Goal: Task Accomplishment & Management: Complete application form

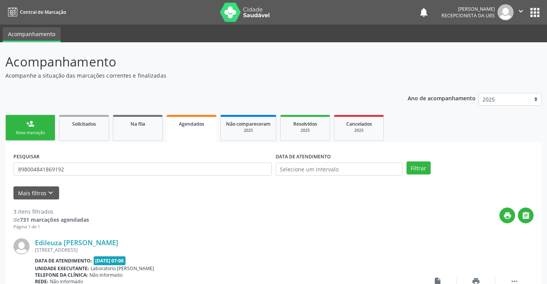
click at [204, 134] on link "Agendados" at bounding box center [192, 129] width 50 height 28
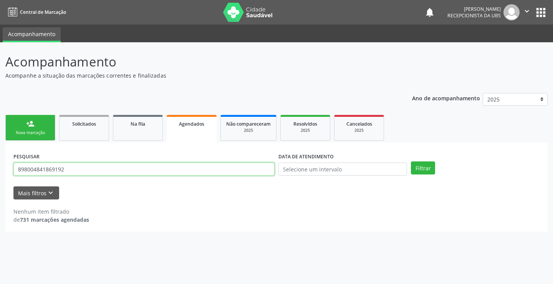
click at [133, 171] on input "898004841869192" at bounding box center [143, 168] width 261 height 13
type input "8"
type input "700000364426408"
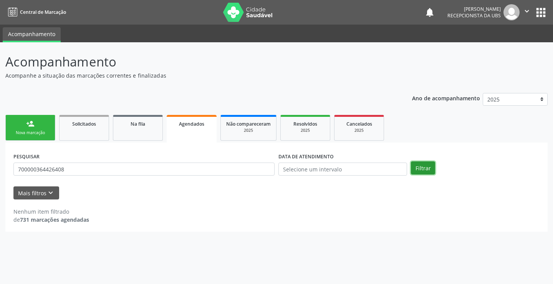
click at [421, 166] on button "Filtrar" at bounding box center [423, 167] width 24 height 13
click at [41, 123] on link "person_add Nova marcação" at bounding box center [30, 128] width 50 height 26
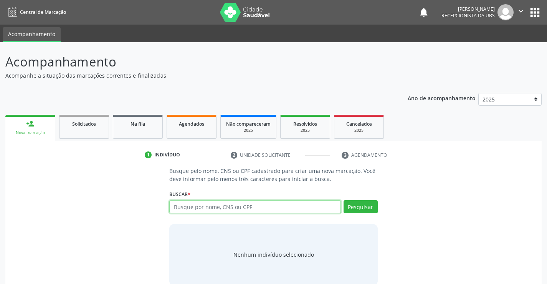
click at [200, 207] on input "text" at bounding box center [254, 206] width 171 height 13
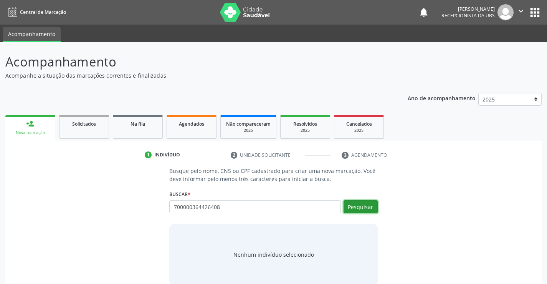
click at [350, 207] on button "Pesquisar" at bounding box center [361, 206] width 34 height 13
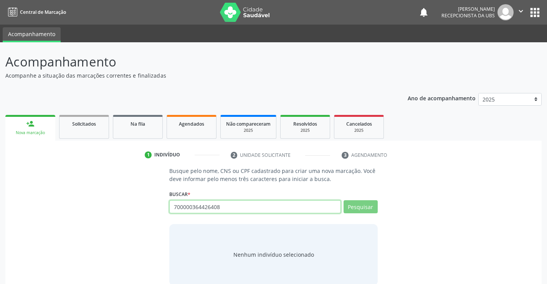
click at [224, 207] on input "700000364426408" at bounding box center [254, 206] width 171 height 13
type input "7"
type input "JOAO MIGUEL"
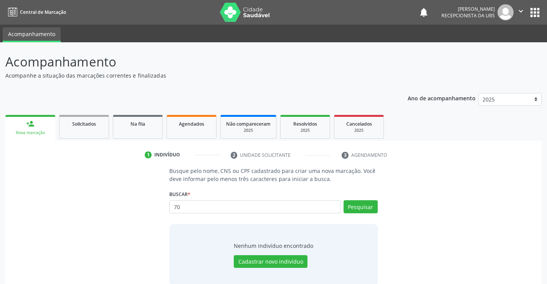
type input "7"
type input "JOAO MIGUEL GOMES DOS SANTOS SILVA"
click at [358, 207] on button "Pesquisar" at bounding box center [361, 206] width 34 height 13
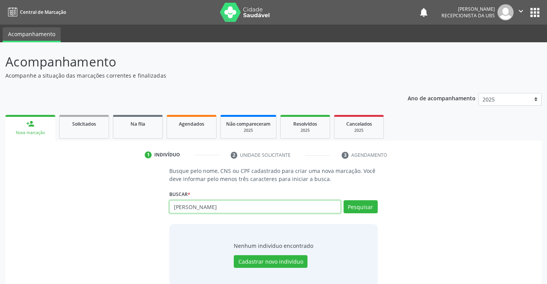
click at [209, 205] on input "JOAO MIGUEL GOMES DOS SANTOS SILVA" at bounding box center [254, 206] width 171 height 13
click at [278, 204] on input "JOAO MIGUEL GOMES DOS SANTOS SILVA" at bounding box center [254, 206] width 171 height 13
type input "J"
type input "18538411454"
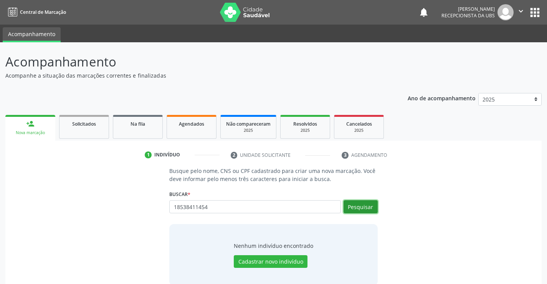
click at [361, 202] on button "Pesquisar" at bounding box center [361, 206] width 34 height 13
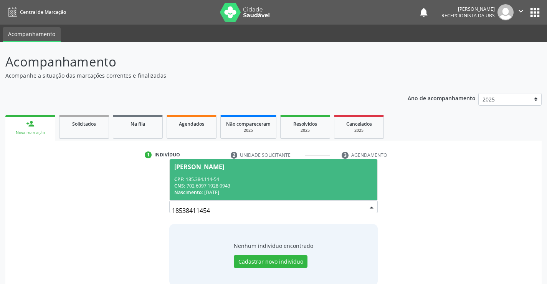
click at [244, 189] on div "CNS: 702 6097 1928 0943" at bounding box center [273, 185] width 198 height 7
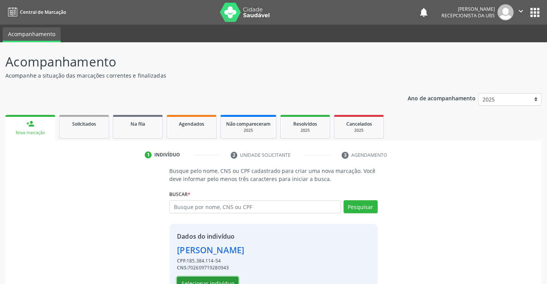
click at [211, 279] on button "Selecionar indivíduo" at bounding box center [207, 283] width 61 height 13
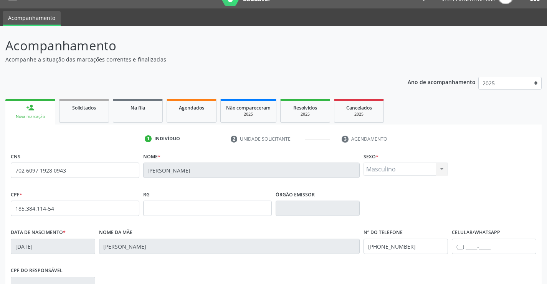
scroll to position [133, 0]
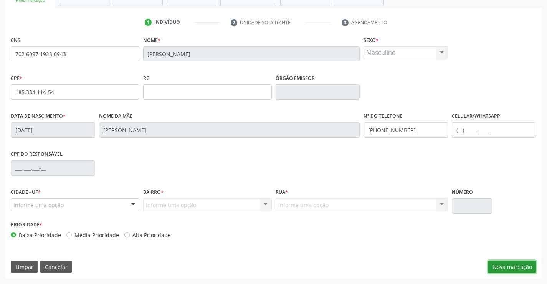
click at [512, 265] on button "Nova marcação" at bounding box center [512, 266] width 48 height 13
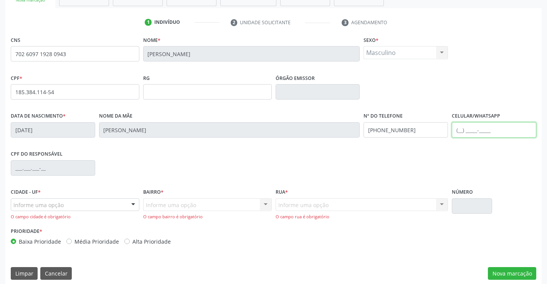
click at [491, 135] on input "text" at bounding box center [494, 129] width 84 height 15
type input "(87) 99952-4295"
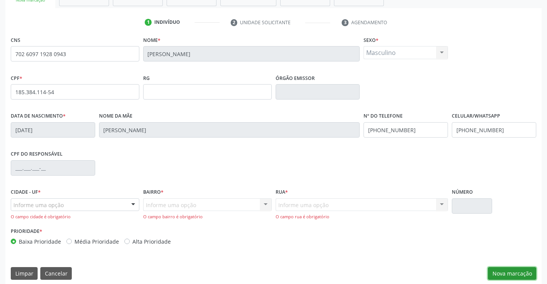
click at [502, 275] on button "Nova marcação" at bounding box center [512, 273] width 48 height 13
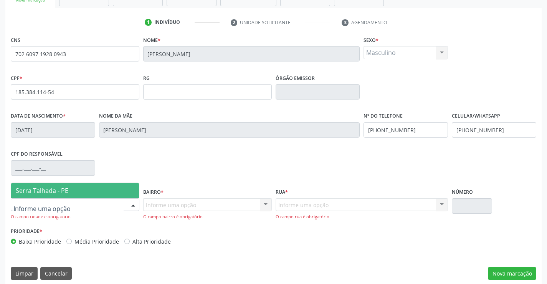
click at [136, 205] on div at bounding box center [134, 205] width 12 height 13
click at [97, 196] on span "Serra Talhada - PE" at bounding box center [75, 190] width 128 height 15
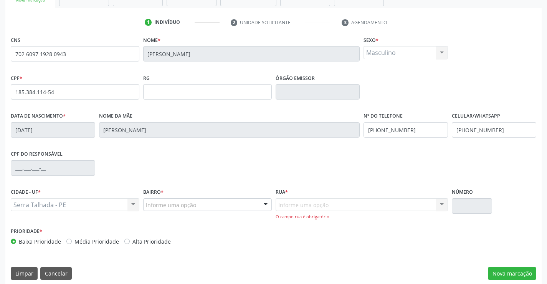
click at [250, 208] on div "Informe uma opção" at bounding box center [207, 204] width 129 height 13
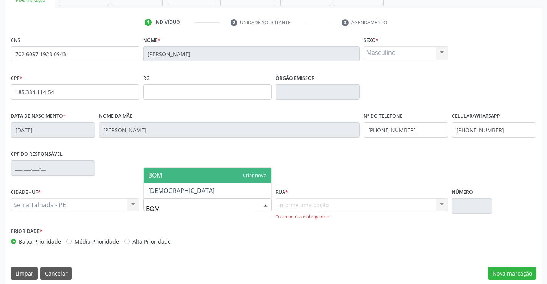
type input "BOM"
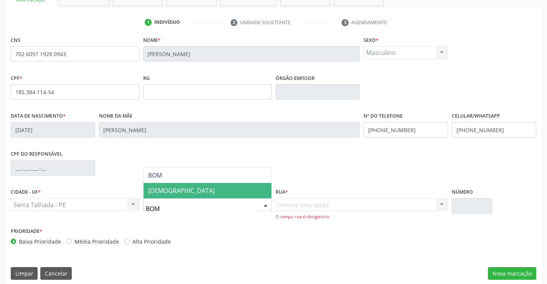
click at [236, 194] on span "[DEMOGRAPHIC_DATA]" at bounding box center [208, 190] width 128 height 15
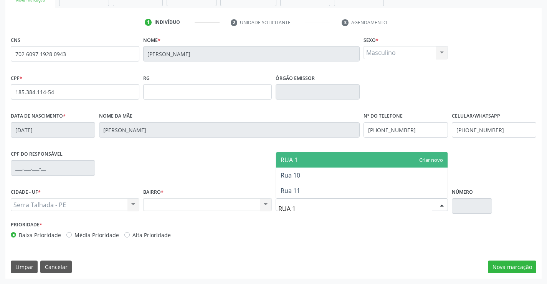
type input "RUA 10"
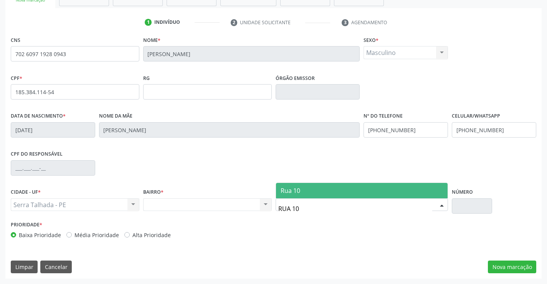
click at [291, 190] on span "Rua 10" at bounding box center [291, 190] width 20 height 8
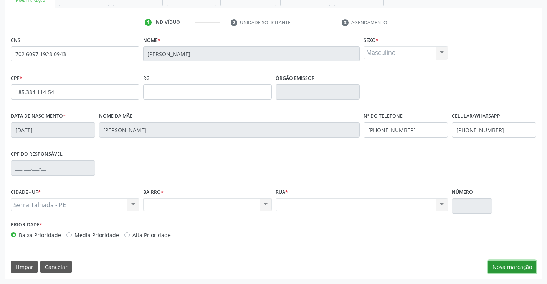
click at [520, 264] on button "Nova marcação" at bounding box center [512, 266] width 48 height 13
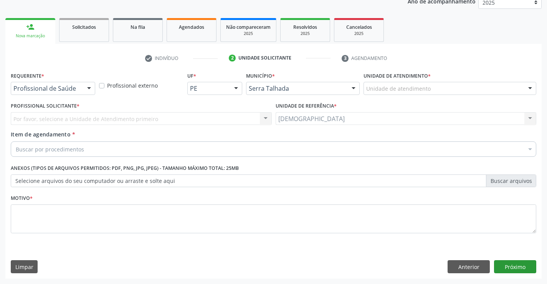
scroll to position [97, 0]
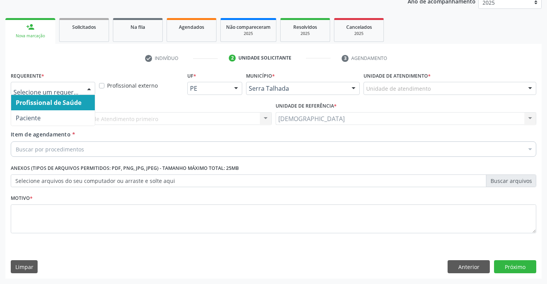
click at [89, 86] on div at bounding box center [89, 88] width 12 height 13
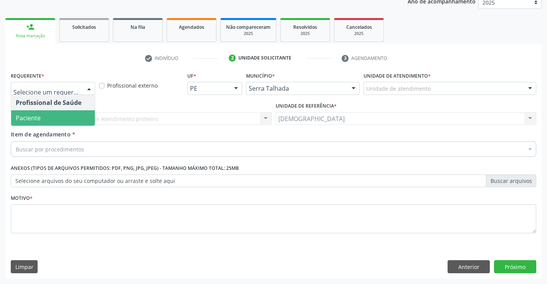
click at [50, 119] on span "Paciente" at bounding box center [53, 117] width 84 height 15
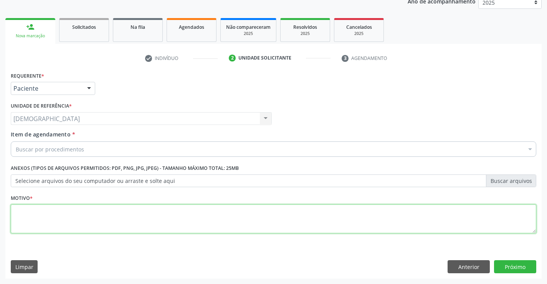
click at [89, 229] on textarea at bounding box center [274, 218] width 526 height 29
type textarea "."
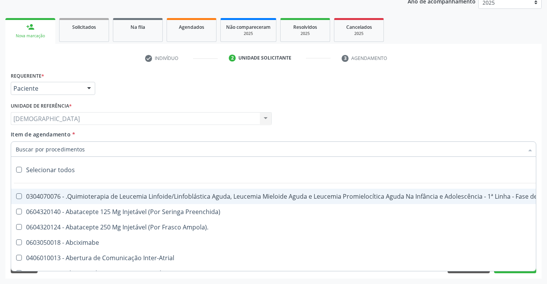
click at [85, 150] on div at bounding box center [274, 148] width 526 height 15
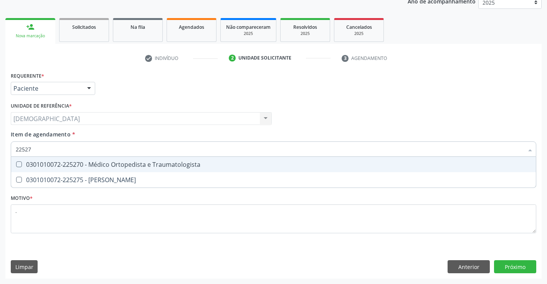
type input "225270"
click at [89, 161] on div "0301010072-225270 - Médico Ortopedista e Traumatologista" at bounding box center [274, 164] width 516 height 6
checkbox Traumatologista "true"
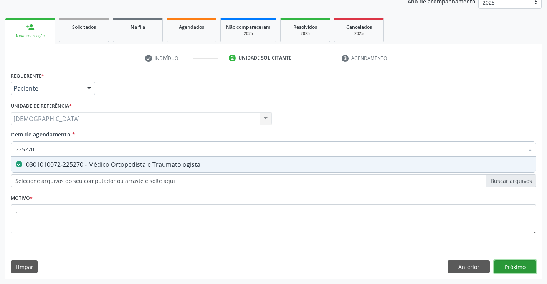
click at [503, 263] on div "Requerente * Paciente Profissional de Saúde Paciente Nenhum resultado encontrad…" at bounding box center [273, 174] width 537 height 209
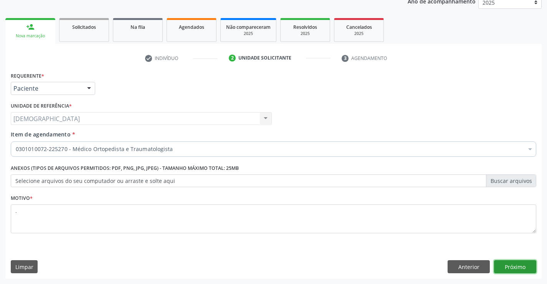
click at [504, 262] on button "Próximo" at bounding box center [515, 266] width 42 height 13
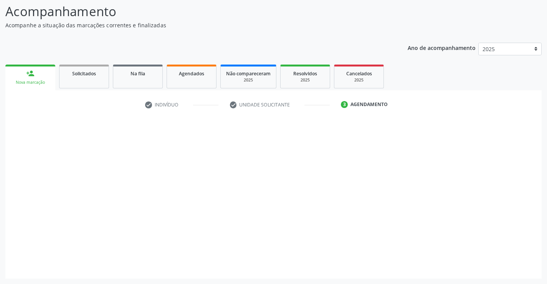
scroll to position [50, 0]
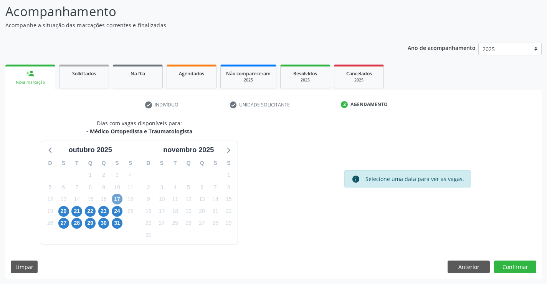
click at [120, 197] on span "17" at bounding box center [117, 199] width 11 height 11
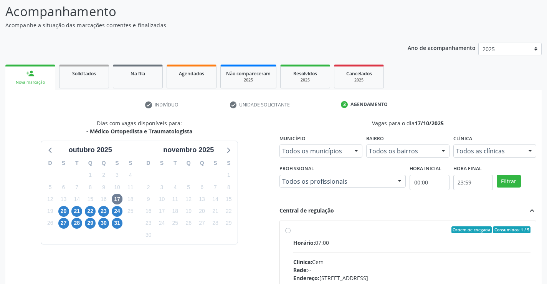
click at [314, 229] on div "Ordem de chegada Consumidos: 1 / 5" at bounding box center [412, 229] width 238 height 7
click at [291, 229] on input "Ordem de chegada Consumidos: 1 / 5 Horário: 07:00 Clínica: Cem Rede: -- Endereç…" at bounding box center [287, 229] width 5 height 7
radio input "true"
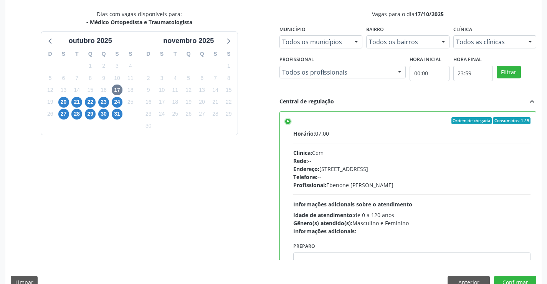
scroll to position [175, 0]
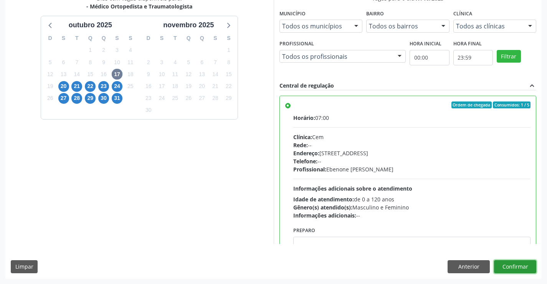
click at [521, 266] on button "Confirmar" at bounding box center [515, 266] width 42 height 13
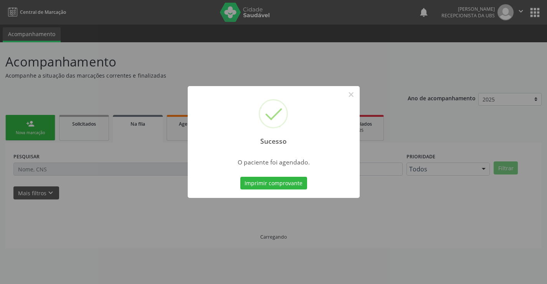
scroll to position [0, 0]
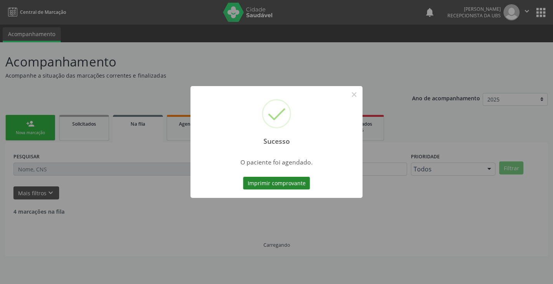
click at [275, 180] on button "Imprimir comprovante" at bounding box center [276, 183] width 67 height 13
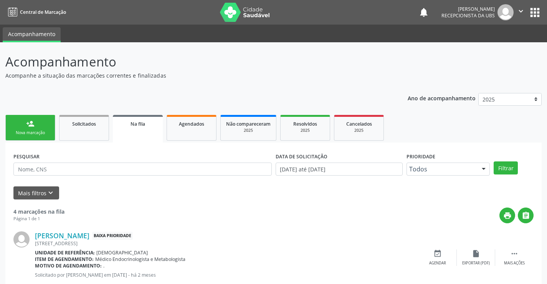
click at [45, 135] on div "Nova marcação" at bounding box center [30, 133] width 38 height 6
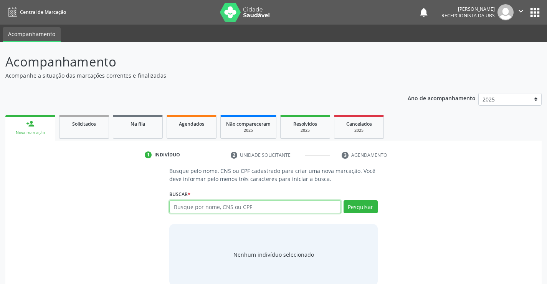
click at [236, 206] on input "text" at bounding box center [254, 206] width 171 height 13
type input "11755434464"
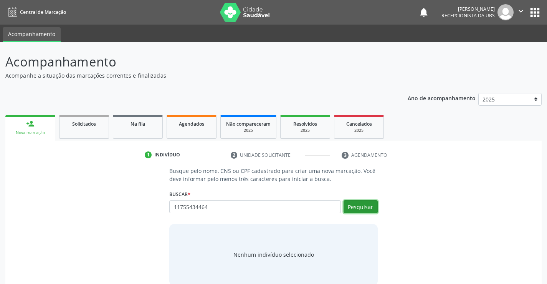
click at [349, 205] on button "Pesquisar" at bounding box center [361, 206] width 34 height 13
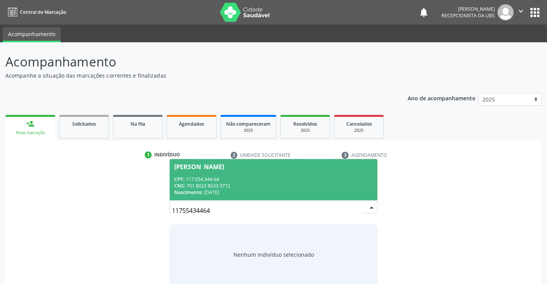
click at [236, 178] on div "CPF: 117.554.344-64" at bounding box center [273, 179] width 198 height 7
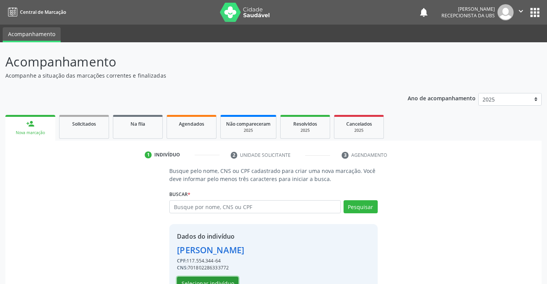
click at [215, 280] on button "Selecionar indivíduo" at bounding box center [207, 283] width 61 height 13
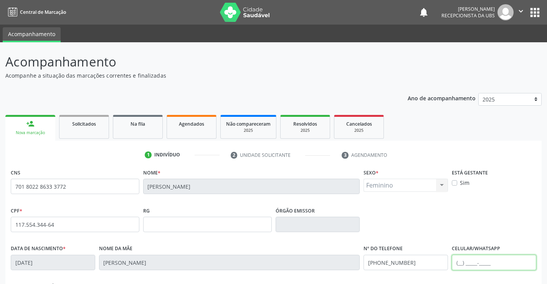
click at [477, 264] on input "text" at bounding box center [494, 262] width 84 height 15
type input "("
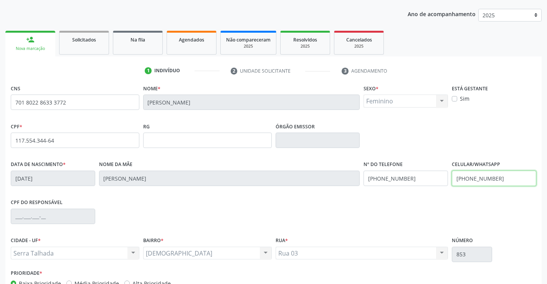
scroll to position [133, 0]
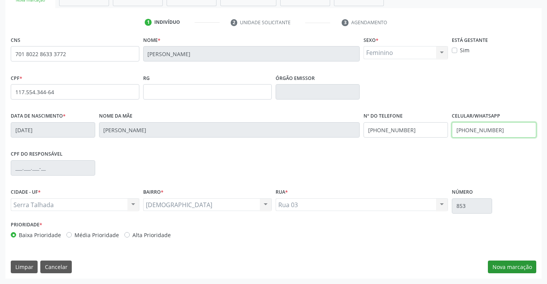
type input "(87) 99884-3621"
click at [509, 265] on button "Nova marcação" at bounding box center [512, 266] width 48 height 13
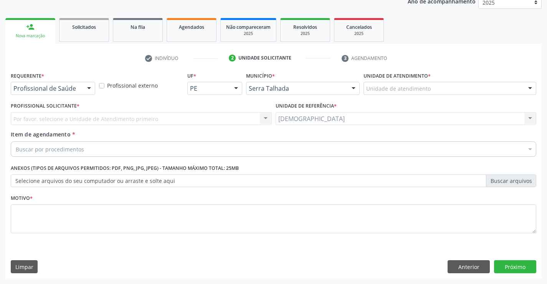
click at [91, 91] on div at bounding box center [89, 88] width 12 height 13
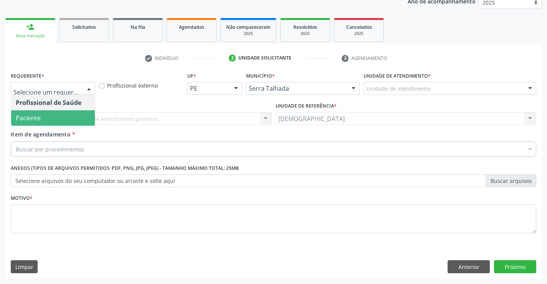
click at [56, 118] on span "Paciente" at bounding box center [53, 117] width 84 height 15
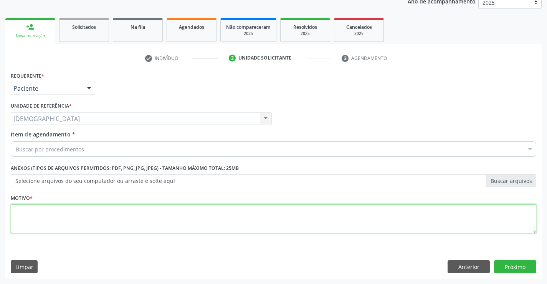
click at [60, 210] on textarea at bounding box center [274, 218] width 526 height 29
type textarea "."
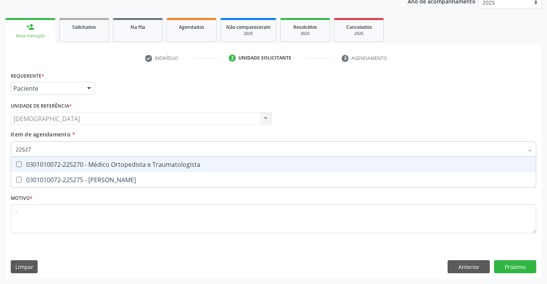
type input "225270"
click at [68, 165] on div "0301010072-225270 - Médico Ortopedista e Traumatologista" at bounding box center [274, 164] width 516 height 6
checkbox Traumatologista "true"
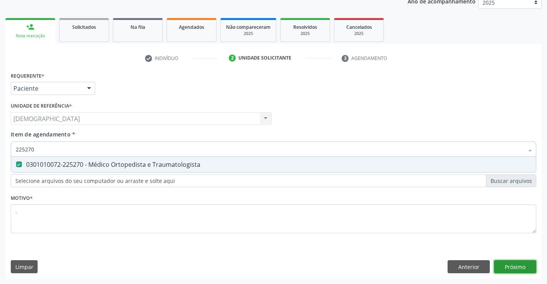
click at [516, 265] on div "Requerente * Paciente Profissional de Saúde Paciente Nenhum resultado encontrad…" at bounding box center [273, 174] width 537 height 209
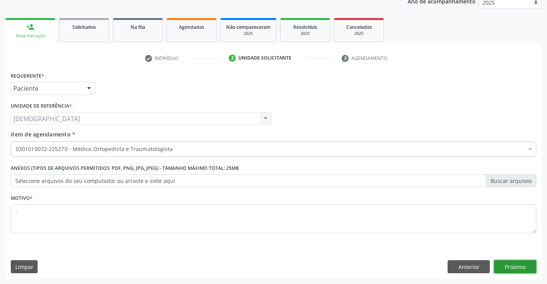
click at [516, 265] on button "Próximo" at bounding box center [515, 266] width 42 height 13
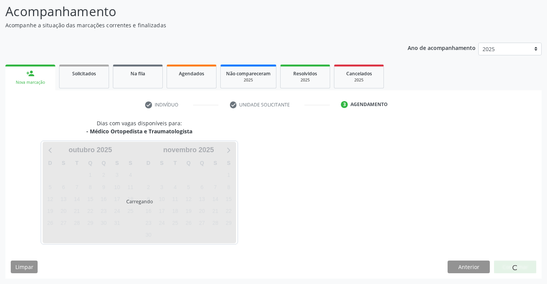
scroll to position [50, 0]
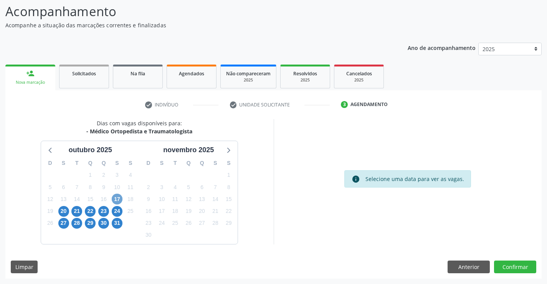
click at [118, 199] on span "17" at bounding box center [117, 199] width 11 height 11
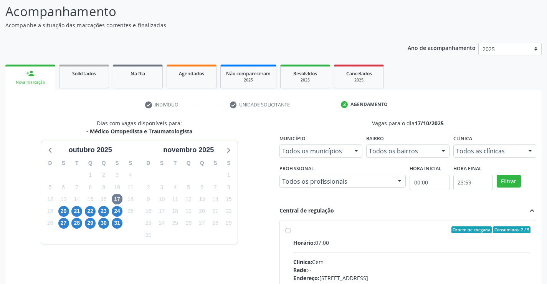
click at [305, 227] on div "Ordem de chegada Consumidos: 2 / 5" at bounding box center [412, 229] width 238 height 7
click at [291, 227] on input "Ordem de chegada Consumidos: 2 / 5 Horário: 07:00 Clínica: Cem Rede: -- Endereç…" at bounding box center [287, 229] width 5 height 7
radio input "true"
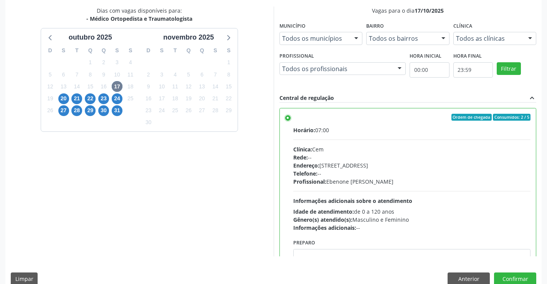
scroll to position [165, 0]
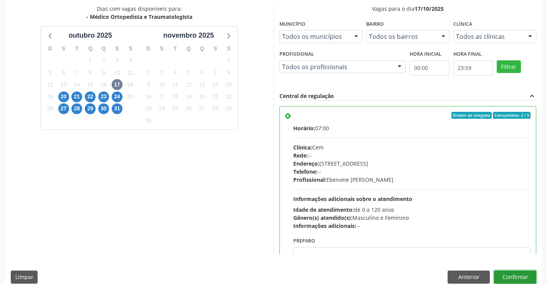
click at [510, 278] on button "Confirmar" at bounding box center [515, 276] width 42 height 13
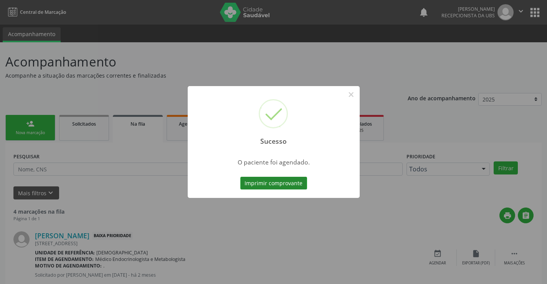
click at [287, 184] on button "Imprimir comprovante" at bounding box center [273, 183] width 67 height 13
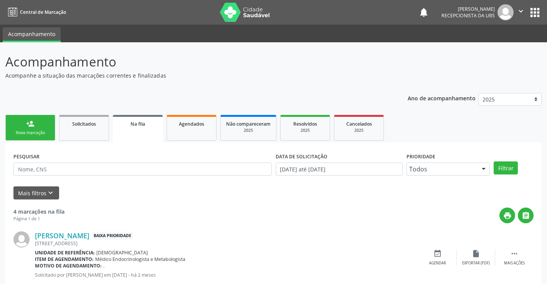
click at [45, 124] on link "person_add Nova marcação" at bounding box center [30, 128] width 50 height 26
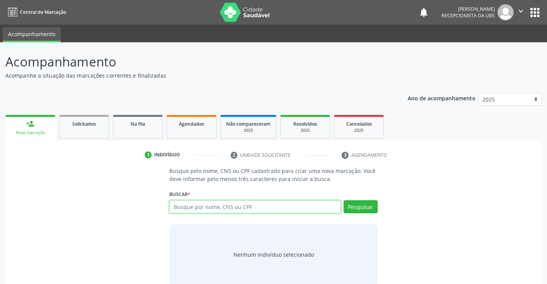
click at [182, 207] on input "text" at bounding box center [254, 206] width 171 height 13
type input "05067097442"
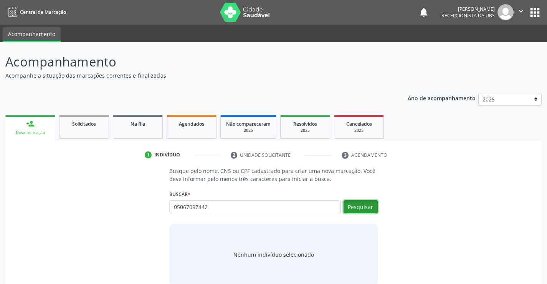
click at [368, 206] on button "Pesquisar" at bounding box center [361, 206] width 34 height 13
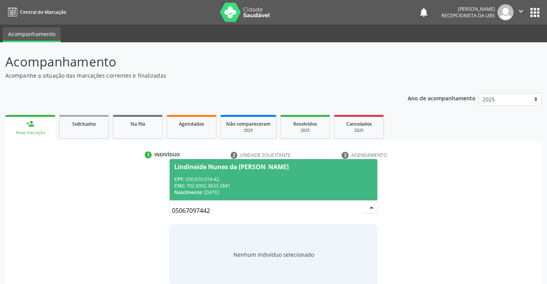
click at [296, 166] on div "Lindineide Nunes da Sliva Farias" at bounding box center [273, 167] width 198 height 6
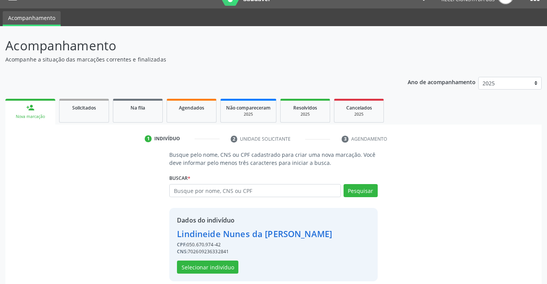
scroll to position [24, 0]
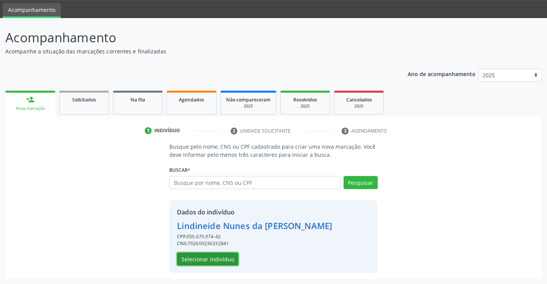
click at [208, 260] on button "Selecionar indivíduo" at bounding box center [207, 258] width 61 height 13
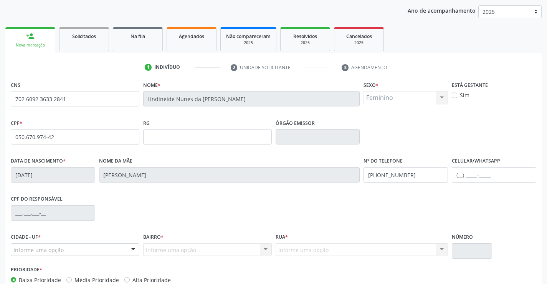
scroll to position [133, 0]
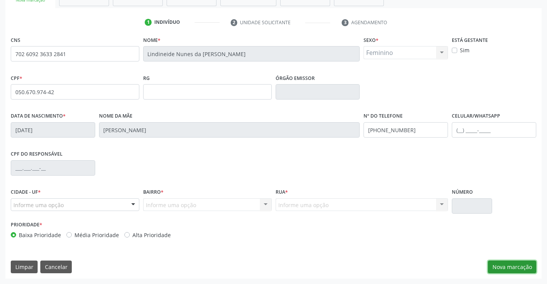
click at [499, 264] on button "Nova marcação" at bounding box center [512, 266] width 48 height 13
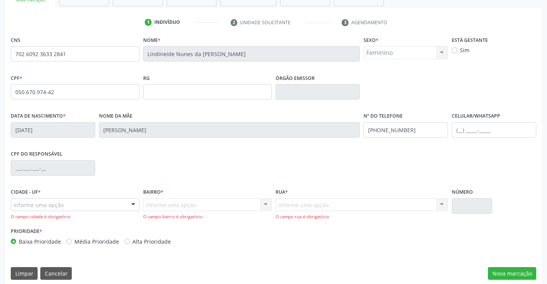
click at [134, 200] on div at bounding box center [134, 205] width 12 height 13
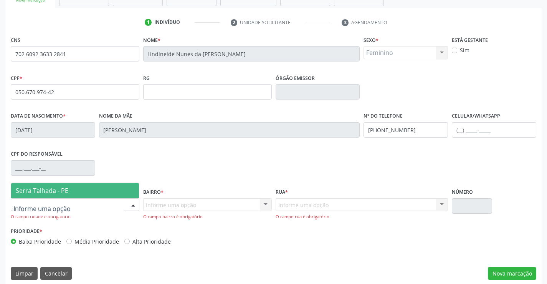
click at [88, 186] on span "Serra Talhada - PE" at bounding box center [75, 190] width 128 height 15
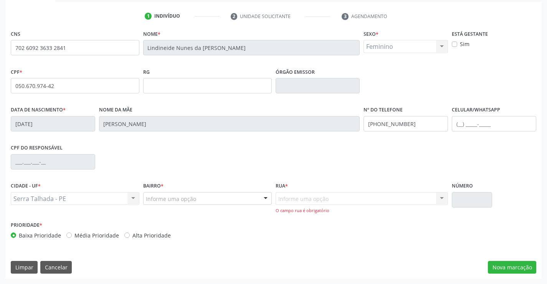
scroll to position [139, 0]
click at [181, 192] on div "Informe uma opção" at bounding box center [207, 198] width 129 height 13
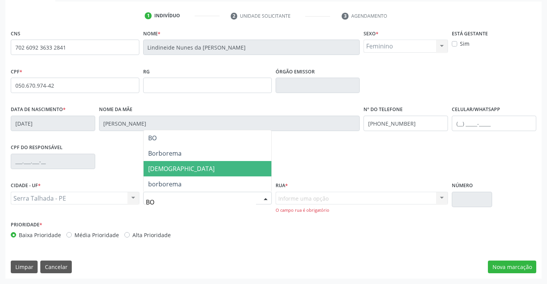
type input "BOM"
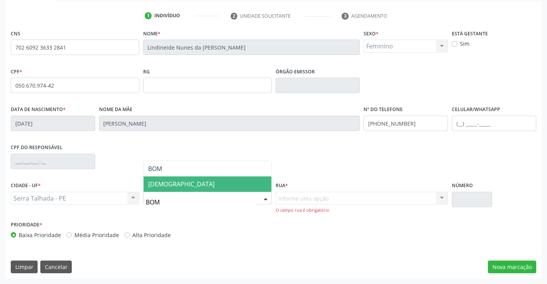
click at [168, 181] on span "[DEMOGRAPHIC_DATA]" at bounding box center [181, 184] width 66 height 8
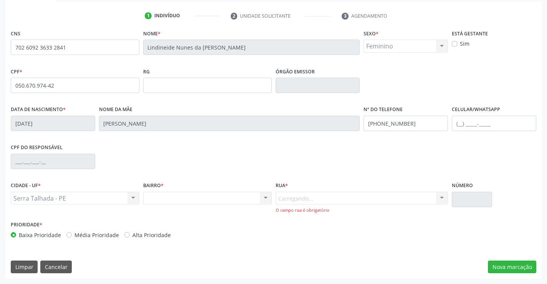
scroll to position [133, 0]
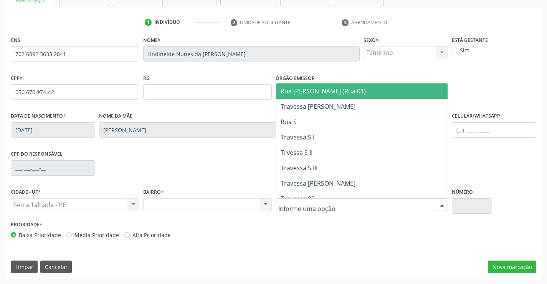
click at [401, 202] on div at bounding box center [362, 204] width 173 height 13
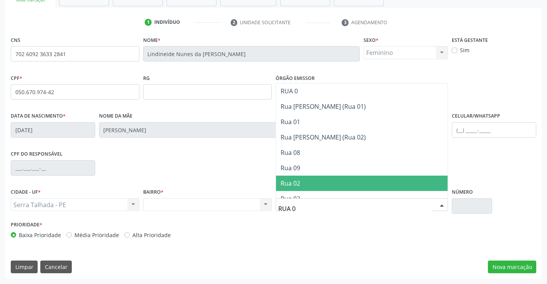
type input "RUA 09"
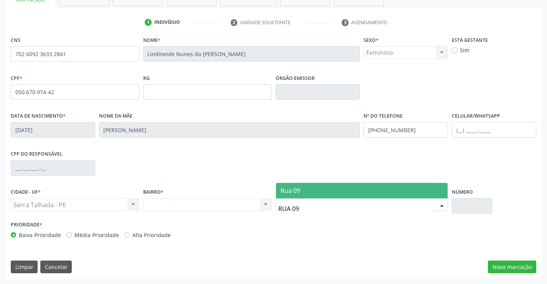
click at [397, 185] on span "Rua 09" at bounding box center [362, 190] width 172 height 15
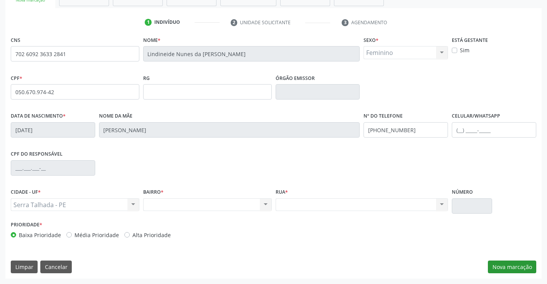
click at [501, 260] on div "CNS 702 6092 3633 2841 Nome * Lindineide Nunes da Sliva Farias Sexo * Feminino …" at bounding box center [273, 156] width 537 height 244
click at [500, 263] on button "Nova marcação" at bounding box center [512, 266] width 48 height 13
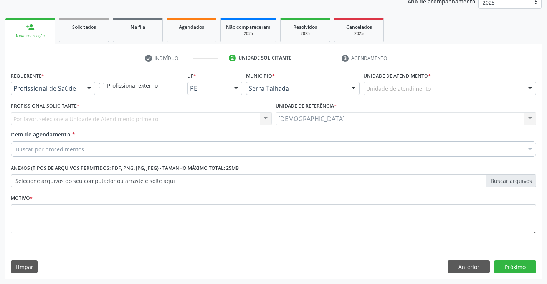
scroll to position [97, 0]
click at [471, 267] on button "Anterior" at bounding box center [469, 266] width 42 height 13
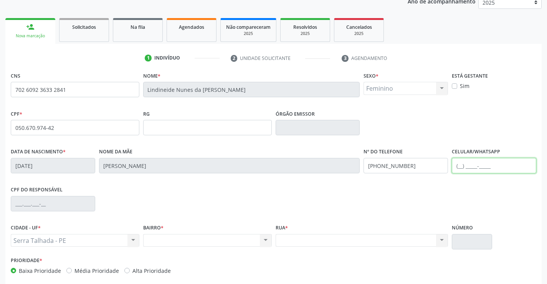
click at [455, 166] on input "text" at bounding box center [494, 165] width 84 height 15
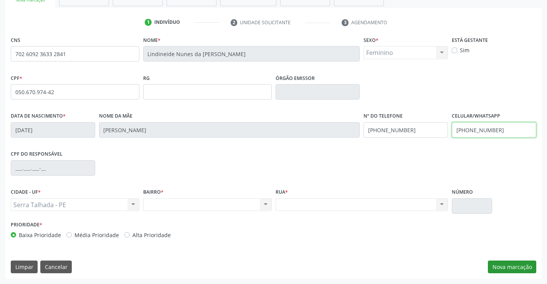
type input "(87) 99826-9982"
click at [518, 263] on button "Nova marcação" at bounding box center [512, 266] width 48 height 13
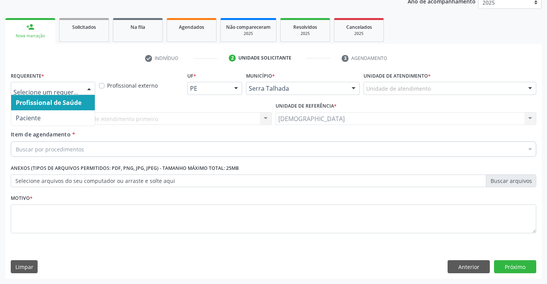
click at [88, 88] on div at bounding box center [89, 88] width 12 height 13
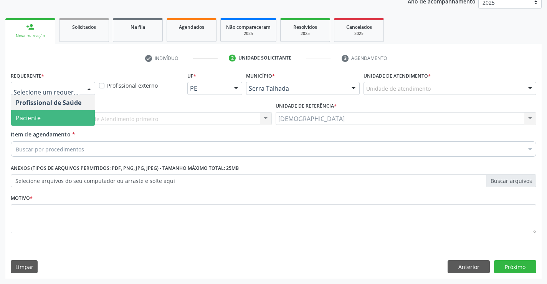
click at [37, 122] on span "Paciente" at bounding box center [53, 117] width 84 height 15
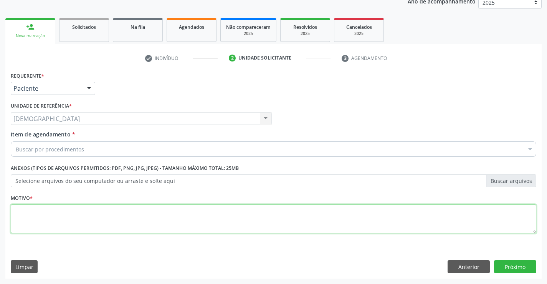
click at [47, 213] on textarea at bounding box center [274, 218] width 526 height 29
type textarea "."
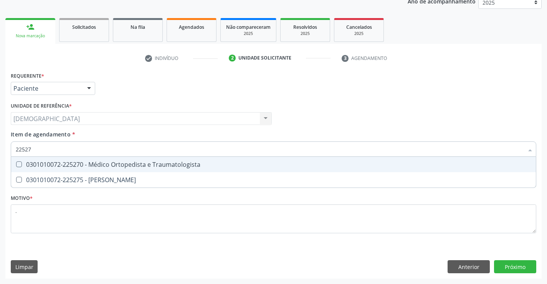
type input "225270"
click at [73, 161] on div "0301010072-225270 - Médico Ortopedista e Traumatologista" at bounding box center [274, 164] width 516 height 6
checkbox Traumatologista "true"
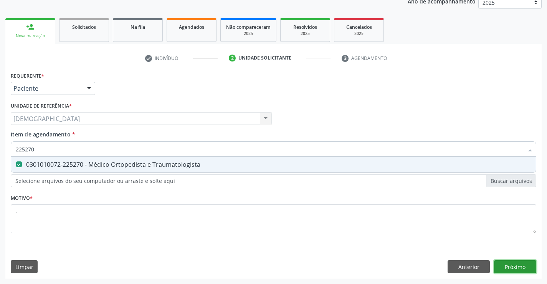
click at [517, 270] on div "Requerente * Paciente Profissional de Saúde Paciente Nenhum resultado encontrad…" at bounding box center [273, 174] width 537 height 209
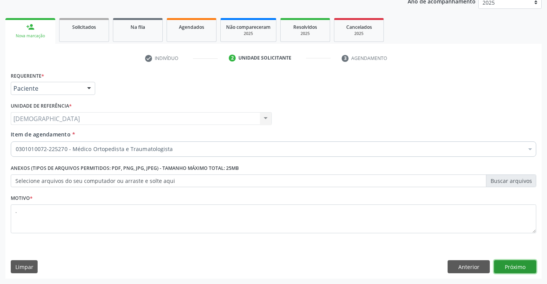
click at [517, 267] on button "Próximo" at bounding box center [515, 266] width 42 height 13
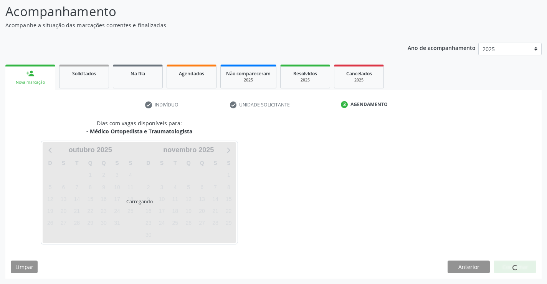
scroll to position [50, 0]
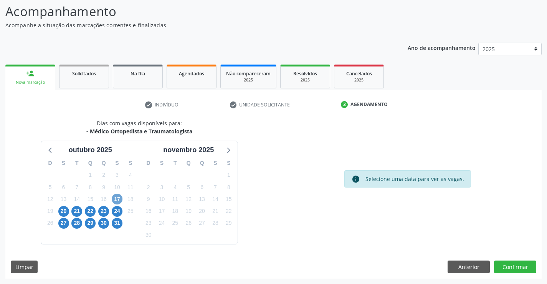
click at [119, 198] on span "17" at bounding box center [117, 199] width 11 height 11
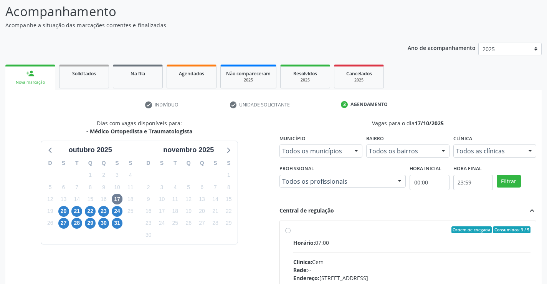
click at [293, 231] on div "Ordem de chegada Consumidos: 3 / 5" at bounding box center [412, 229] width 238 height 7
click at [291, 231] on input "Ordem de chegada Consumidos: 3 / 5 Horário: 07:00 Clínica: Cem Rede: -- Endereç…" at bounding box center [287, 229] width 5 height 7
radio input "true"
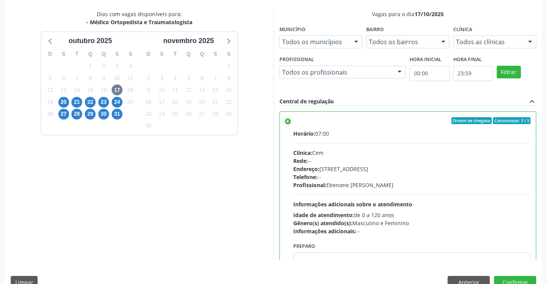
scroll to position [161, 0]
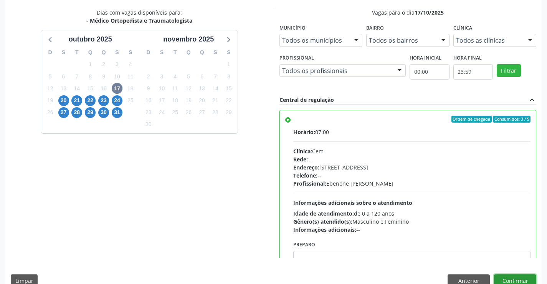
click at [514, 277] on button "Confirmar" at bounding box center [515, 280] width 42 height 13
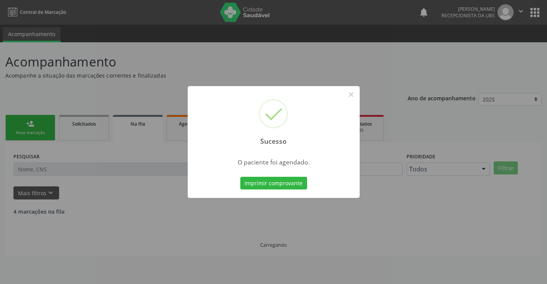
scroll to position [0, 0]
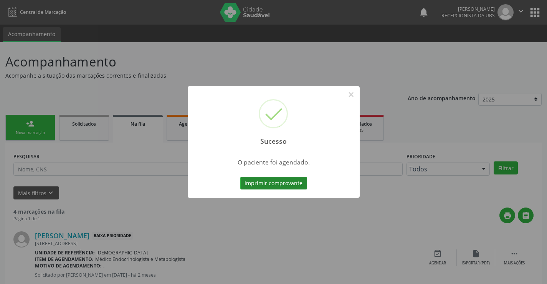
click at [297, 183] on button "Imprimir comprovante" at bounding box center [273, 183] width 67 height 13
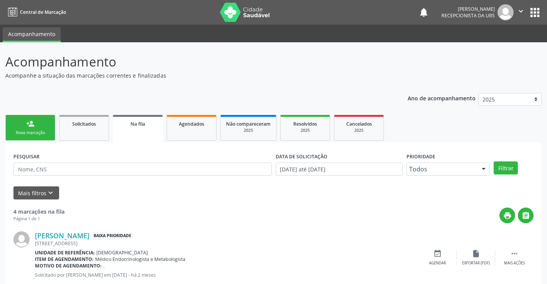
click at [44, 127] on link "person_add Nova marcação" at bounding box center [30, 128] width 50 height 26
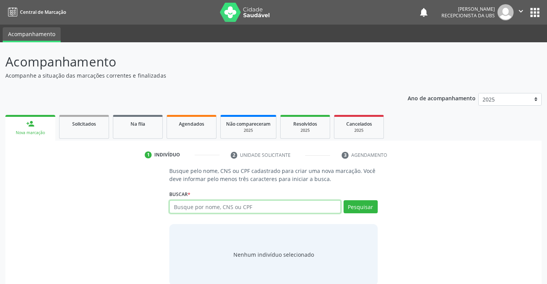
click at [174, 202] on input "text" at bounding box center [254, 206] width 171 height 13
type input "700505360046856"
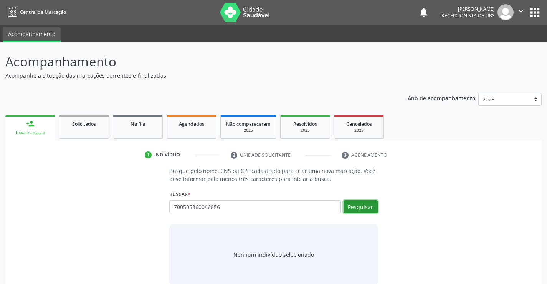
click at [351, 200] on button "Pesquisar" at bounding box center [361, 206] width 34 height 13
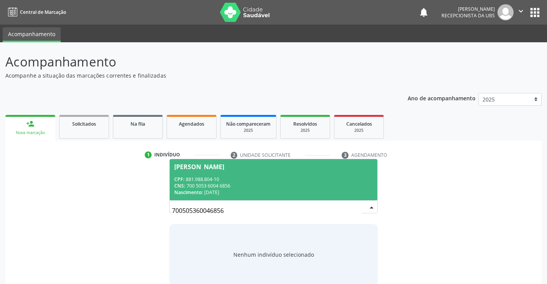
click at [200, 186] on div "CNS: 700 5053 6004 6856" at bounding box center [273, 185] width 198 height 7
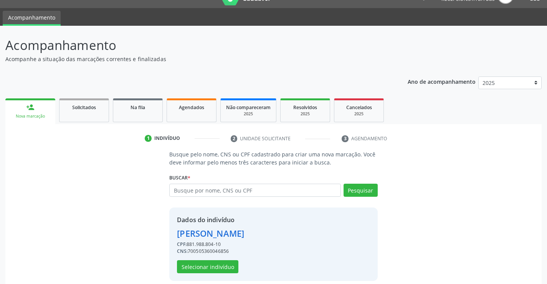
scroll to position [24, 0]
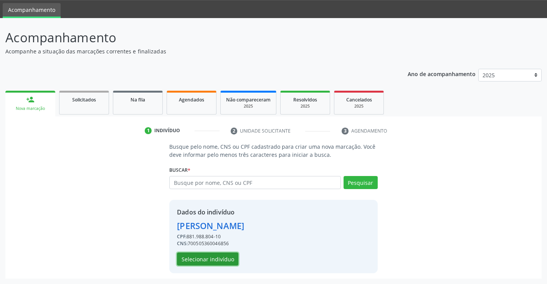
click at [191, 261] on button "Selecionar indivíduo" at bounding box center [207, 258] width 61 height 13
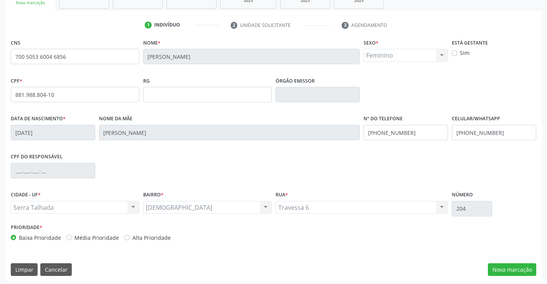
scroll to position [133, 0]
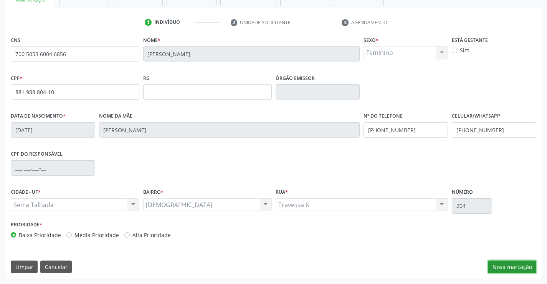
click at [503, 264] on button "Nova marcação" at bounding box center [512, 266] width 48 height 13
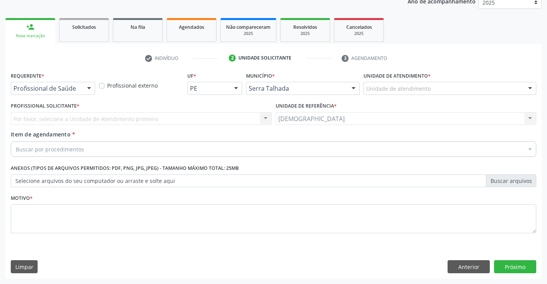
click at [87, 89] on div at bounding box center [89, 88] width 12 height 13
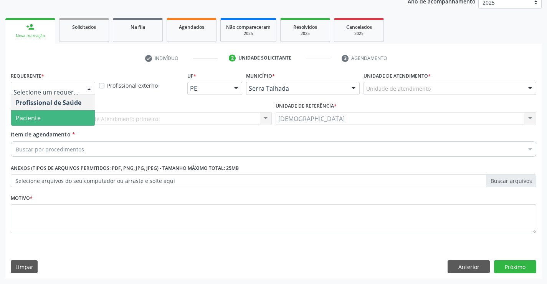
click at [53, 118] on span "Paciente" at bounding box center [53, 117] width 84 height 15
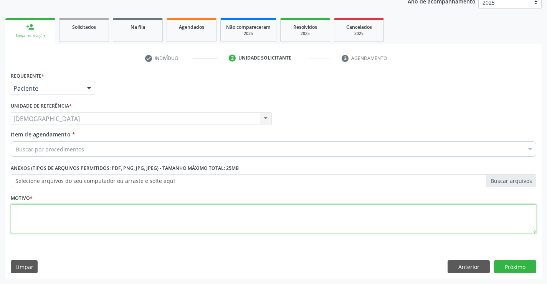
click at [41, 210] on textarea at bounding box center [274, 218] width 526 height 29
type textarea "."
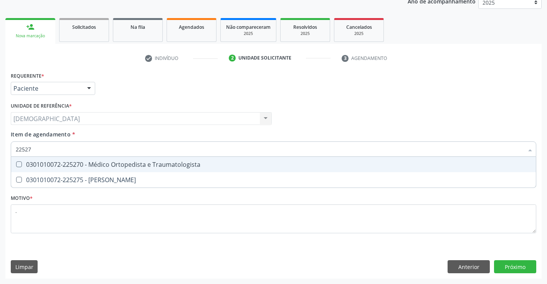
type input "225270"
click at [81, 159] on span "0301010072-225270 - Médico Ortopedista e Traumatologista" at bounding box center [273, 164] width 525 height 15
checkbox Traumatologista "true"
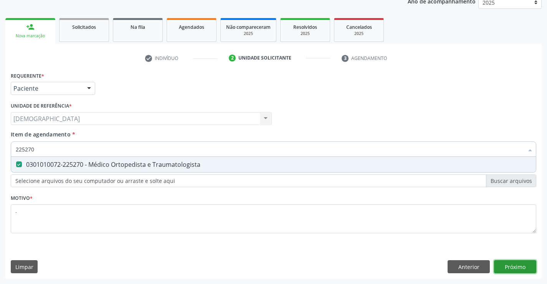
click at [517, 262] on div "Requerente * Paciente Profissional de Saúde Paciente Nenhum resultado encontrad…" at bounding box center [273, 174] width 537 height 209
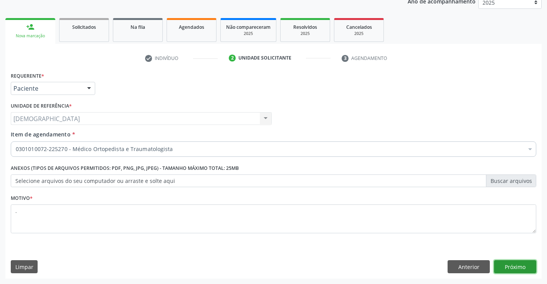
click at [514, 270] on button "Próximo" at bounding box center [515, 266] width 42 height 13
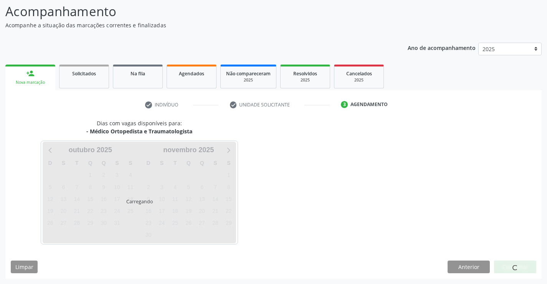
scroll to position [50, 0]
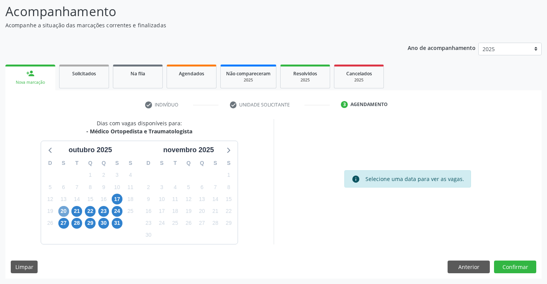
click at [62, 212] on span "20" at bounding box center [63, 211] width 11 height 11
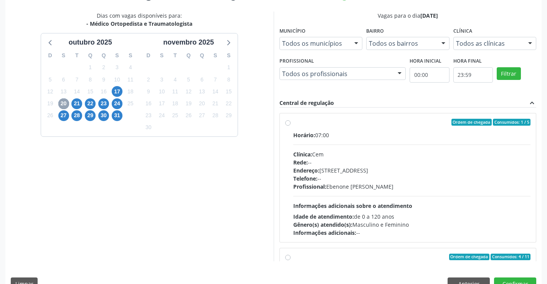
scroll to position [166, 0]
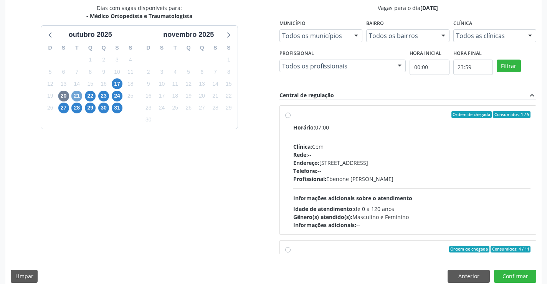
click at [76, 98] on span "21" at bounding box center [76, 96] width 11 height 11
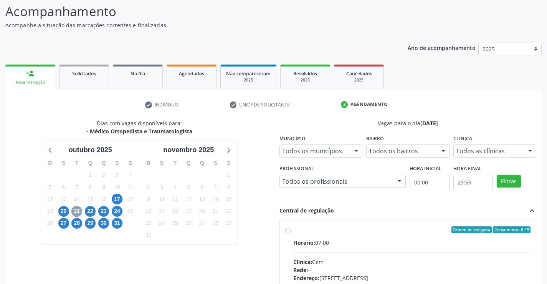
scroll to position [161, 0]
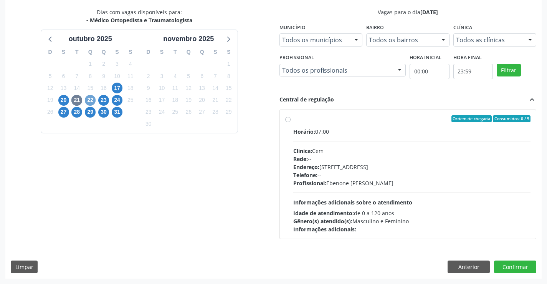
click at [91, 98] on span "22" at bounding box center [90, 100] width 11 height 11
click at [104, 99] on span "23" at bounding box center [103, 100] width 11 height 11
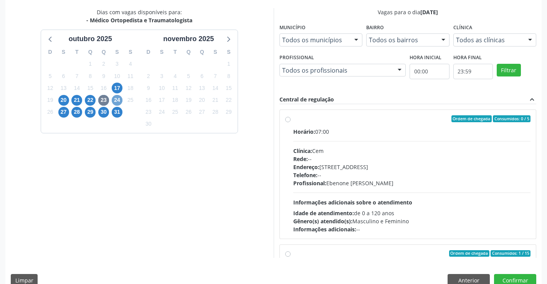
click at [115, 99] on span "24" at bounding box center [117, 100] width 11 height 11
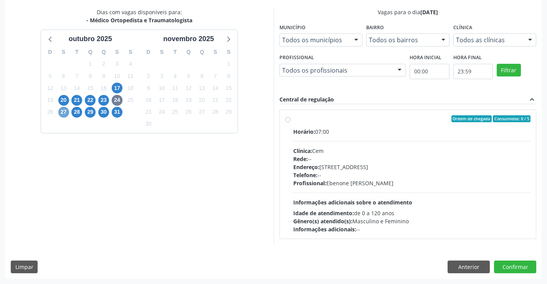
click at [61, 113] on span "27" at bounding box center [63, 112] width 11 height 11
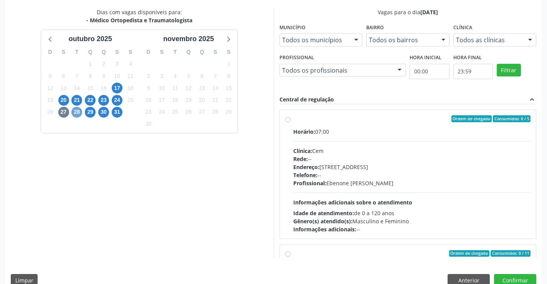
click at [78, 111] on span "28" at bounding box center [76, 112] width 11 height 11
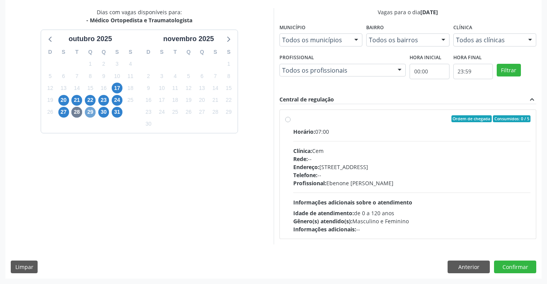
click at [93, 114] on span "29" at bounding box center [90, 112] width 11 height 11
click at [102, 112] on span "30" at bounding box center [103, 112] width 11 height 11
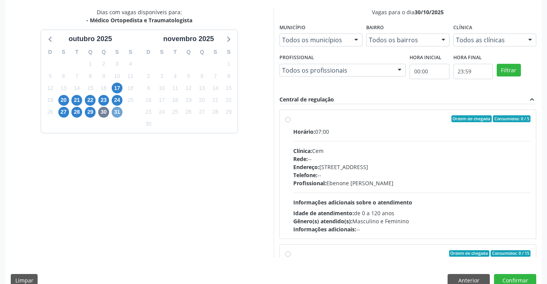
click at [115, 113] on span "31" at bounding box center [117, 112] width 11 height 11
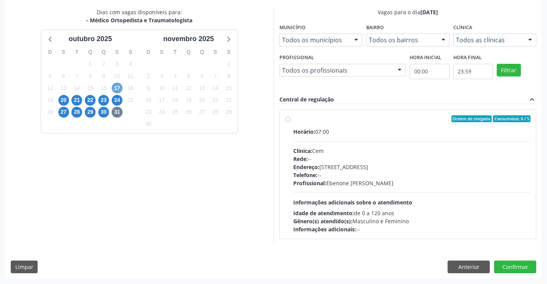
click at [120, 87] on span "17" at bounding box center [117, 88] width 11 height 11
click at [319, 126] on label "Ordem de chegada Consumidos: 4 / 5 Horário: 07:00 Clínica: Cem Rede: -- Endereç…" at bounding box center [412, 174] width 238 height 118
click at [291, 122] on input "Ordem de chegada Consumidos: 4 / 5 Horário: 07:00 Clínica: Cem Rede: -- Endereç…" at bounding box center [287, 118] width 5 height 7
radio input "true"
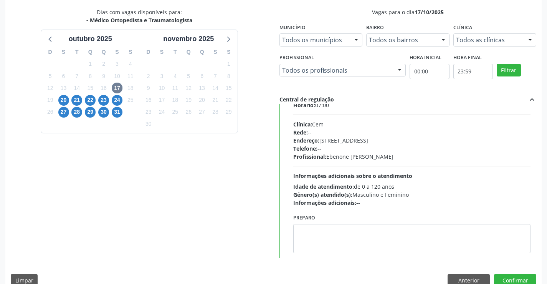
scroll to position [38, 0]
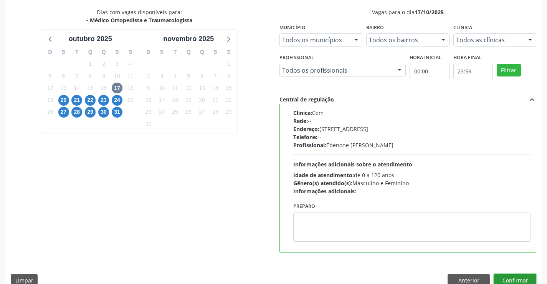
click at [514, 280] on button "Confirmar" at bounding box center [515, 280] width 42 height 13
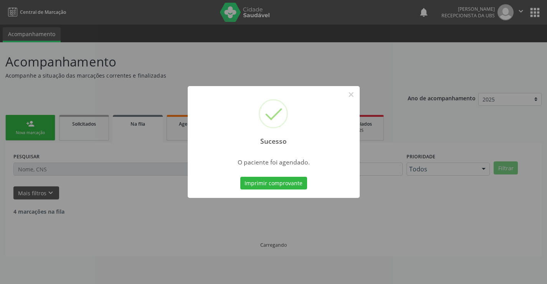
scroll to position [0, 0]
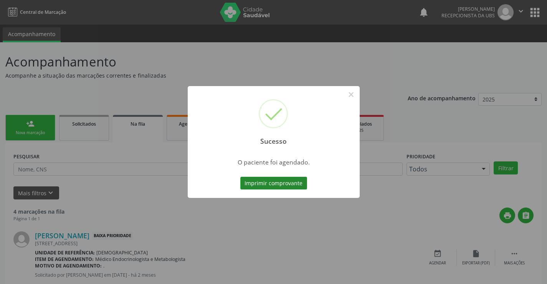
click at [286, 182] on button "Imprimir comprovante" at bounding box center [273, 183] width 67 height 13
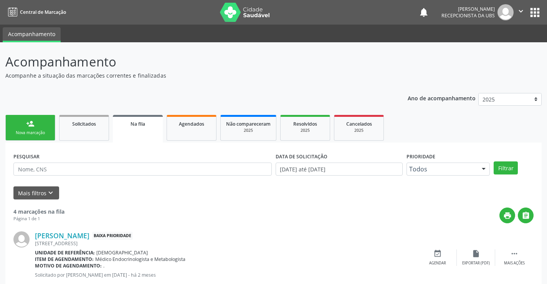
click at [27, 132] on div "Nova marcação" at bounding box center [30, 133] width 38 height 6
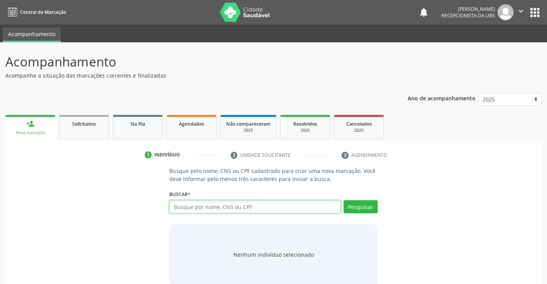
click at [247, 207] on input "text" at bounding box center [254, 206] width 171 height 13
type input "700700931487771"
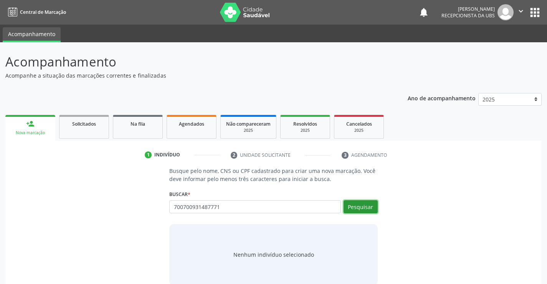
click at [358, 207] on button "Pesquisar" at bounding box center [361, 206] width 34 height 13
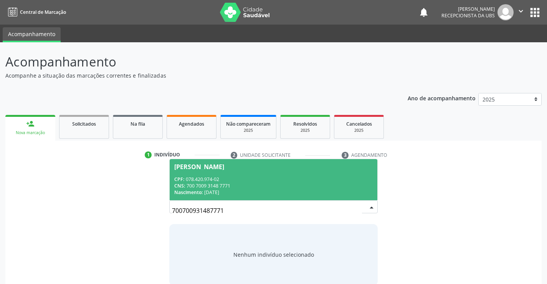
click at [226, 192] on div "Nascimento: 17/09/1987" at bounding box center [273, 192] width 198 height 7
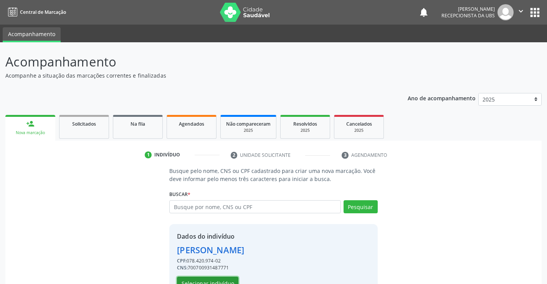
click at [202, 281] on button "Selecionar indivíduo" at bounding box center [207, 283] width 61 height 13
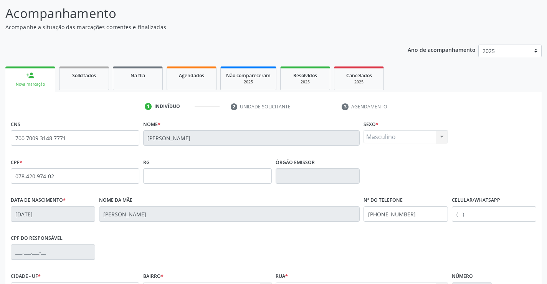
scroll to position [115, 0]
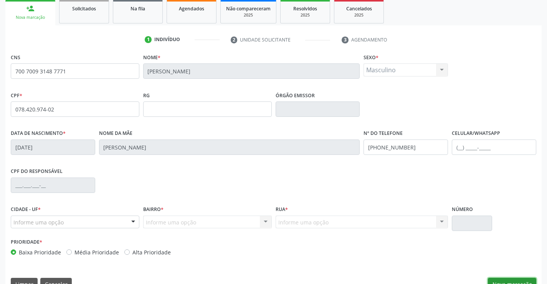
click at [507, 280] on button "Nova marcação" at bounding box center [512, 284] width 48 height 13
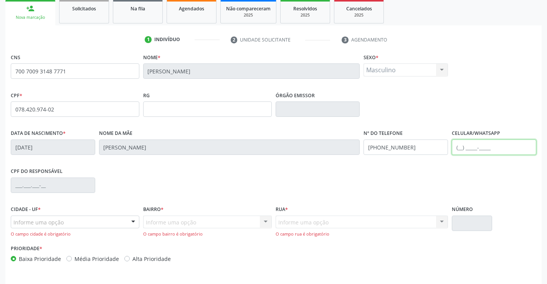
click at [475, 149] on input "text" at bounding box center [494, 146] width 84 height 15
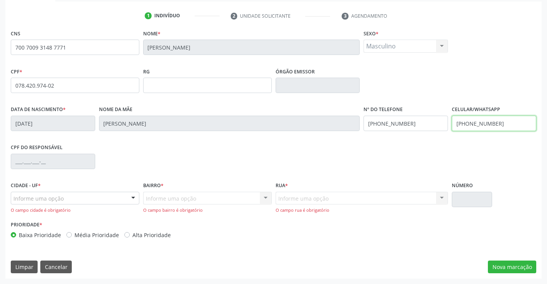
type input "(87) 99827-8041"
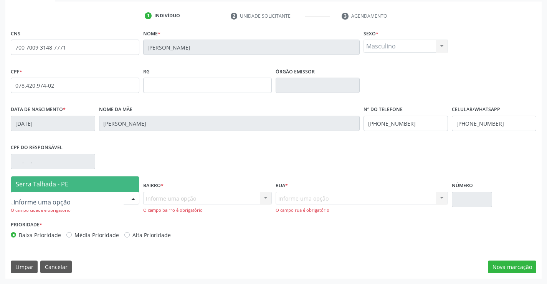
click at [130, 194] on div at bounding box center [134, 198] width 12 height 13
click at [68, 182] on span "Serra Talhada - PE" at bounding box center [75, 183] width 128 height 15
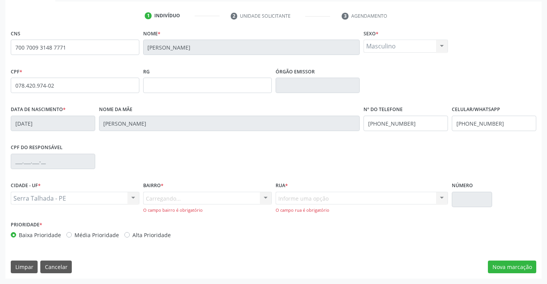
click at [157, 195] on div "Carregando... Nenhum resultado encontrado para: " " Nenhuma opção encontrada. D…" at bounding box center [207, 203] width 129 height 22
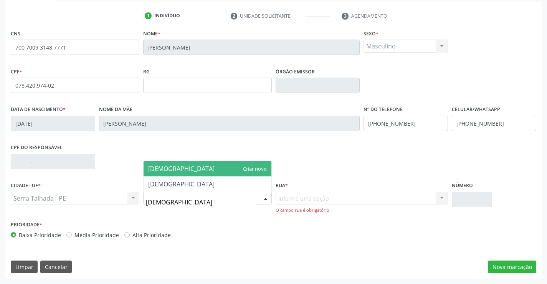
type input "BOM JESUS"
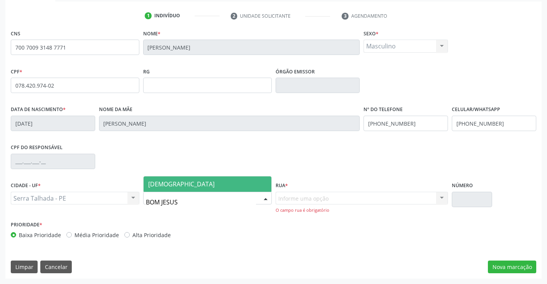
click at [176, 181] on span "[DEMOGRAPHIC_DATA]" at bounding box center [181, 184] width 66 height 8
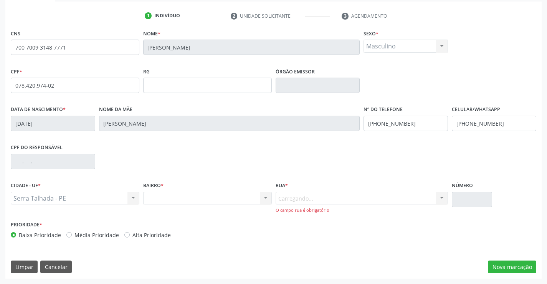
scroll to position [133, 0]
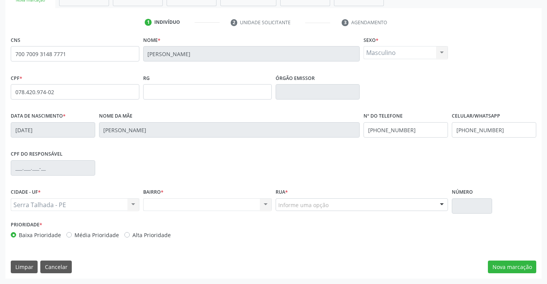
click at [305, 197] on div "Rua * Informe uma opção Rua Manoel Inacio de Medeiros (Rua 01) Travessa Antonio…" at bounding box center [362, 198] width 173 height 25
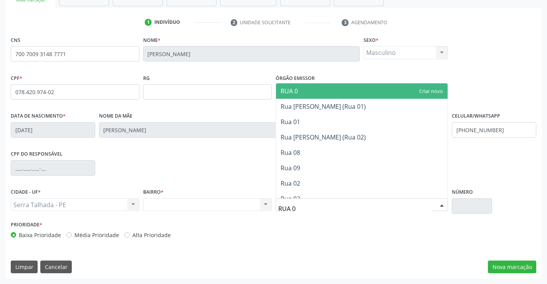
type input "RUA 08"
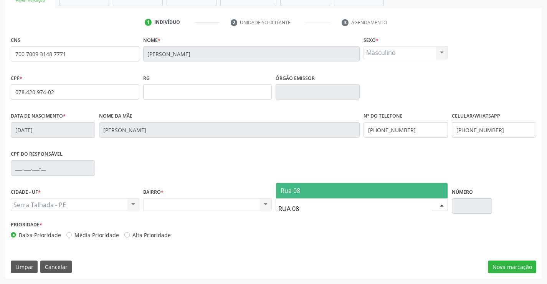
click at [309, 192] on span "Rua 08" at bounding box center [362, 190] width 172 height 15
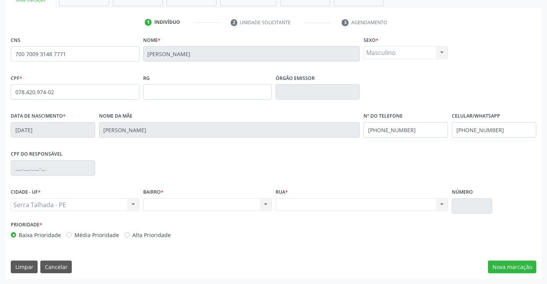
click at [519, 258] on div "CNS 700 7009 3148 7771 Nome * Wellinton Vieira Goncalves Sexo * Masculino Mascu…" at bounding box center [273, 156] width 537 height 244
click at [519, 265] on button "Nova marcação" at bounding box center [512, 266] width 48 height 13
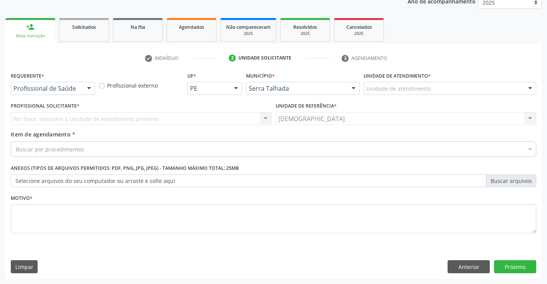
scroll to position [97, 0]
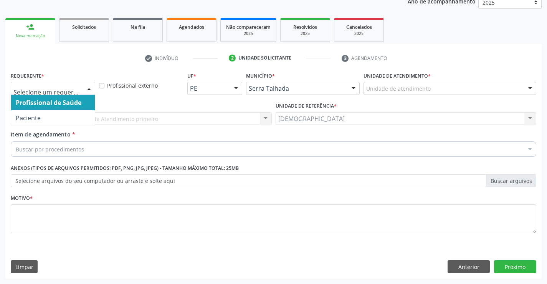
click at [91, 88] on div at bounding box center [89, 88] width 12 height 13
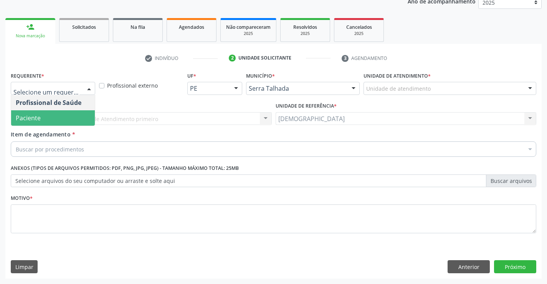
click at [56, 118] on span "Paciente" at bounding box center [53, 117] width 84 height 15
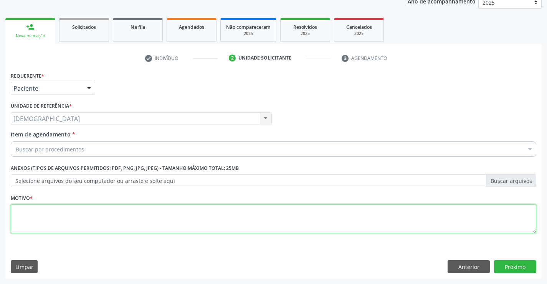
click at [52, 215] on textarea at bounding box center [274, 218] width 526 height 29
type textarea "."
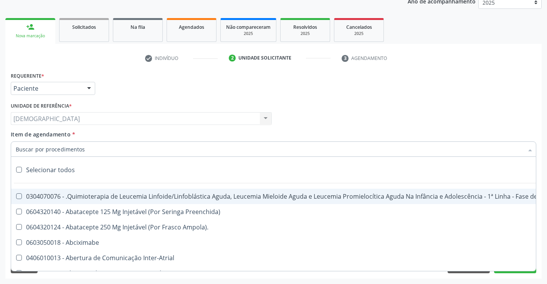
click at [144, 146] on div at bounding box center [274, 148] width 526 height 15
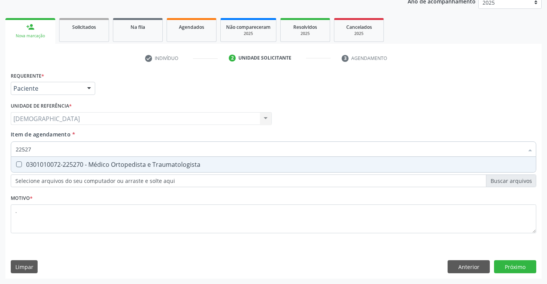
type input "225270"
click at [146, 161] on div "0301010072-225270 - Médico Ortopedista e Traumatologista" at bounding box center [274, 164] width 516 height 6
checkbox Traumatologista "true"
click at [520, 265] on div "Requerente * Paciente Profissional de Saúde Paciente Nenhum resultado encontrad…" at bounding box center [273, 174] width 537 height 209
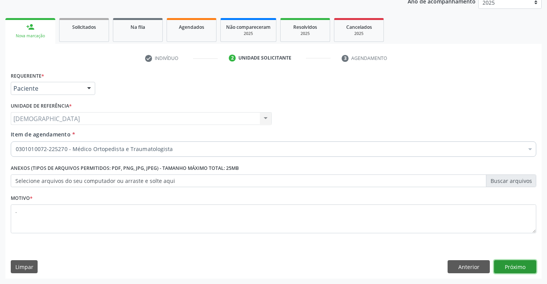
click at [520, 265] on button "Próximo" at bounding box center [515, 266] width 42 height 13
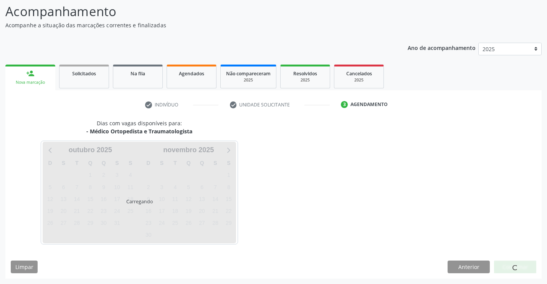
scroll to position [50, 0]
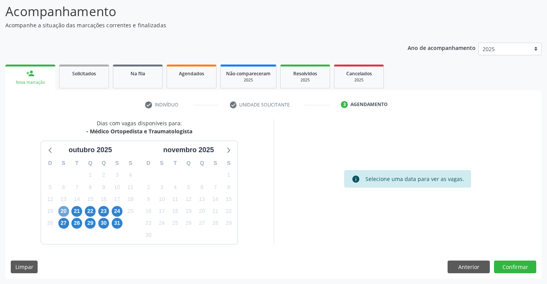
click at [65, 212] on span "20" at bounding box center [63, 211] width 11 height 11
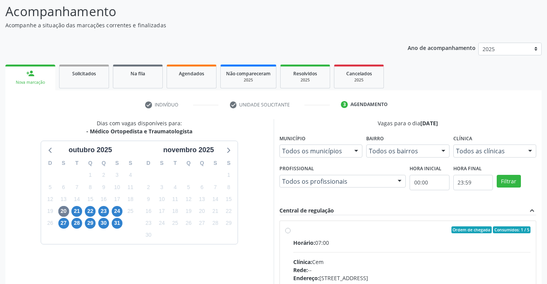
click at [338, 234] on label "Ordem de chegada Consumidos: 1 / 5 Horário: 07:00 Clínica: Cem Rede: -- Endereç…" at bounding box center [412, 285] width 238 height 118
click at [291, 233] on input "Ordem de chegada Consumidos: 1 / 5 Horário: 07:00 Clínica: Cem Rede: -- Endereç…" at bounding box center [287, 229] width 5 height 7
radio input "true"
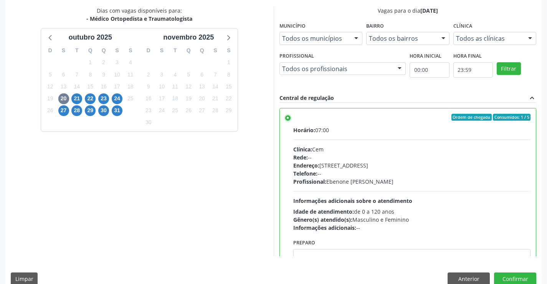
scroll to position [173, 0]
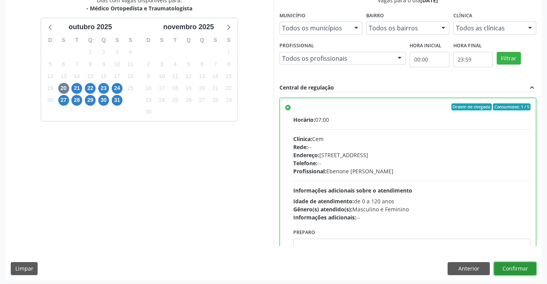
click at [514, 271] on button "Confirmar" at bounding box center [515, 268] width 42 height 13
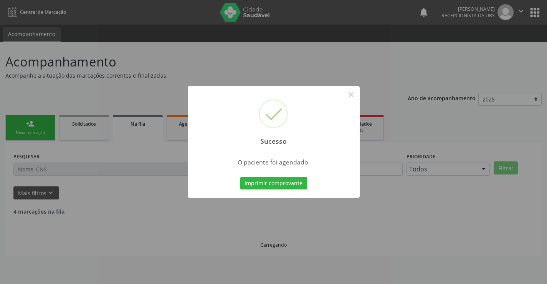
scroll to position [0, 0]
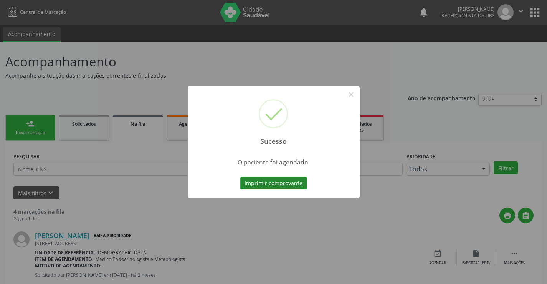
click at [287, 182] on button "Imprimir comprovante" at bounding box center [273, 183] width 67 height 13
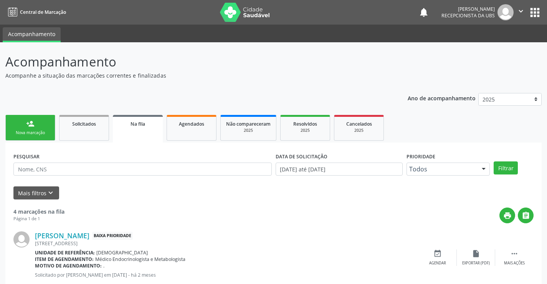
click at [43, 137] on link "person_add Nova marcação" at bounding box center [30, 128] width 50 height 26
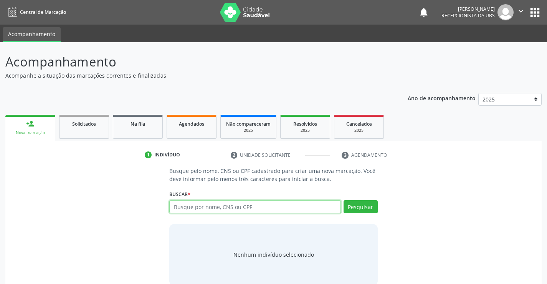
click at [214, 206] on input "text" at bounding box center [254, 206] width 171 height 13
type input "701804205214079"
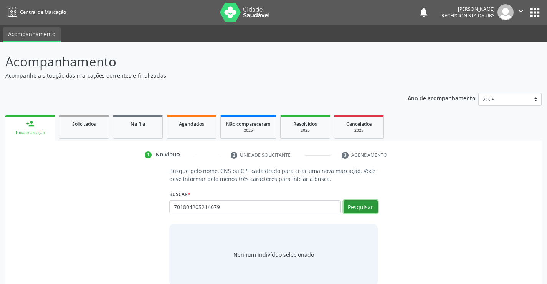
click at [351, 206] on button "Pesquisar" at bounding box center [361, 206] width 34 height 13
type input "701804205214079"
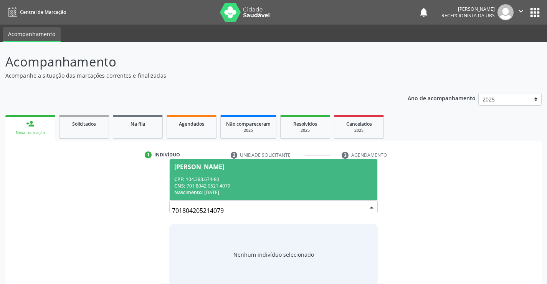
click at [294, 182] on div "CPF: 104.383.674-80" at bounding box center [273, 179] width 198 height 7
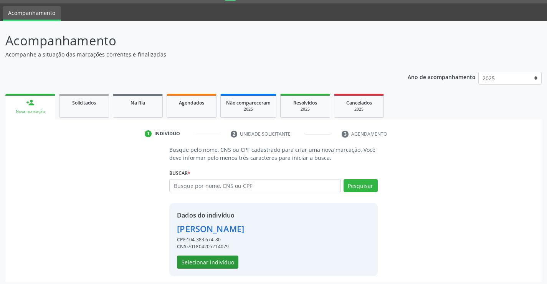
scroll to position [24, 0]
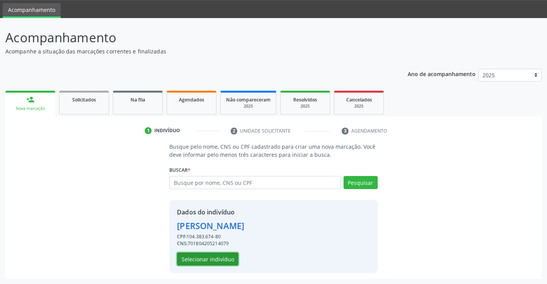
click at [209, 260] on button "Selecionar indivíduo" at bounding box center [207, 258] width 61 height 13
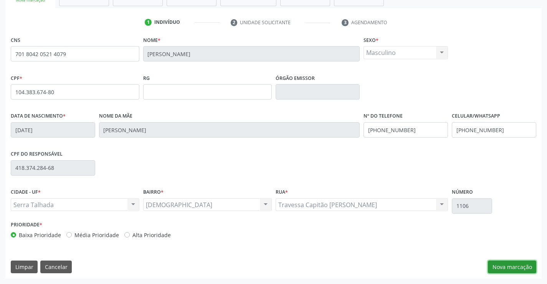
click at [512, 269] on button "Nova marcação" at bounding box center [512, 266] width 48 height 13
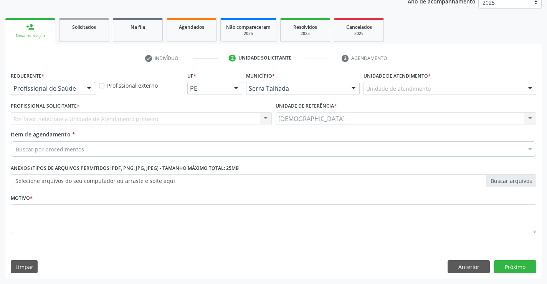
click at [88, 88] on div at bounding box center [89, 88] width 12 height 13
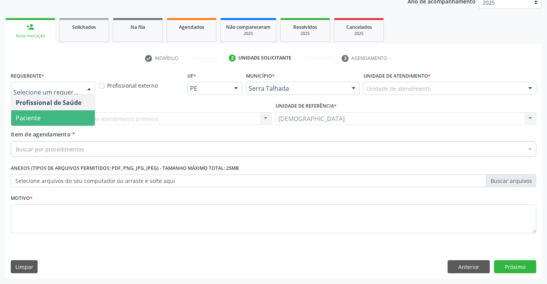
drag, startPoint x: 51, startPoint y: 118, endPoint x: 50, endPoint y: 126, distance: 8.1
click at [51, 118] on span "Paciente" at bounding box center [53, 117] width 84 height 15
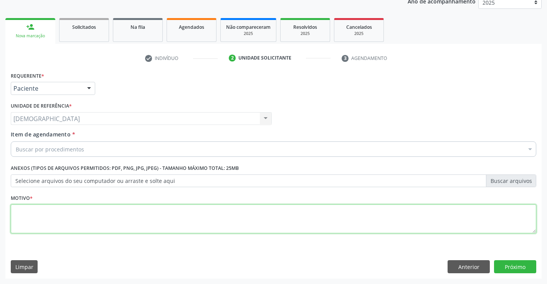
click at [45, 210] on textarea at bounding box center [274, 218] width 526 height 29
type textarea "."
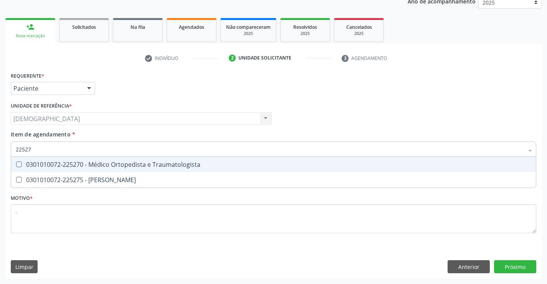
type input "225270"
click at [54, 163] on div "0301010072-225270 - Médico Ortopedista e Traumatologista" at bounding box center [274, 164] width 516 height 6
checkbox Traumatologista "true"
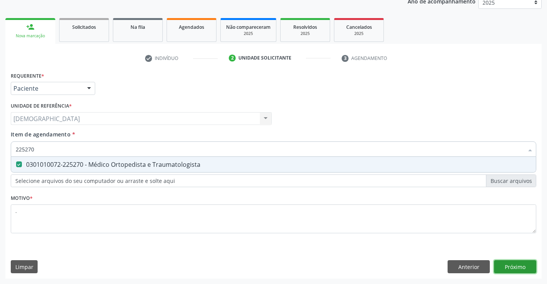
click at [514, 262] on div "Requerente * Paciente Profissional de Saúde Paciente Nenhum resultado encontrad…" at bounding box center [273, 174] width 537 height 209
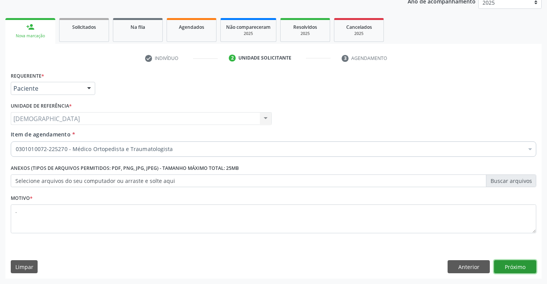
click at [513, 264] on button "Próximo" at bounding box center [515, 266] width 42 height 13
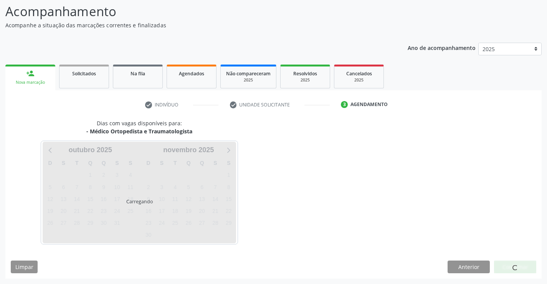
scroll to position [50, 0]
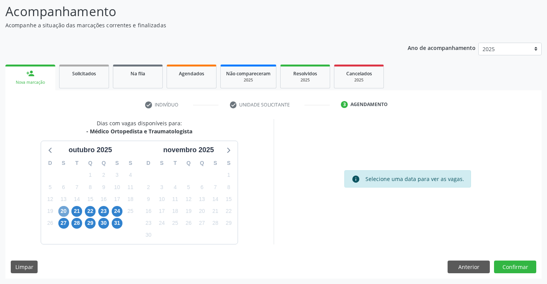
click at [61, 212] on span "20" at bounding box center [63, 211] width 11 height 11
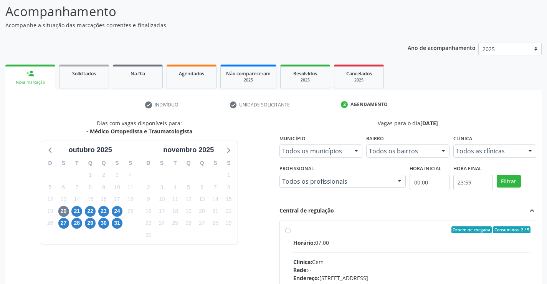
click at [303, 229] on div "Ordem de chegada Consumidos: 2 / 5" at bounding box center [412, 229] width 238 height 7
click at [291, 229] on input "Ordem de chegada Consumidos: 2 / 5 Horário: 07:00 Clínica: Cem Rede: -- Endereç…" at bounding box center [287, 229] width 5 height 7
radio input "true"
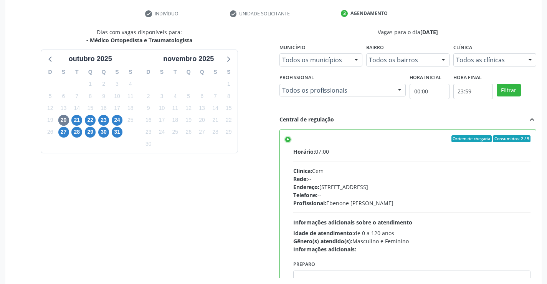
scroll to position [175, 0]
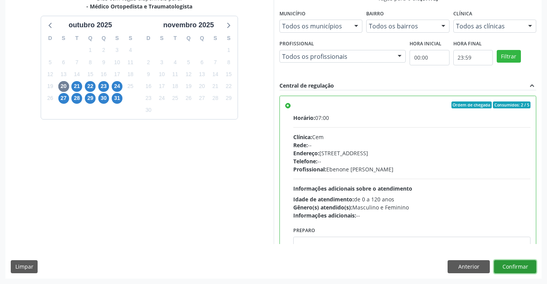
click at [525, 265] on button "Confirmar" at bounding box center [515, 266] width 42 height 13
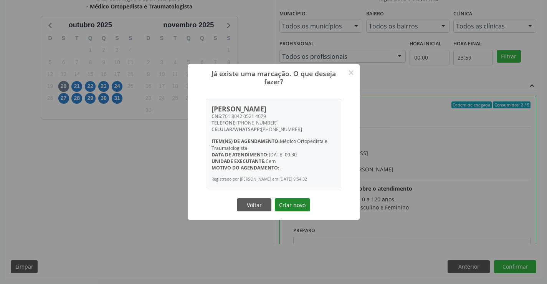
click at [302, 206] on button "Criar novo" at bounding box center [292, 204] width 35 height 13
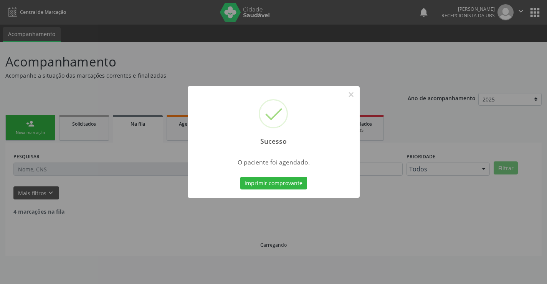
scroll to position [0, 0]
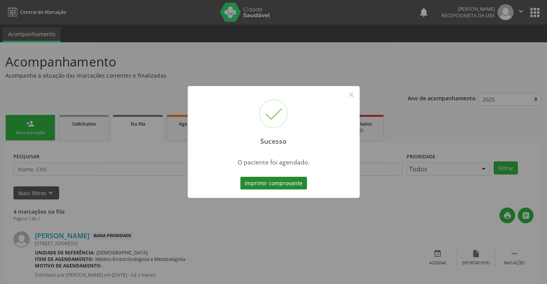
click at [292, 181] on button "Imprimir comprovante" at bounding box center [273, 183] width 67 height 13
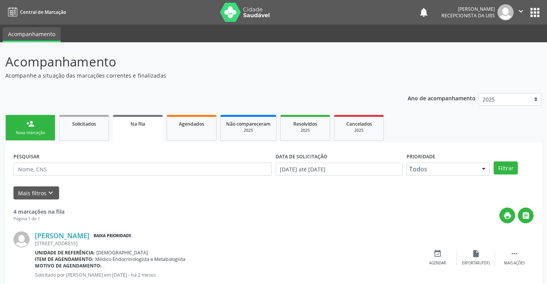
click at [39, 128] on link "person_add Nova marcação" at bounding box center [30, 128] width 50 height 26
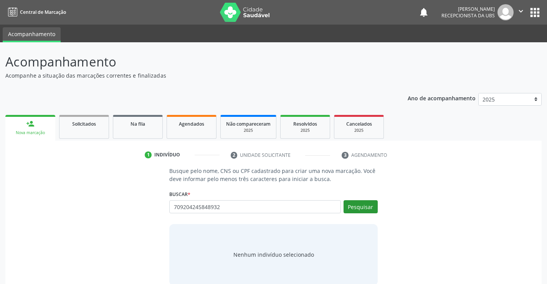
type input "709204245848932"
click at [368, 202] on button "Pesquisar" at bounding box center [361, 206] width 34 height 13
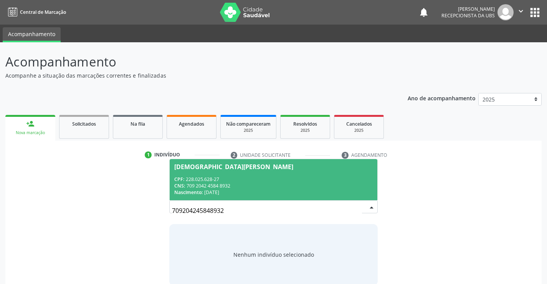
click at [184, 167] on div "Cristiano Bezerra da Silva" at bounding box center [233, 167] width 119 height 6
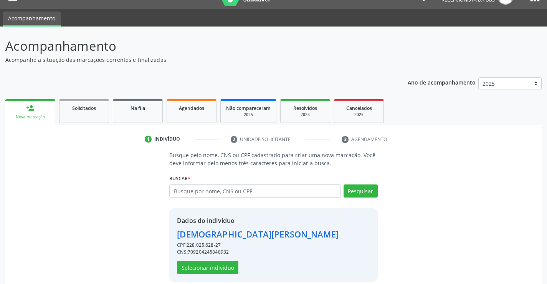
scroll to position [24, 0]
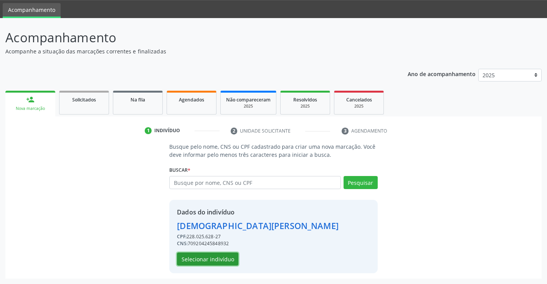
click at [212, 255] on button "Selecionar indivíduo" at bounding box center [207, 258] width 61 height 13
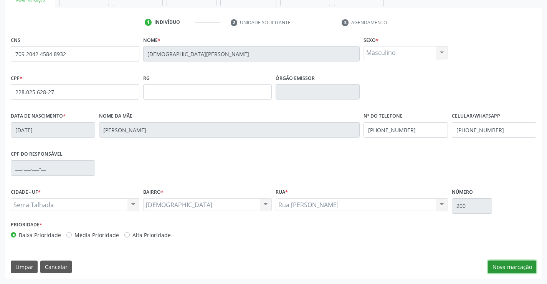
click at [520, 263] on button "Nova marcação" at bounding box center [512, 266] width 48 height 13
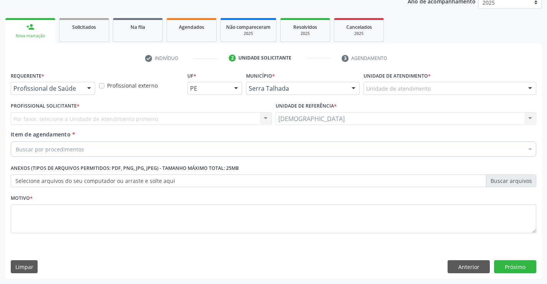
click at [86, 88] on div at bounding box center [89, 88] width 12 height 13
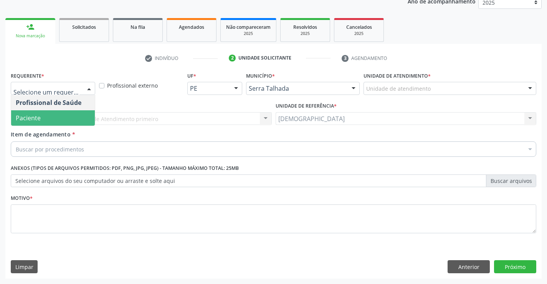
click at [66, 116] on span "Paciente" at bounding box center [53, 117] width 84 height 15
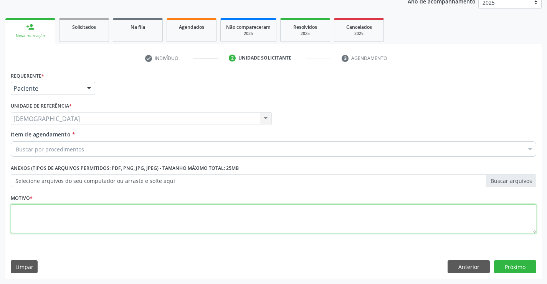
click at [75, 221] on textarea at bounding box center [274, 218] width 526 height 29
type textarea "."
click at [84, 146] on div "Buscar por procedimentos" at bounding box center [274, 148] width 526 height 15
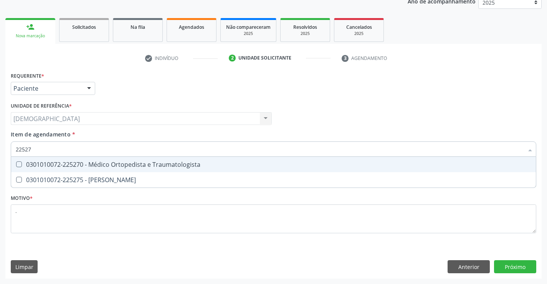
type input "225270"
click at [98, 165] on div "0301010072-225270 - Médico Ortopedista e Traumatologista" at bounding box center [274, 164] width 516 height 6
checkbox Traumatologista "true"
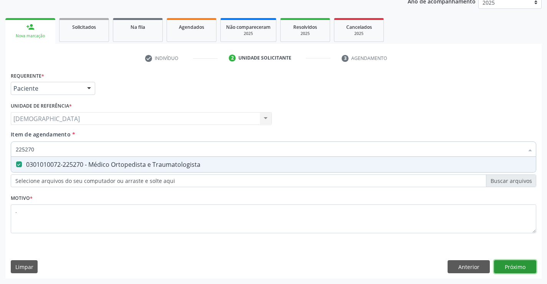
click at [509, 265] on div "Requerente * Paciente Profissional de Saúde Paciente Nenhum resultado encontrad…" at bounding box center [273, 174] width 537 height 209
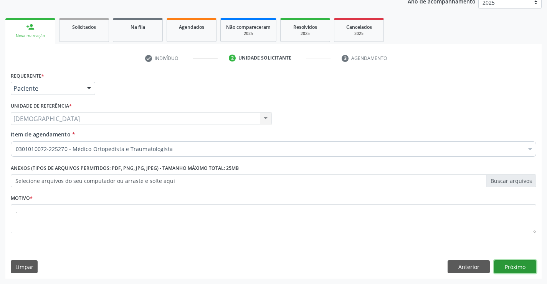
click at [509, 265] on button "Próximo" at bounding box center [515, 266] width 42 height 13
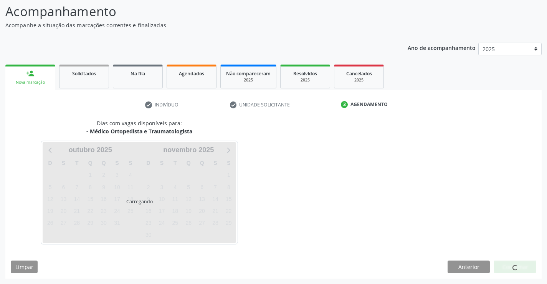
scroll to position [50, 0]
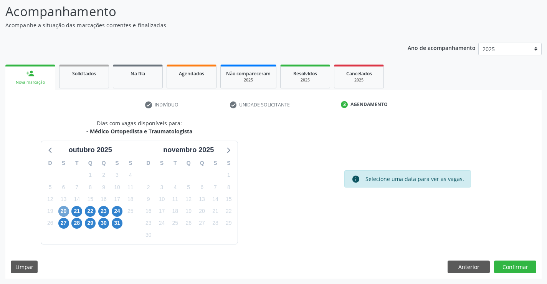
click at [66, 211] on span "20" at bounding box center [63, 211] width 11 height 11
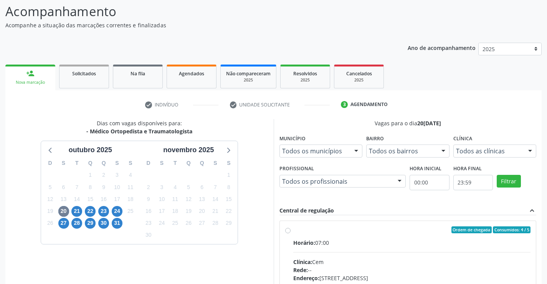
click at [308, 229] on div "Ordem de chegada Consumidos: 4 / 5" at bounding box center [412, 229] width 238 height 7
click at [291, 229] on input "Ordem de chegada Consumidos: 4 / 5 Horário: 07:00 Clínica: Cem Rede: -- Endereç…" at bounding box center [287, 229] width 5 height 7
radio input "true"
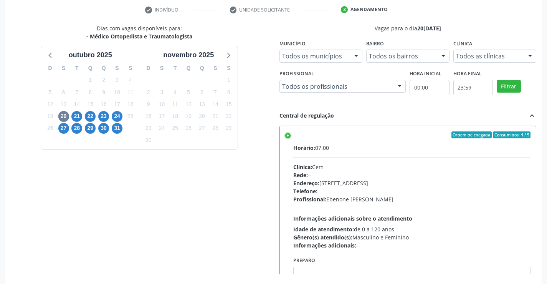
scroll to position [174, 0]
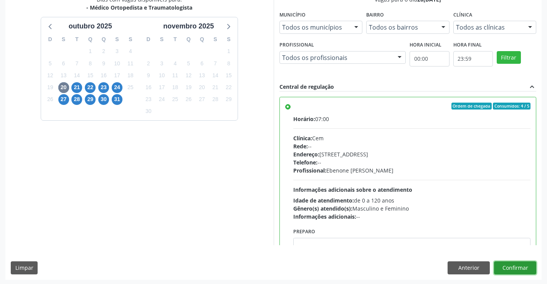
click at [518, 272] on button "Confirmar" at bounding box center [515, 267] width 42 height 13
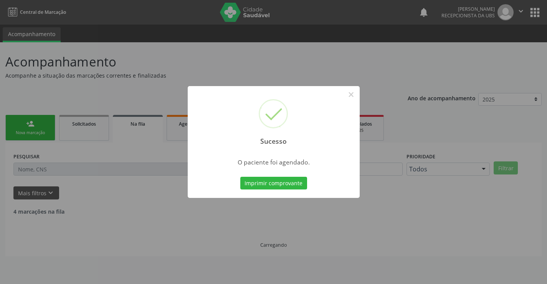
scroll to position [0, 0]
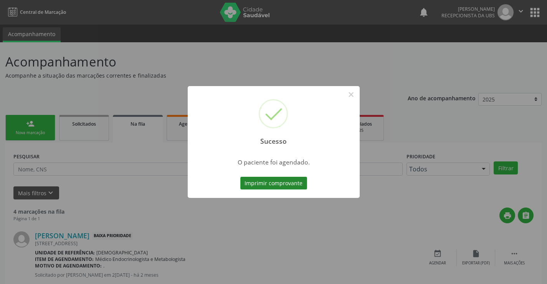
click at [270, 185] on button "Imprimir comprovante" at bounding box center [273, 183] width 67 height 13
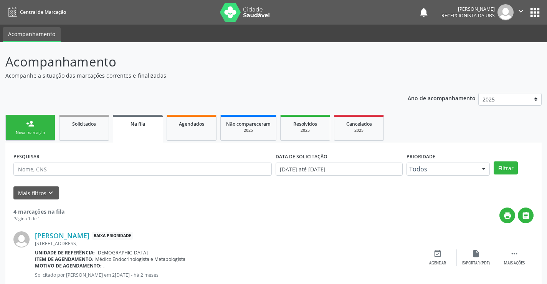
click at [49, 136] on link "person_add Nova marcação" at bounding box center [30, 128] width 50 height 26
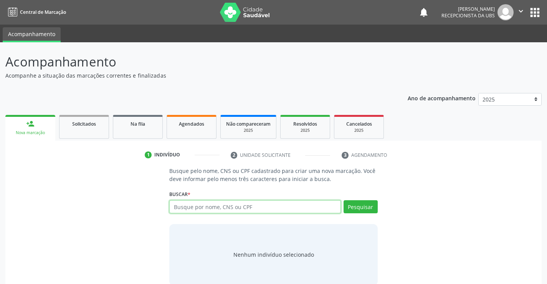
click at [275, 209] on input "text" at bounding box center [254, 206] width 171 height 13
type input "709201252359930"
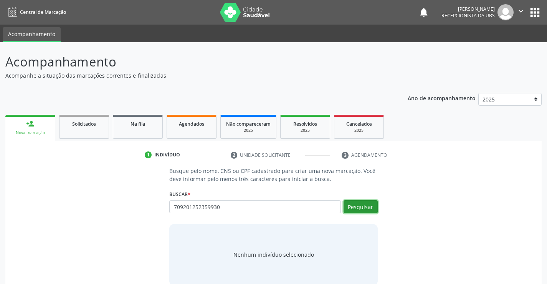
click at [359, 210] on button "Pesquisar" at bounding box center [361, 206] width 34 height 13
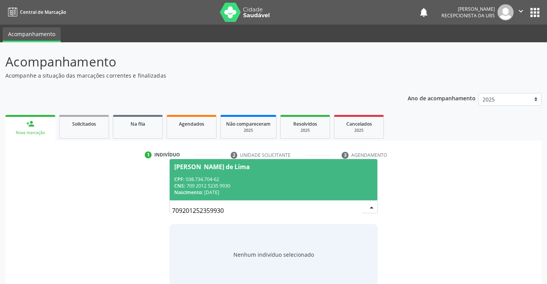
click at [242, 186] on div "CNS: 709 2012 5235 9930" at bounding box center [273, 185] width 198 height 7
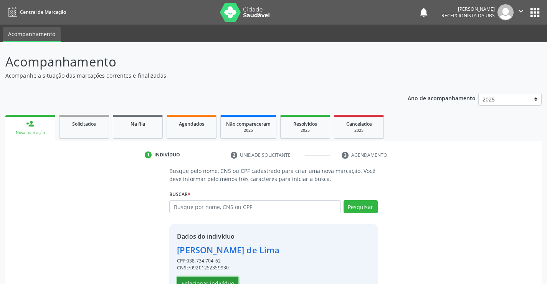
click at [212, 280] on button "Selecionar indivíduo" at bounding box center [207, 283] width 61 height 13
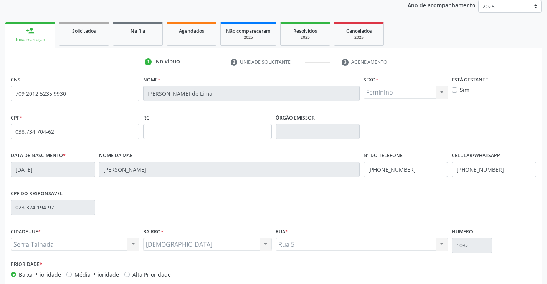
scroll to position [133, 0]
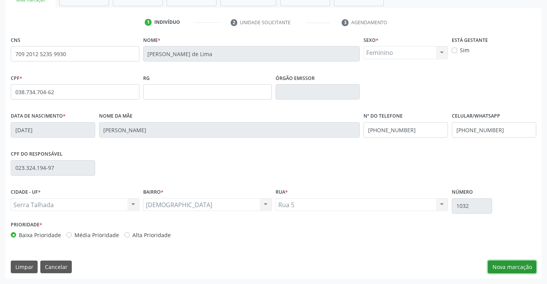
click at [514, 263] on button "Nova marcação" at bounding box center [512, 266] width 48 height 13
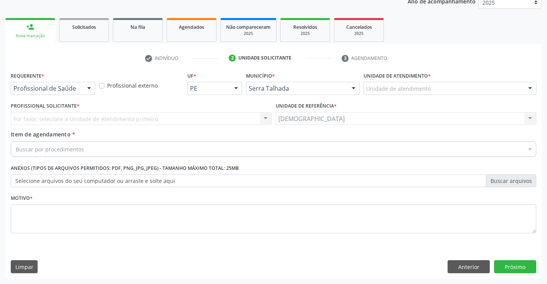
click at [88, 87] on div at bounding box center [89, 88] width 12 height 13
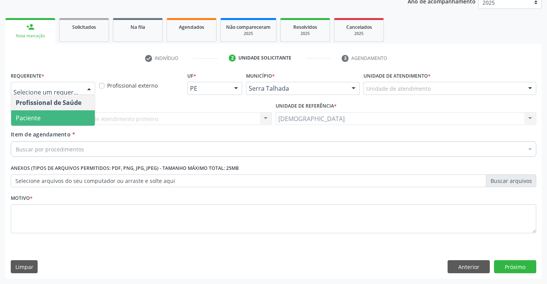
click at [35, 121] on span "Paciente" at bounding box center [28, 118] width 25 height 8
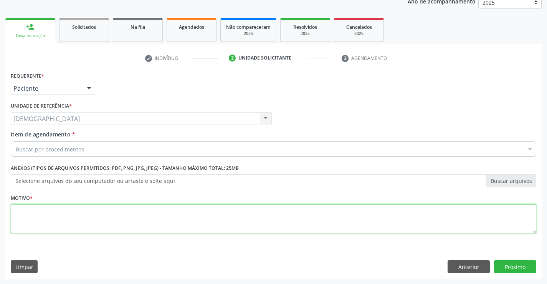
click at [35, 211] on textarea at bounding box center [274, 218] width 526 height 29
type textarea "."
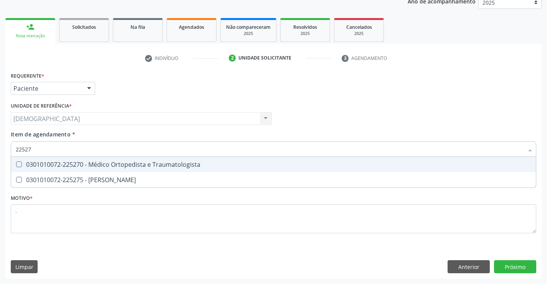
type input "225270"
click at [57, 166] on div "0301010072-225270 - Médico Ortopedista e Traumatologista" at bounding box center [274, 164] width 516 height 6
checkbox Traumatologista "true"
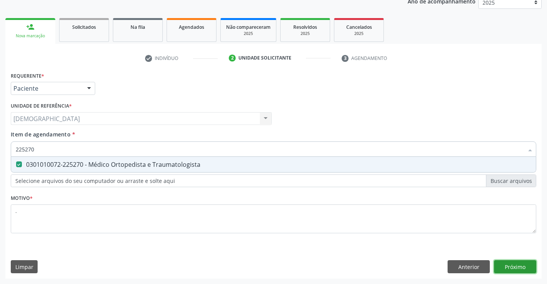
click at [523, 261] on div "Requerente * Paciente Profissional de Saúde Paciente Nenhum resultado encontrad…" at bounding box center [273, 174] width 537 height 209
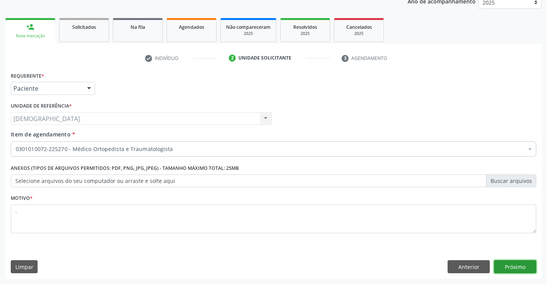
click at [519, 263] on button "Próximo" at bounding box center [515, 266] width 42 height 13
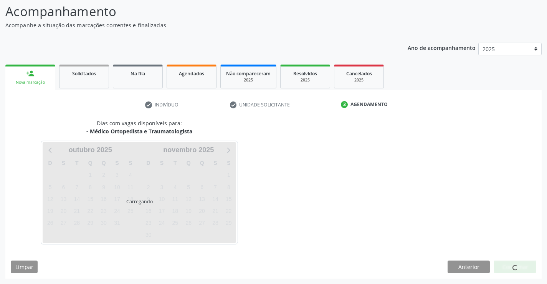
scroll to position [50, 0]
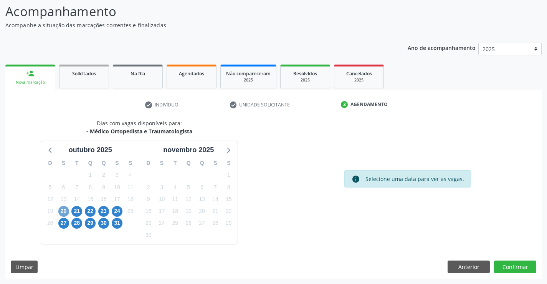
click at [61, 212] on span "20" at bounding box center [63, 211] width 11 height 11
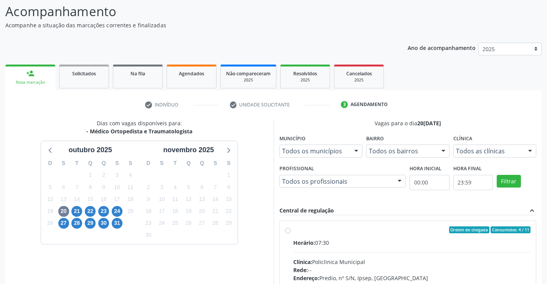
click at [341, 229] on div "Ordem de chegada Consumidos: 4 / 11" at bounding box center [412, 229] width 238 height 7
click at [291, 229] on input "Ordem de chegada Consumidos: 4 / 11 Horário: 07:30 Clínica: Policlinica Municip…" at bounding box center [287, 229] width 5 height 7
radio input "true"
click at [75, 212] on span "21" at bounding box center [76, 211] width 11 height 11
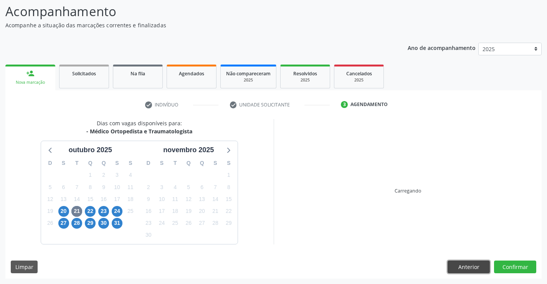
click at [456, 265] on button "Anterior" at bounding box center [469, 266] width 42 height 13
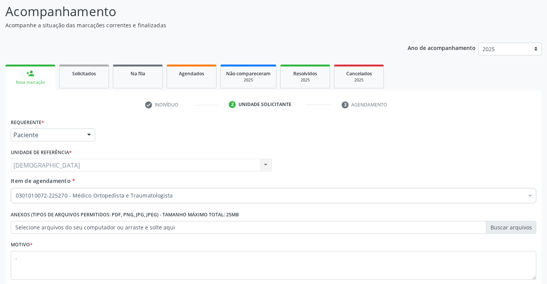
scroll to position [97, 0]
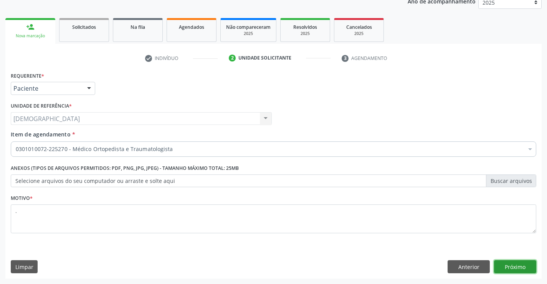
click at [517, 269] on button "Próximo" at bounding box center [515, 266] width 42 height 13
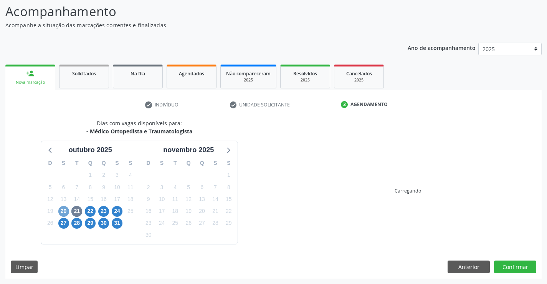
click at [61, 207] on span "20" at bounding box center [63, 211] width 11 height 11
click at [78, 210] on span "21" at bounding box center [76, 211] width 11 height 11
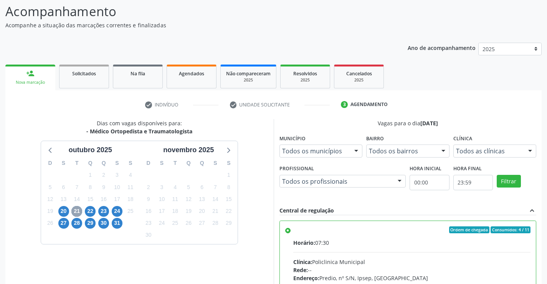
radio input "false"
click at [64, 208] on span "20" at bounding box center [63, 211] width 11 height 11
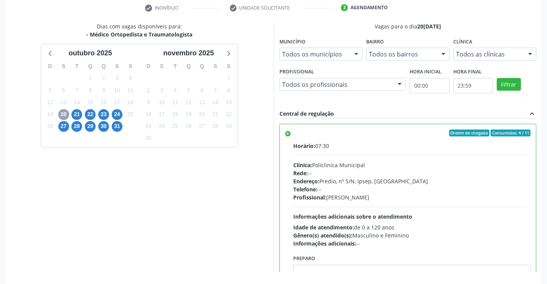
scroll to position [159, 0]
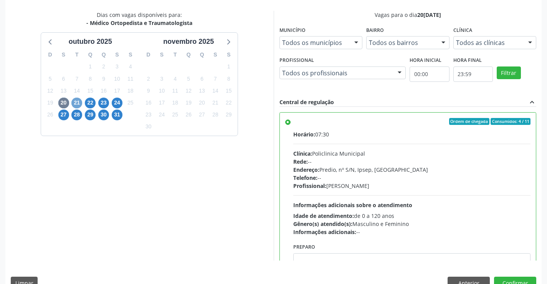
click at [73, 102] on span "21" at bounding box center [76, 103] width 11 height 11
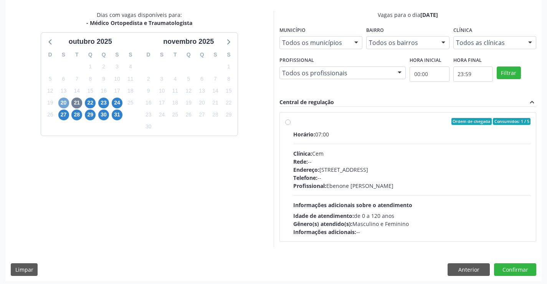
click at [63, 100] on span "20" at bounding box center [63, 103] width 11 height 11
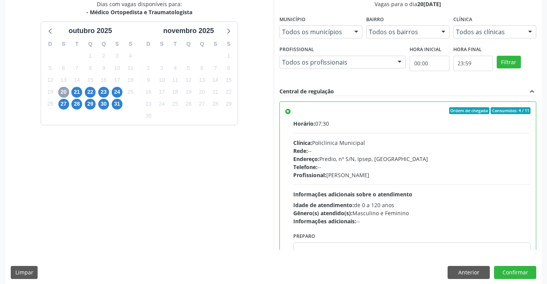
scroll to position [175, 0]
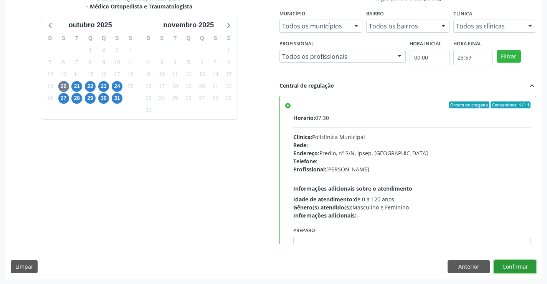
click at [504, 262] on button "Confirmar" at bounding box center [515, 266] width 42 height 13
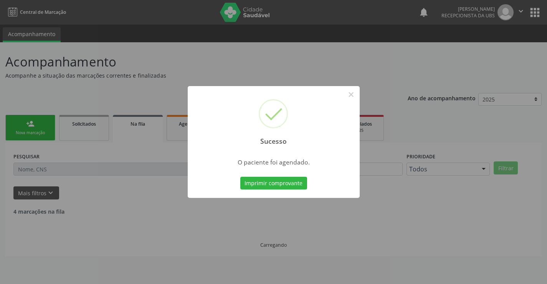
scroll to position [0, 0]
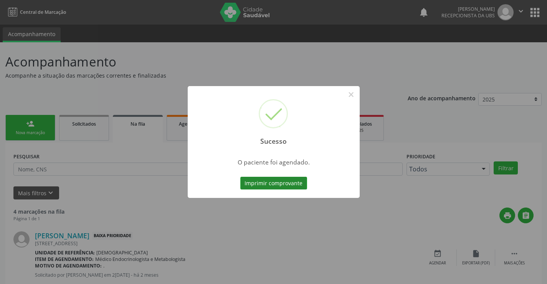
click at [272, 186] on button "Imprimir comprovante" at bounding box center [273, 183] width 67 height 13
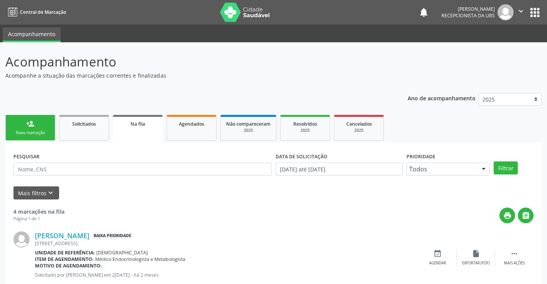
click at [36, 133] on div "Nova marcação" at bounding box center [30, 133] width 38 height 6
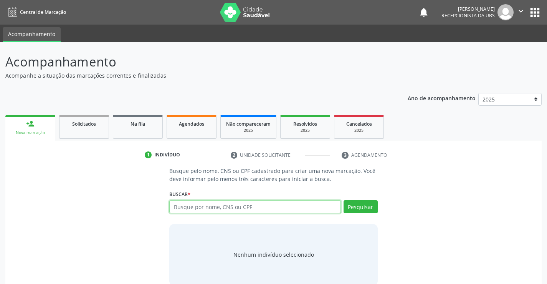
click at [289, 210] on input "text" at bounding box center [254, 206] width 171 height 13
click at [174, 208] on input "28085442" at bounding box center [254, 206] width 171 height 13
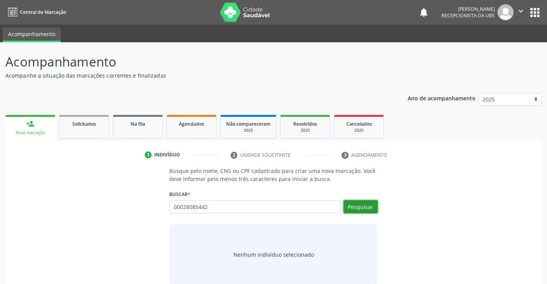
click at [358, 209] on button "Pesquisar" at bounding box center [361, 206] width 34 height 13
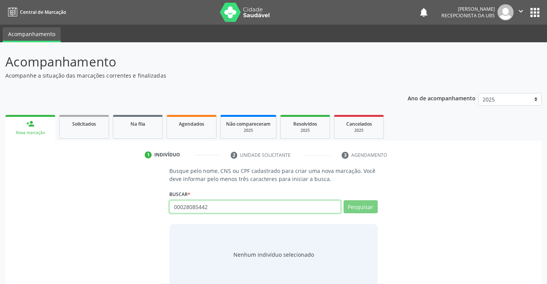
click at [220, 209] on input "00028085442" at bounding box center [254, 206] width 171 height 13
type input "0"
type input "M"
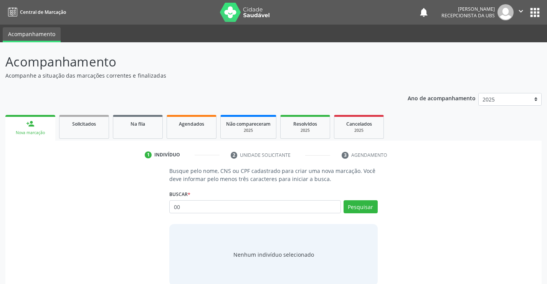
type input "0"
type input "MARIA DAS NEVES DA SILVA"
click at [365, 207] on button "Pesquisar" at bounding box center [361, 206] width 34 height 13
type input "MARIA DAS NEVES DA SILVA"
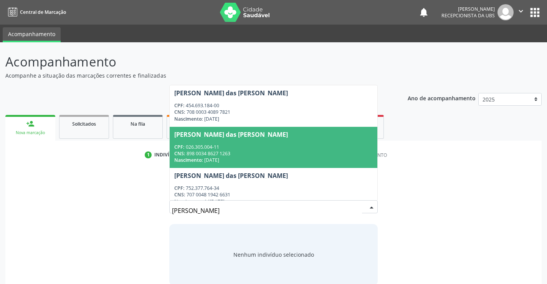
scroll to position [9, 0]
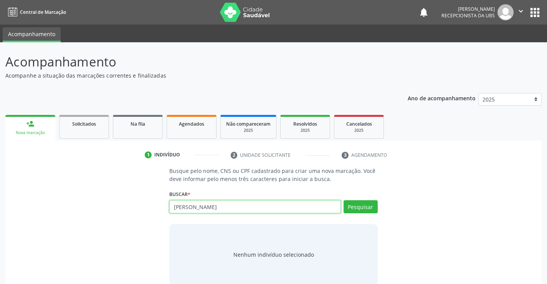
click at [269, 209] on input "MARIA DAS NEVES DA SILVA" at bounding box center [254, 206] width 171 height 13
type input "M"
type input "705209426687476"
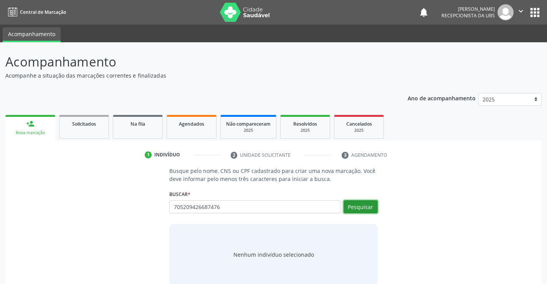
click at [348, 205] on button "Pesquisar" at bounding box center [361, 206] width 34 height 13
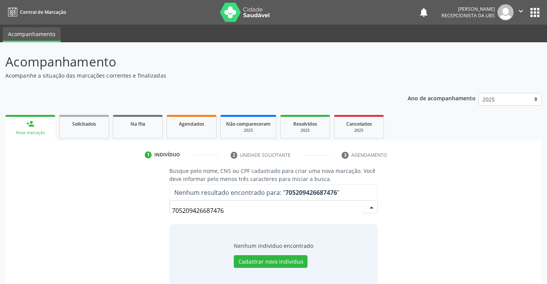
scroll to position [0, 0]
click at [258, 207] on input "705209426687476" at bounding box center [267, 210] width 190 height 15
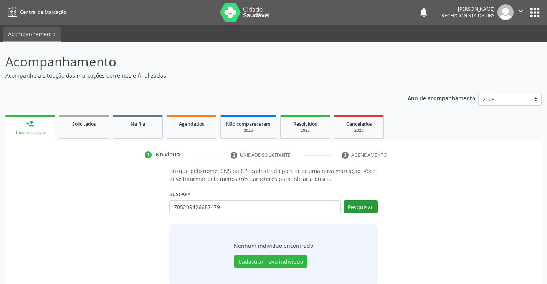
type input "705209426687479"
click at [357, 207] on button "Pesquisar" at bounding box center [361, 206] width 34 height 13
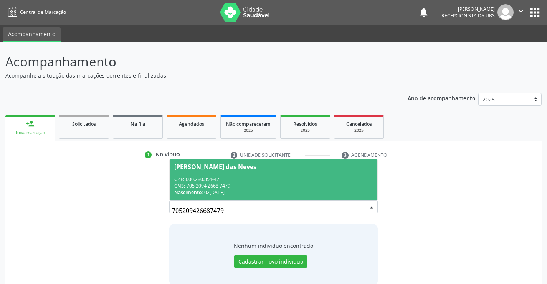
click at [247, 184] on div "CNS: 705 2094 2668 7479" at bounding box center [273, 185] width 198 height 7
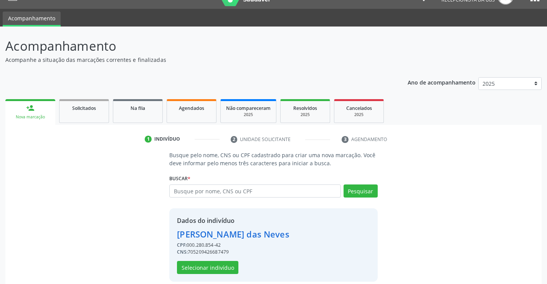
scroll to position [24, 0]
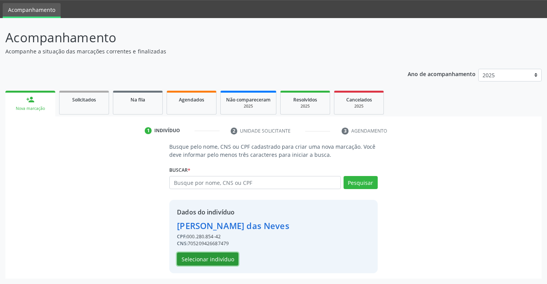
click at [207, 257] on button "Selecionar indivíduo" at bounding box center [207, 258] width 61 height 13
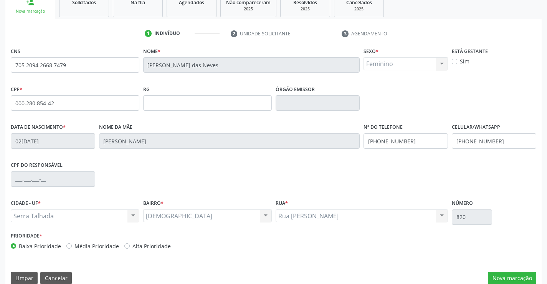
scroll to position [133, 0]
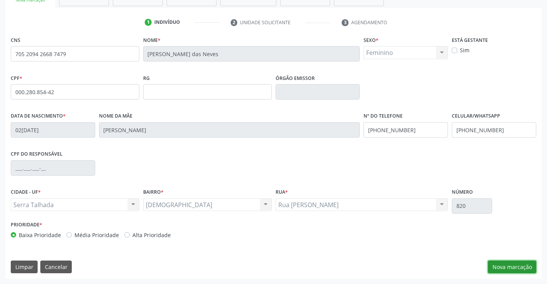
click at [510, 268] on button "Nova marcação" at bounding box center [512, 266] width 48 height 13
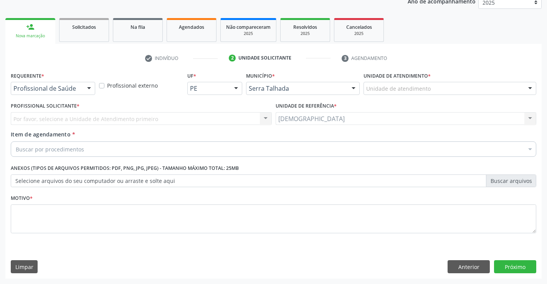
scroll to position [97, 0]
click at [90, 86] on div at bounding box center [89, 88] width 12 height 13
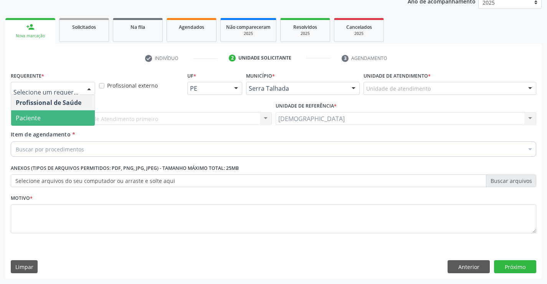
click at [48, 117] on span "Paciente" at bounding box center [53, 117] width 84 height 15
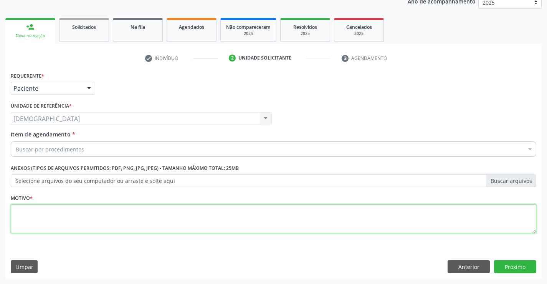
click at [57, 214] on textarea at bounding box center [274, 218] width 526 height 29
type textarea "."
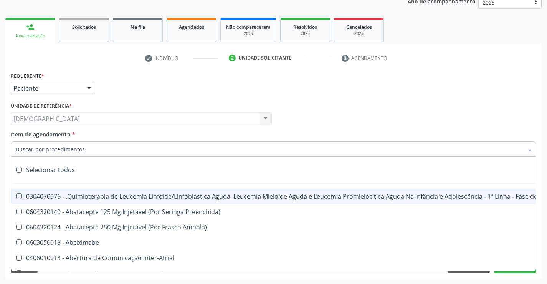
click at [104, 148] on div at bounding box center [274, 148] width 526 height 15
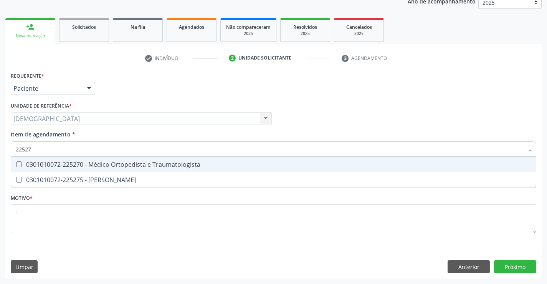
type input "225270"
click at [128, 163] on div "0301010072-225270 - Médico Ortopedista e Traumatologista" at bounding box center [274, 164] width 516 height 6
checkbox Traumatologista "true"
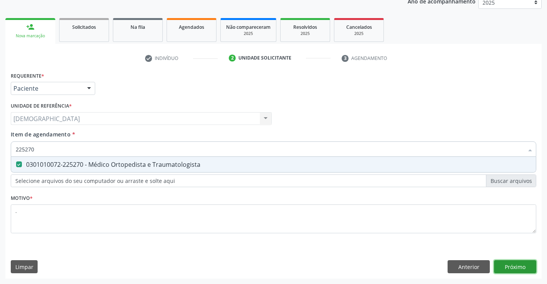
click at [518, 268] on div "Requerente * Paciente Profissional de Saúde Paciente Nenhum resultado encontrad…" at bounding box center [273, 174] width 537 height 209
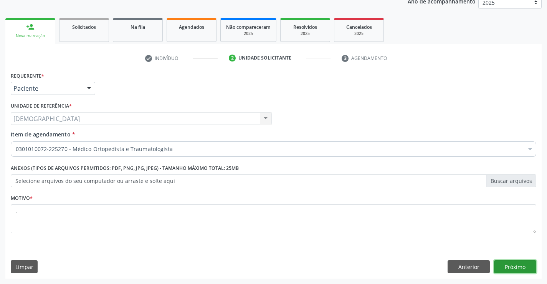
click at [506, 265] on button "Próximo" at bounding box center [515, 266] width 42 height 13
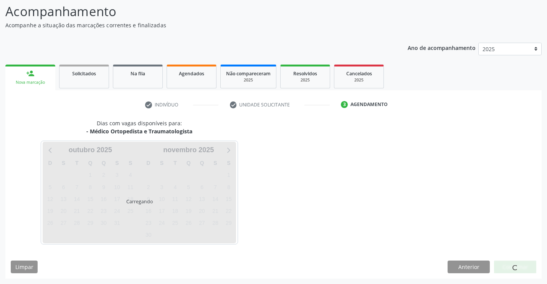
scroll to position [73, 0]
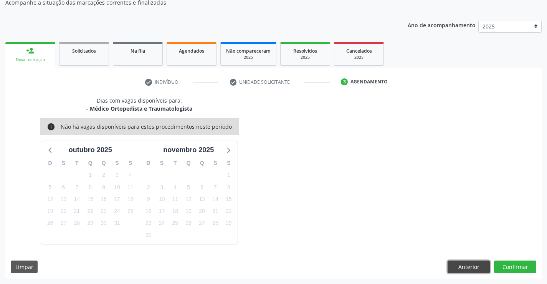
click at [462, 261] on button "Anterior" at bounding box center [469, 266] width 42 height 13
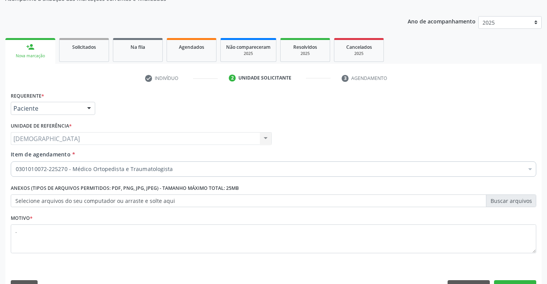
scroll to position [97, 0]
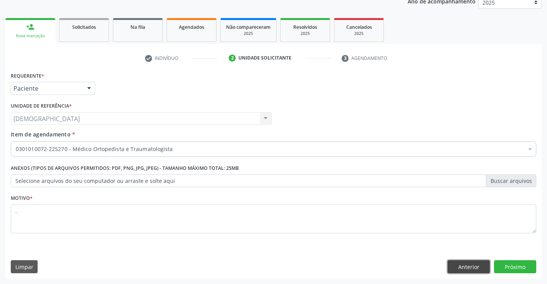
click at [470, 265] on button "Anterior" at bounding box center [469, 266] width 42 height 13
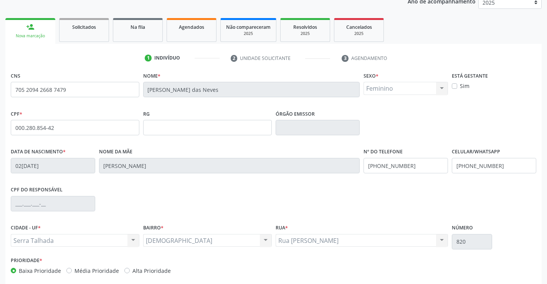
scroll to position [133, 0]
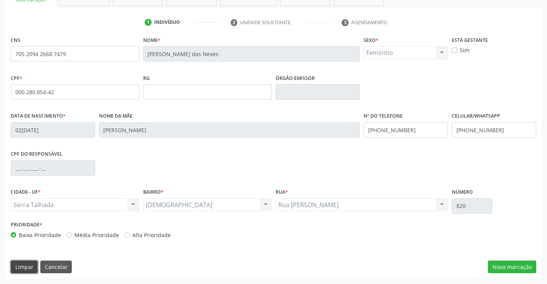
click at [22, 264] on button "Limpar" at bounding box center [24, 266] width 27 height 13
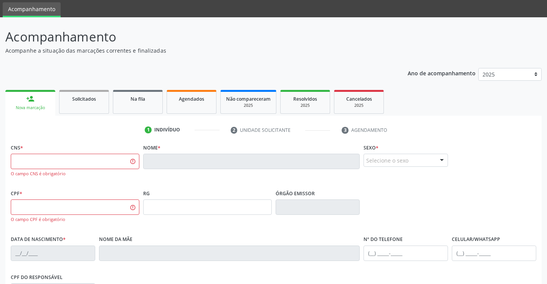
scroll to position [0, 0]
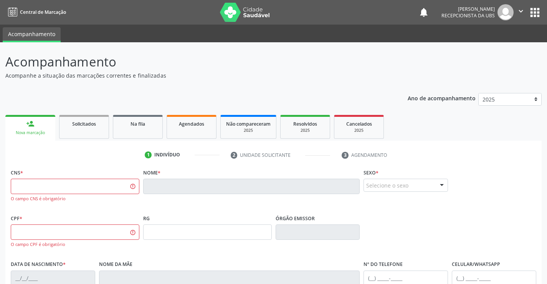
click at [31, 125] on div "person_add" at bounding box center [30, 123] width 8 height 8
drag, startPoint x: 204, startPoint y: 127, endPoint x: 0, endPoint y: 128, distance: 203.6
click at [203, 127] on div "Agendados" at bounding box center [191, 123] width 38 height 8
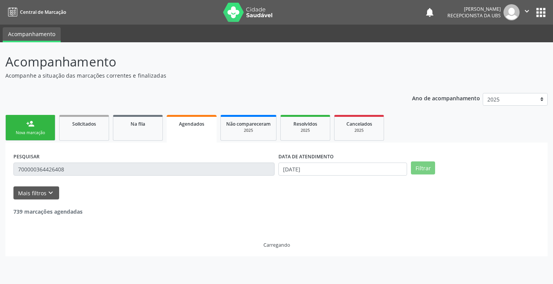
click at [37, 131] on div "Nova marcação" at bounding box center [30, 133] width 38 height 6
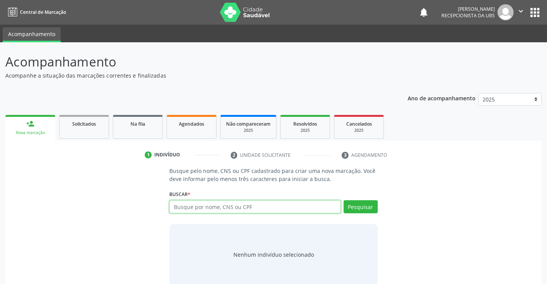
click at [173, 203] on input "text" at bounding box center [254, 206] width 171 height 13
type input "705008818532559"
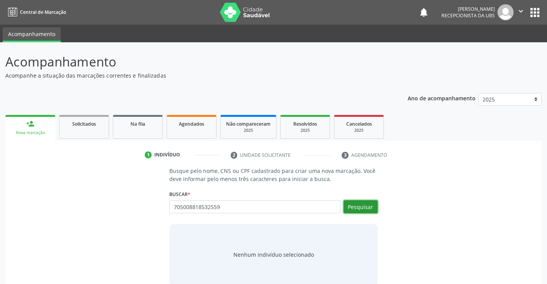
click at [353, 205] on button "Pesquisar" at bounding box center [361, 206] width 34 height 13
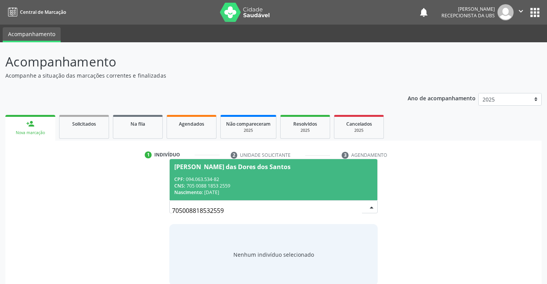
click at [309, 185] on div "CNS: 705 0088 1853 2559" at bounding box center [273, 185] width 198 height 7
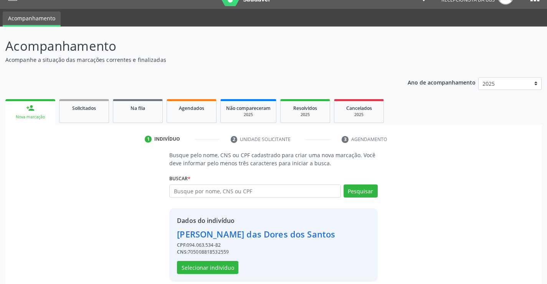
scroll to position [24, 0]
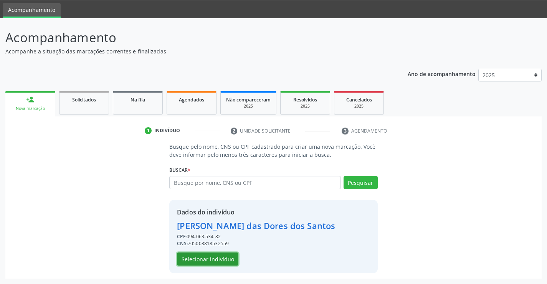
click at [216, 260] on button "Selecionar indivíduo" at bounding box center [207, 258] width 61 height 13
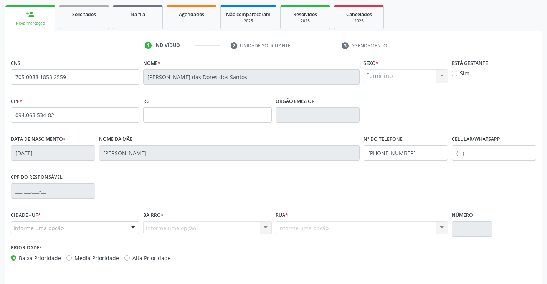
scroll to position [112, 0]
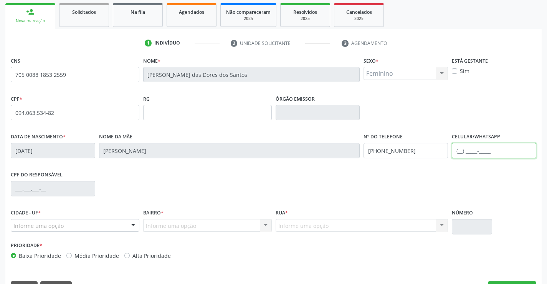
click at [484, 154] on input "text" at bounding box center [494, 150] width 84 height 15
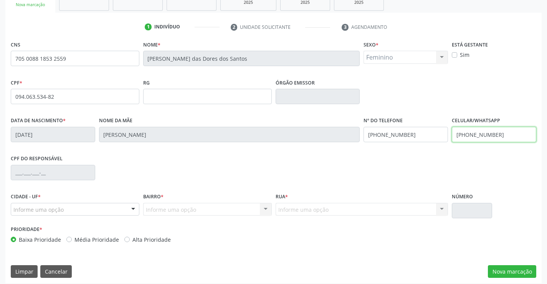
scroll to position [133, 0]
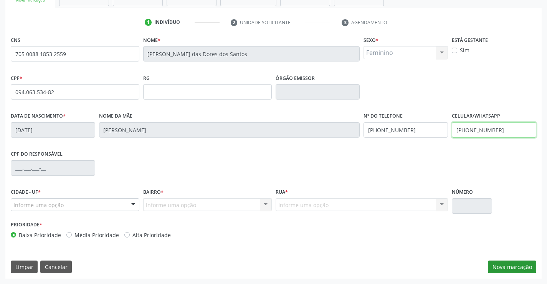
type input "(87) 98124-7592"
click at [511, 265] on button "Nova marcação" at bounding box center [512, 266] width 48 height 13
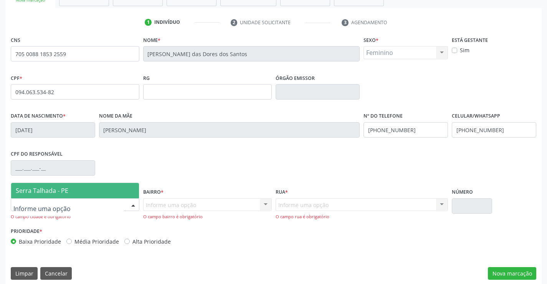
click at [135, 204] on div at bounding box center [134, 205] width 12 height 13
click at [95, 189] on span "Serra Talhada - PE" at bounding box center [75, 190] width 128 height 15
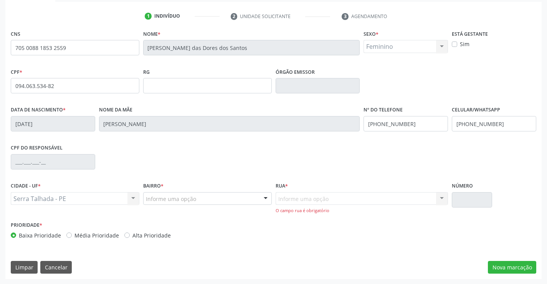
scroll to position [139, 0]
click at [254, 197] on div "Informe uma opção" at bounding box center [207, 198] width 129 height 13
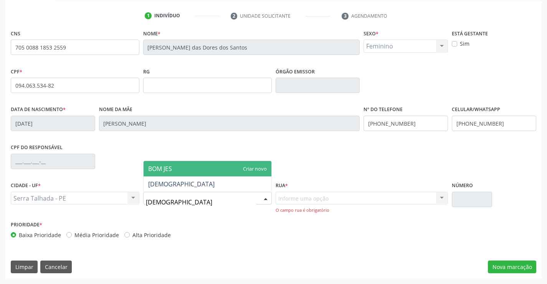
type input "BOM JESUS"
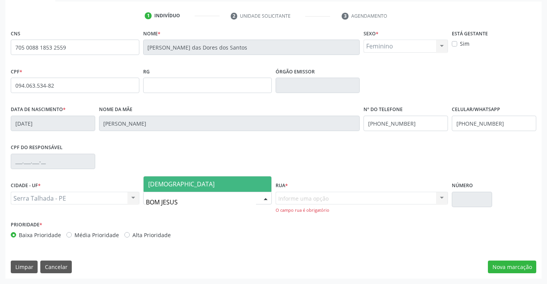
click at [256, 184] on span "[DEMOGRAPHIC_DATA]" at bounding box center [208, 183] width 128 height 15
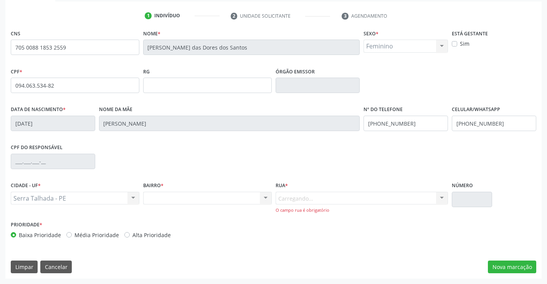
click at [287, 199] on div "Carregando... Nenhum resultado encontrado para: " " Nenhuma opção encontrada. D…" at bounding box center [362, 203] width 173 height 22
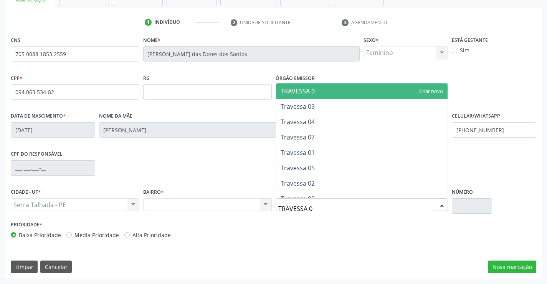
type input "TRAVESSA 02"
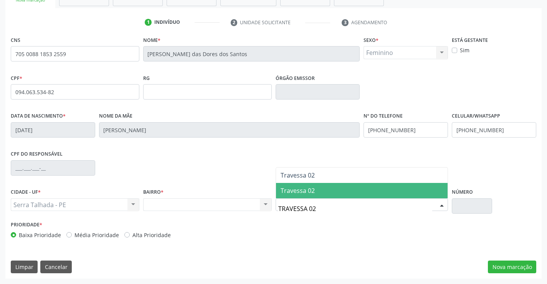
click at [304, 191] on span "Travessa 02" at bounding box center [298, 190] width 34 height 8
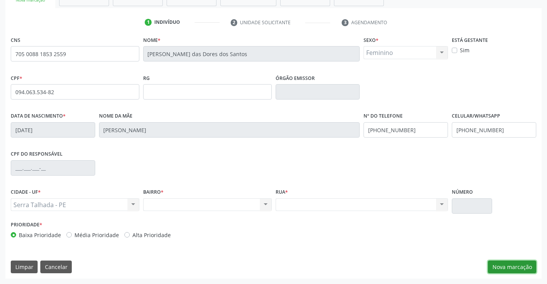
click at [495, 263] on button "Nova marcação" at bounding box center [512, 266] width 48 height 13
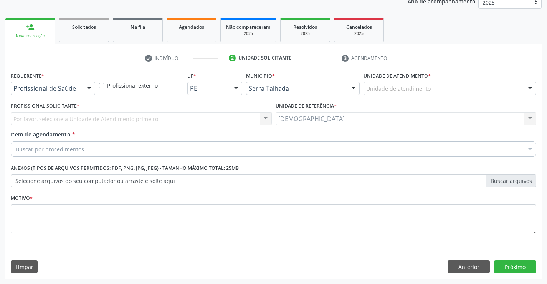
scroll to position [97, 0]
click at [89, 89] on div at bounding box center [89, 88] width 12 height 13
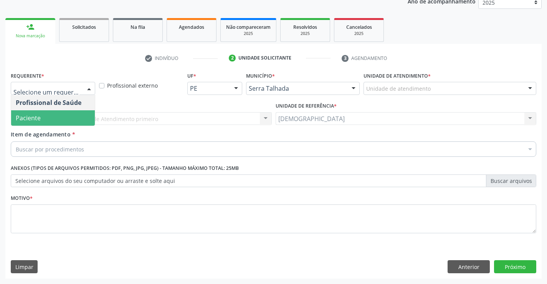
click at [78, 113] on span "Paciente" at bounding box center [53, 117] width 84 height 15
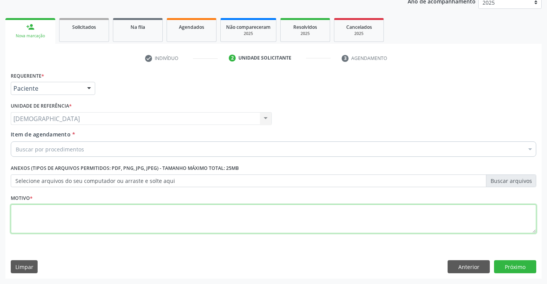
click at [97, 218] on textarea at bounding box center [274, 218] width 526 height 29
type textarea "."
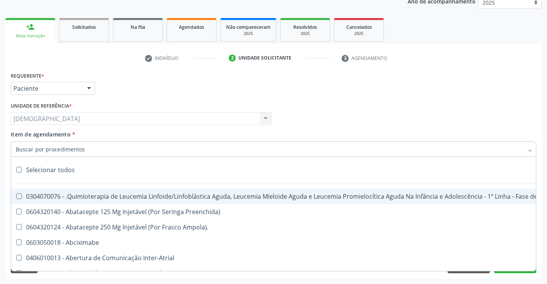
click at [94, 147] on div at bounding box center [274, 148] width 526 height 15
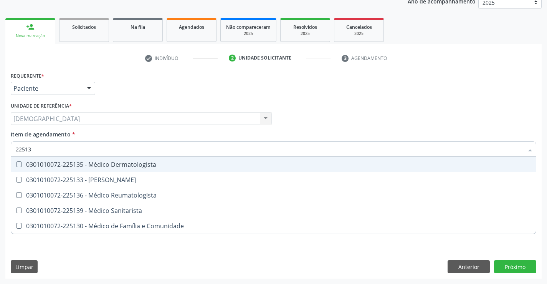
type input "225133"
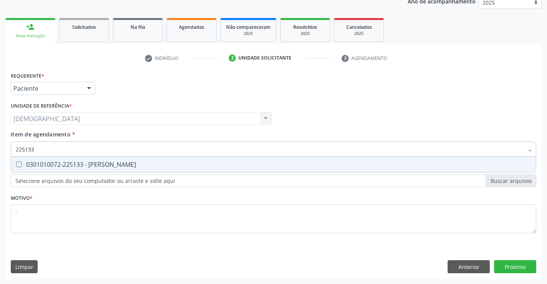
click at [103, 164] on div "0301010072-225133 - [PERSON_NAME]" at bounding box center [274, 164] width 516 height 6
checkbox Psiquiatra "true"
click at [515, 265] on div "Requerente * Paciente Profissional de Saúde Paciente Nenhum resultado encontrad…" at bounding box center [273, 174] width 537 height 209
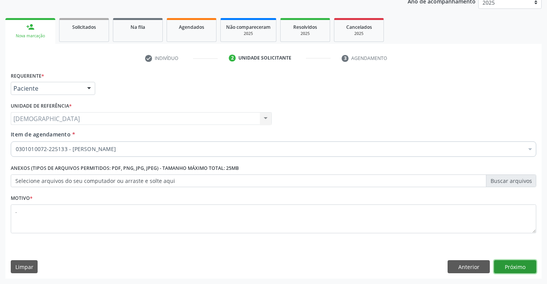
click at [522, 265] on button "Próximo" at bounding box center [515, 266] width 42 height 13
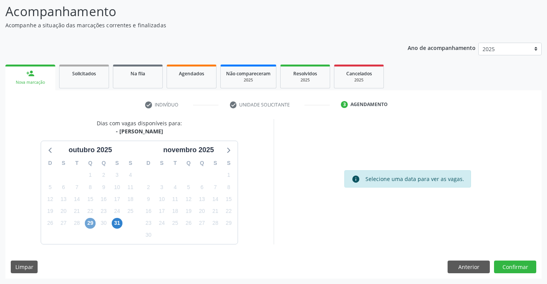
click at [89, 223] on span "29" at bounding box center [90, 223] width 11 height 11
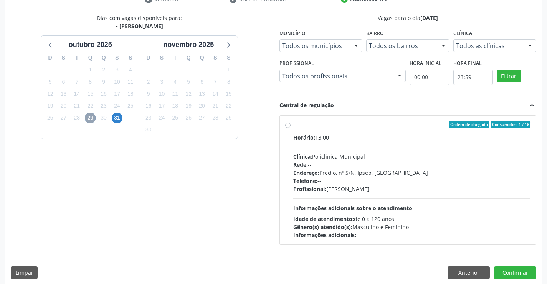
scroll to position [161, 0]
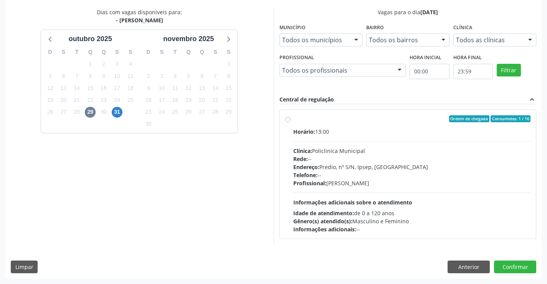
click at [298, 118] on div "Ordem de chegada Consumidos: 1 / 16" at bounding box center [412, 118] width 238 height 7
click at [291, 118] on input "Ordem de chegada Consumidos: 1 / 16 Horário: 13:00 Clínica: Policlinica Municip…" at bounding box center [287, 118] width 5 height 7
radio input "true"
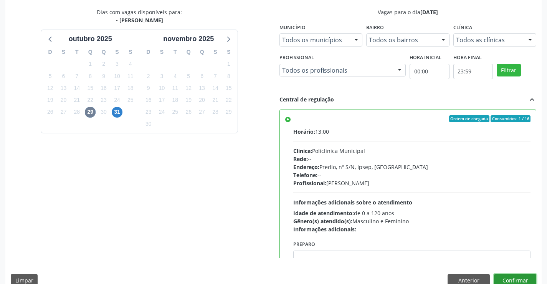
click at [503, 279] on button "Confirmar" at bounding box center [515, 280] width 42 height 13
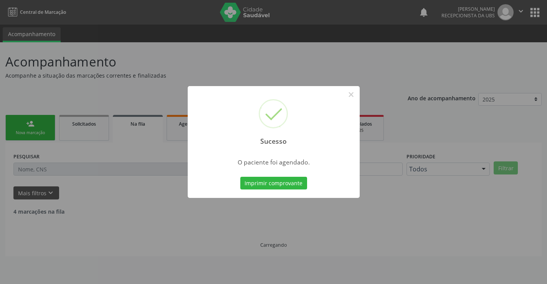
scroll to position [0, 0]
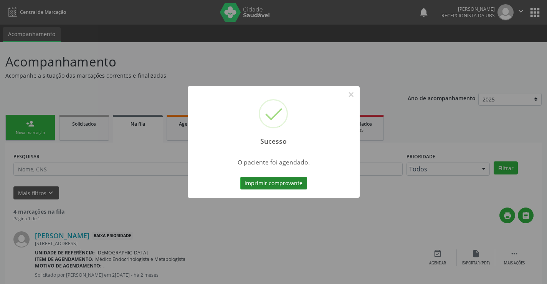
click at [255, 182] on button "Imprimir comprovante" at bounding box center [273, 183] width 67 height 13
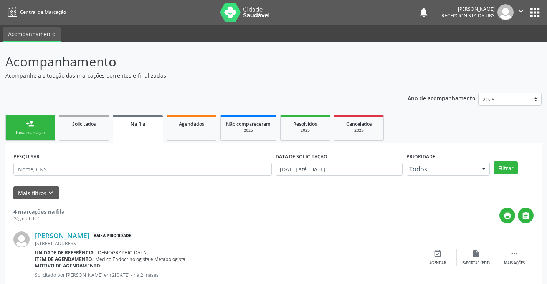
click at [31, 123] on div "person_add" at bounding box center [30, 123] width 8 height 8
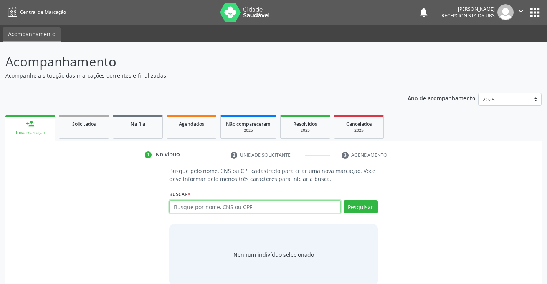
click at [312, 206] on input "text" at bounding box center [254, 206] width 171 height 13
type input "705009655518952"
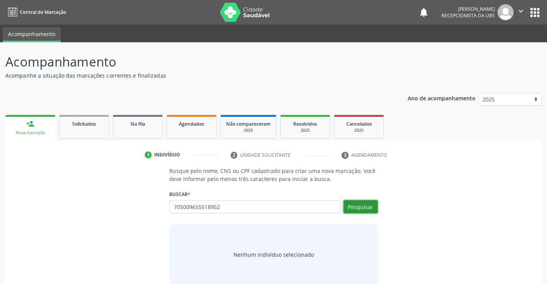
click at [358, 205] on button "Pesquisar" at bounding box center [361, 206] width 34 height 13
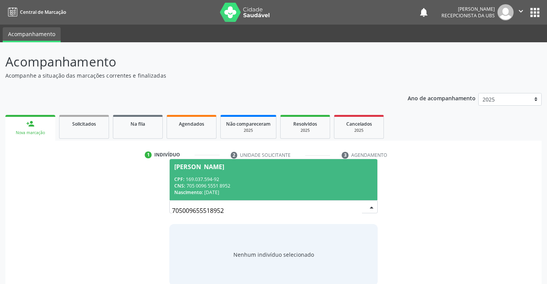
click at [355, 193] on div "Nascimento: 22/08/2015" at bounding box center [273, 192] width 198 height 7
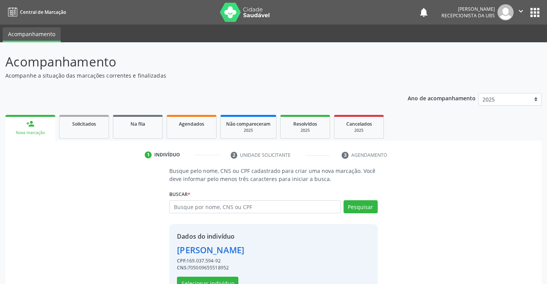
scroll to position [24, 0]
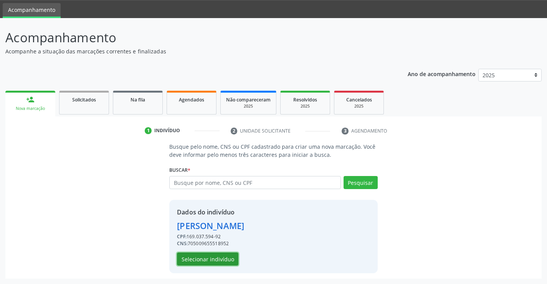
click at [222, 254] on button "Selecionar indivíduo" at bounding box center [207, 258] width 61 height 13
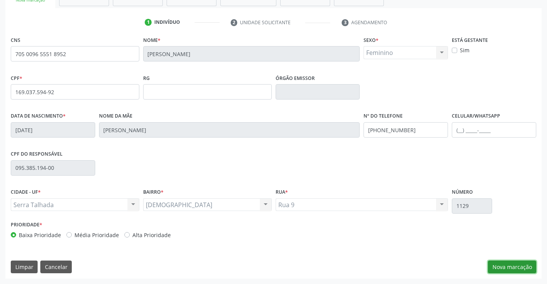
click at [502, 265] on button "Nova marcação" at bounding box center [512, 266] width 48 height 13
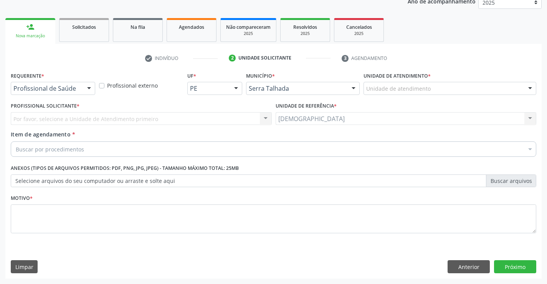
scroll to position [97, 0]
click at [88, 86] on div at bounding box center [89, 88] width 12 height 13
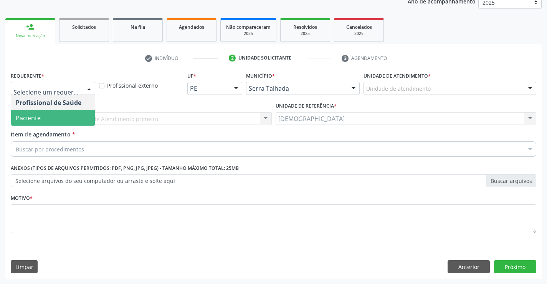
click at [76, 121] on span "Paciente" at bounding box center [53, 117] width 84 height 15
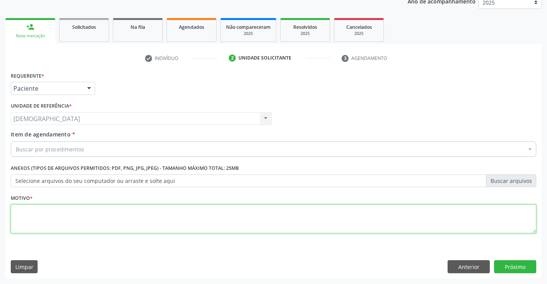
click at [74, 220] on textarea at bounding box center [274, 218] width 526 height 29
type textarea "."
click at [92, 148] on div "Buscar por procedimentos" at bounding box center [274, 148] width 526 height 15
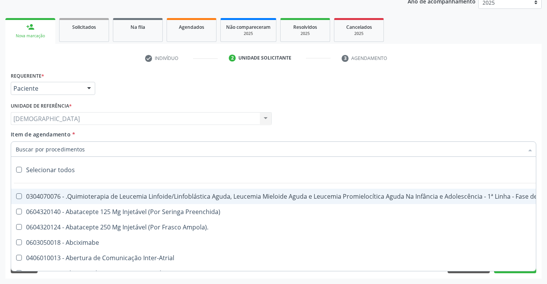
click at [40, 152] on input "Item de agendamento *" at bounding box center [270, 148] width 508 height 15
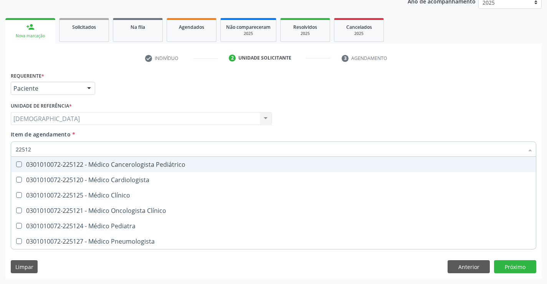
type input "225124"
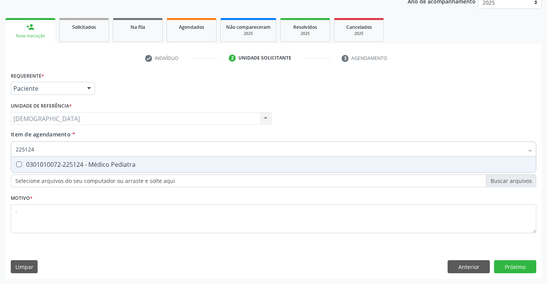
click at [85, 164] on div "0301010072-225124 - Médico Pediatra" at bounding box center [274, 164] width 516 height 6
checkbox Pediatra "true"
click at [517, 263] on div "Requerente * Paciente Profissional de Saúde Paciente Nenhum resultado encontrad…" at bounding box center [273, 174] width 537 height 209
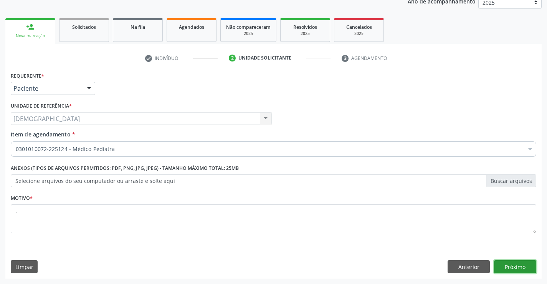
click at [516, 267] on button "Próximo" at bounding box center [515, 266] width 42 height 13
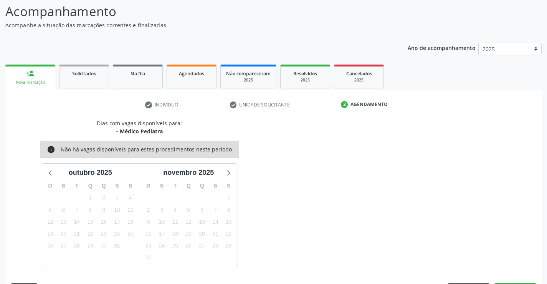
scroll to position [73, 0]
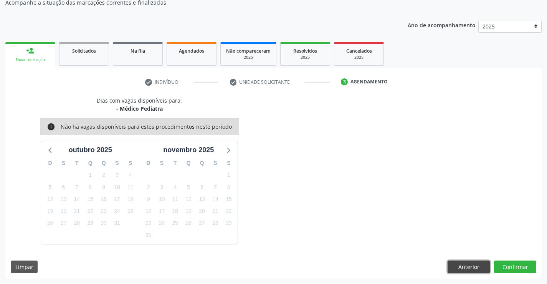
click at [457, 268] on button "Anterior" at bounding box center [469, 266] width 42 height 13
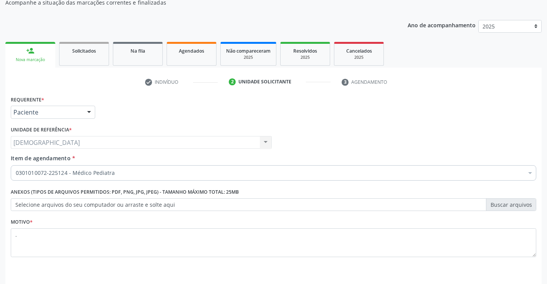
scroll to position [97, 0]
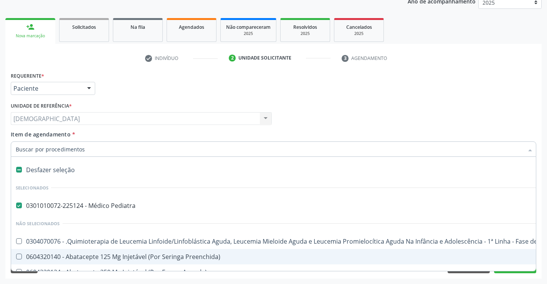
click at [383, 155] on div at bounding box center [274, 148] width 526 height 15
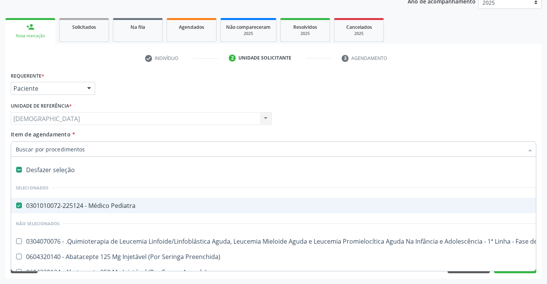
click at [479, 124] on div "Profissional Solicitante Por favor, selecione a Unidade de Atendimento primeiro…" at bounding box center [274, 115] width 530 height 30
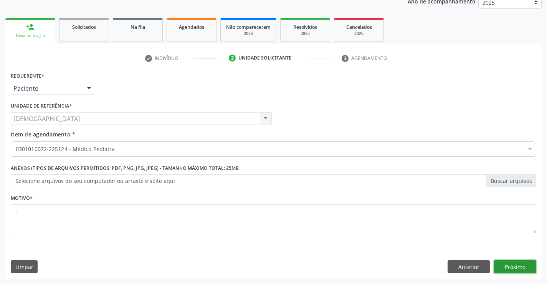
click at [511, 269] on button "Próximo" at bounding box center [515, 266] width 42 height 13
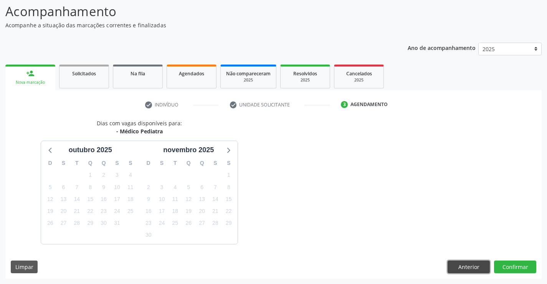
click at [464, 267] on button "Anterior" at bounding box center [469, 266] width 42 height 13
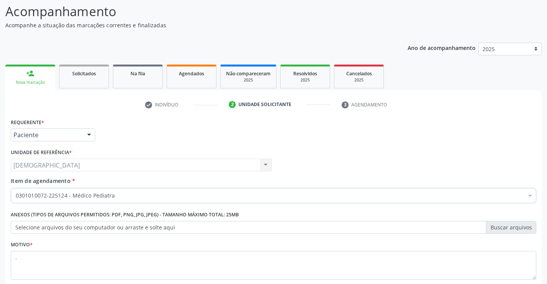
scroll to position [97, 0]
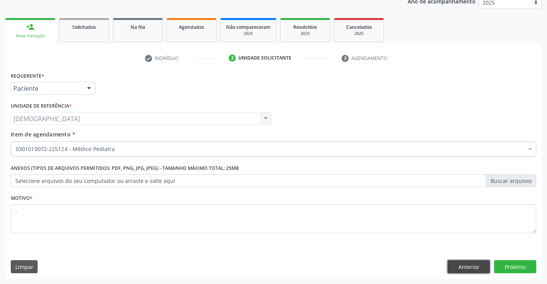
click at [460, 266] on button "Anterior" at bounding box center [469, 266] width 42 height 13
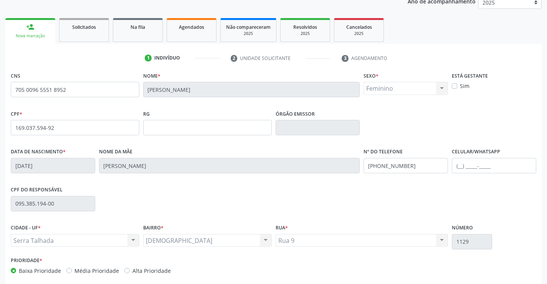
scroll to position [133, 0]
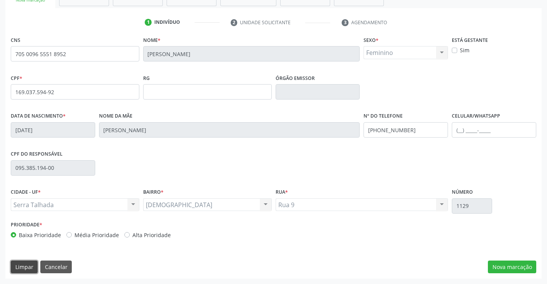
click at [30, 265] on button "Limpar" at bounding box center [24, 266] width 27 height 13
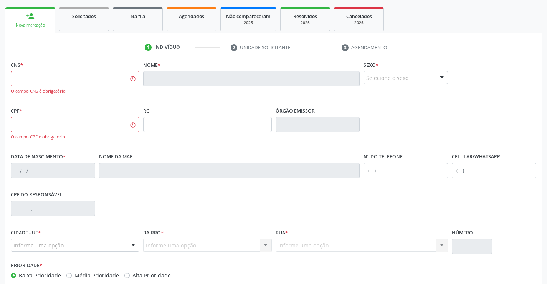
scroll to position [94, 0]
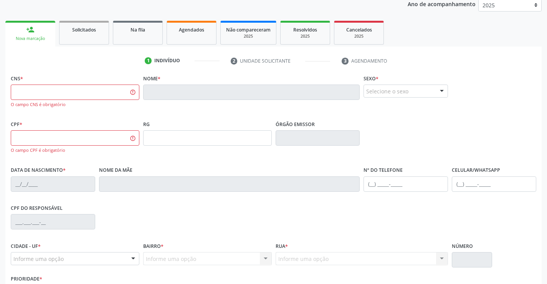
click at [37, 27] on link "person_add Nova marcação" at bounding box center [30, 34] width 50 height 26
click at [166, 27] on ul "person_add Nova marcação Solicitados Na fila Agendados Não compareceram 2025 Re…" at bounding box center [273, 33] width 537 height 28
click at [172, 30] on link "Agendados" at bounding box center [192, 33] width 50 height 24
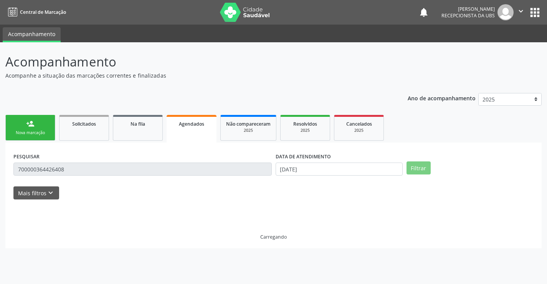
scroll to position [0, 0]
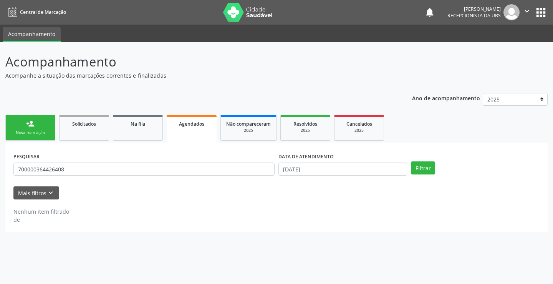
click at [25, 127] on link "person_add Nova marcação" at bounding box center [30, 128] width 50 height 26
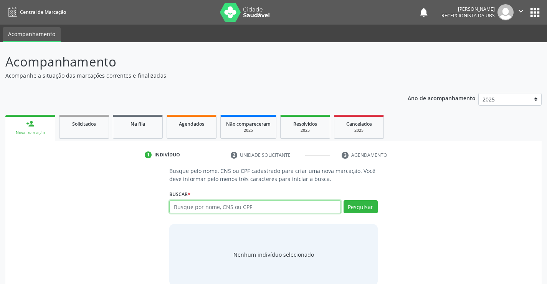
click at [190, 206] on input "text" at bounding box center [254, 206] width 171 height 13
type input "7"
type input "06478142426"
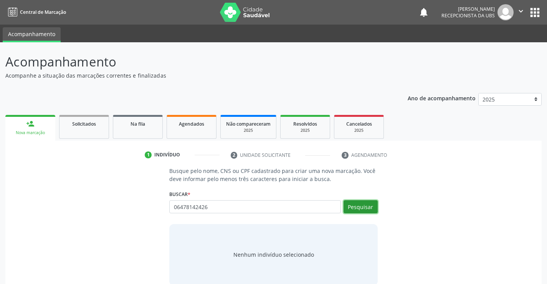
click at [363, 207] on button "Pesquisar" at bounding box center [361, 206] width 34 height 13
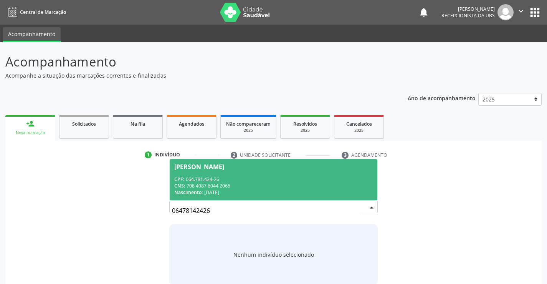
click at [313, 171] on span "Maria da Penha de Freitas CPF: 064.781.424-26 CNS: 708 4087 6044 2065 Nasciment…" at bounding box center [273, 179] width 207 height 41
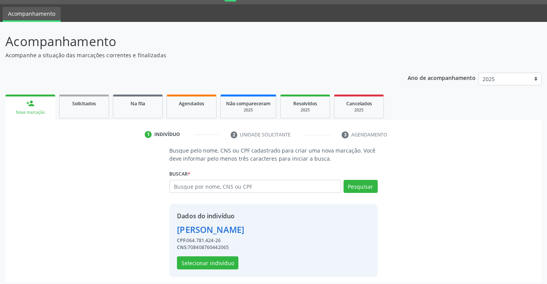
scroll to position [24, 0]
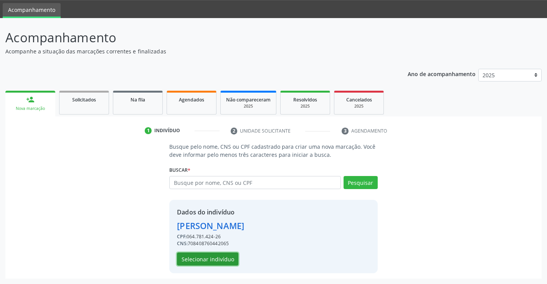
click at [223, 255] on button "Selecionar indivíduo" at bounding box center [207, 258] width 61 height 13
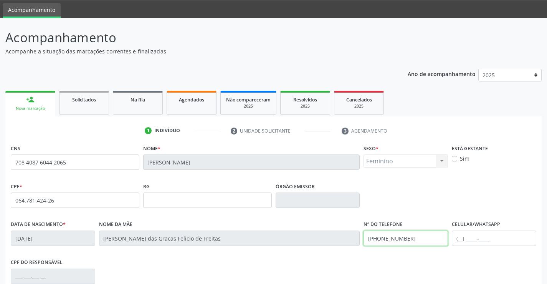
click at [411, 236] on input "(87) 99999-9999" at bounding box center [406, 237] width 84 height 15
type input "(87) 99906-0863"
click at [471, 241] on input "text" at bounding box center [494, 237] width 84 height 15
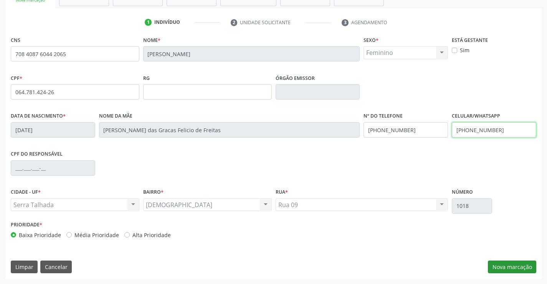
type input "(87) 99906-0863"
click at [510, 268] on button "Nova marcação" at bounding box center [512, 266] width 48 height 13
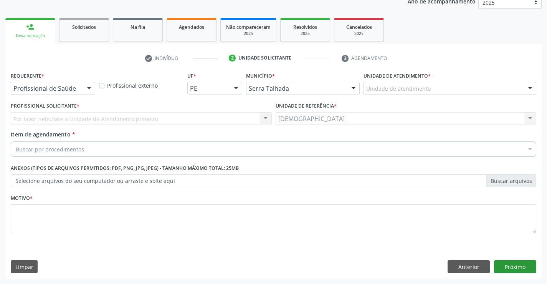
scroll to position [97, 0]
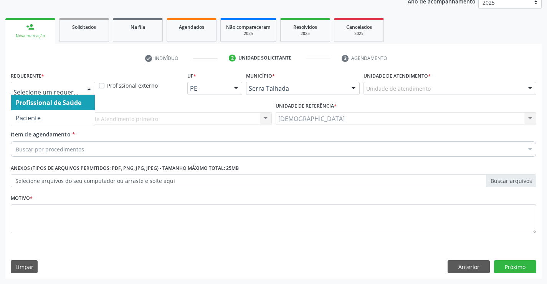
click at [88, 86] on div at bounding box center [89, 88] width 12 height 13
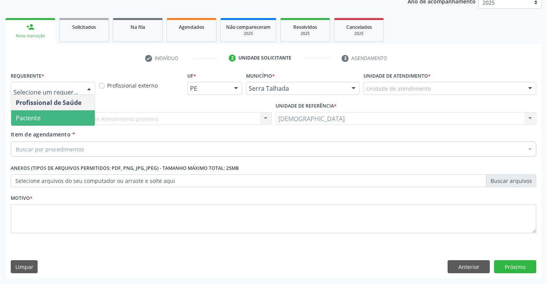
click at [58, 122] on span "Paciente" at bounding box center [53, 117] width 84 height 15
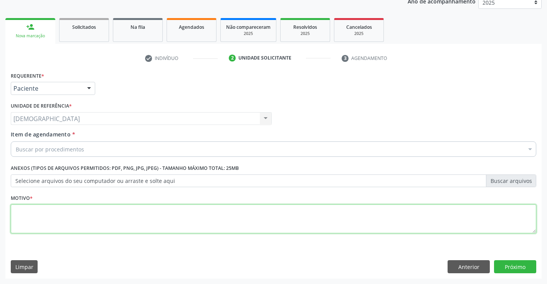
click at [73, 215] on textarea at bounding box center [274, 218] width 526 height 29
type textarea "."
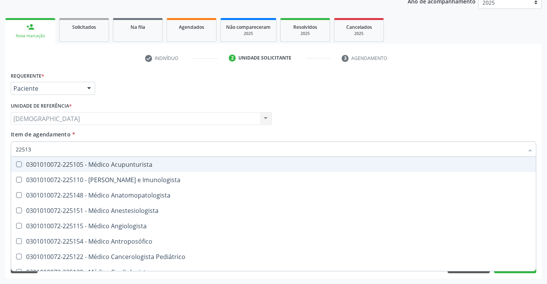
type input "225133"
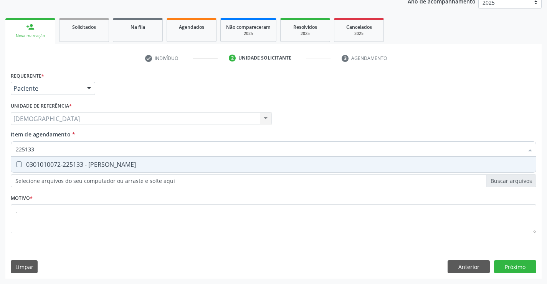
click at [95, 162] on div "0301010072-225133 - [PERSON_NAME]" at bounding box center [274, 164] width 516 height 6
checkbox Psiquiatra "true"
click at [509, 263] on div "Requerente * Paciente Profissional de Saúde Paciente Nenhum resultado encontrad…" at bounding box center [273, 174] width 537 height 209
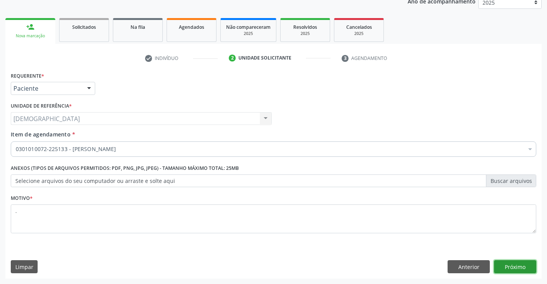
click at [518, 264] on button "Próximo" at bounding box center [515, 266] width 42 height 13
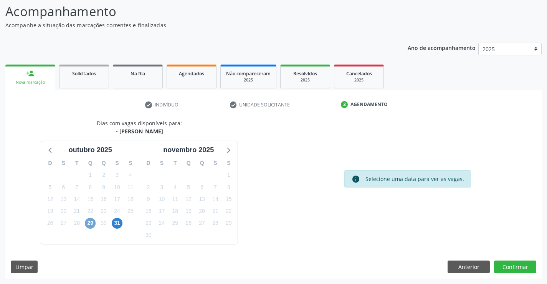
click at [89, 225] on span "29" at bounding box center [90, 223] width 11 height 11
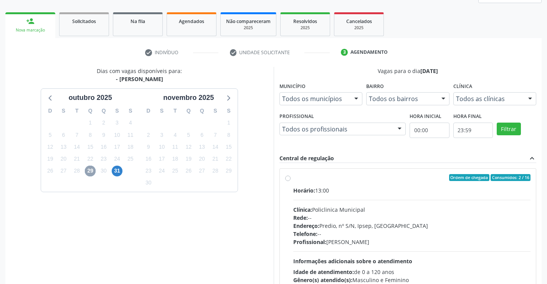
scroll to position [127, 0]
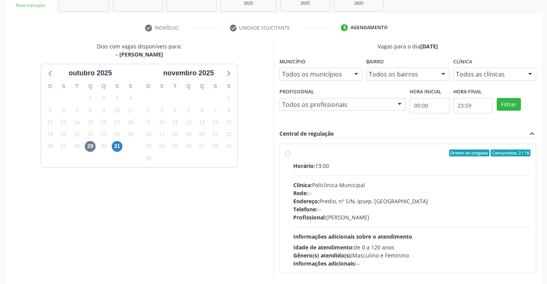
click at [315, 154] on div "Ordem de chegada Consumidos: 2 / 16" at bounding box center [412, 152] width 238 height 7
click at [291, 154] on input "Ordem de chegada Consumidos: 2 / 16 Horário: 13:00 Clínica: Policlinica Municip…" at bounding box center [287, 152] width 5 height 7
radio input "true"
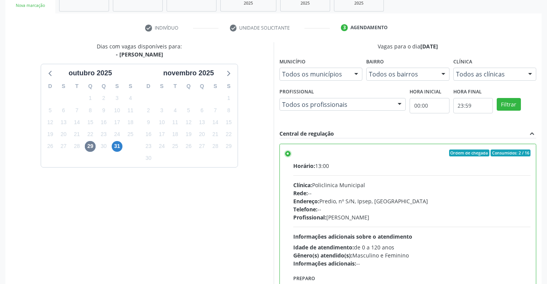
scroll to position [175, 0]
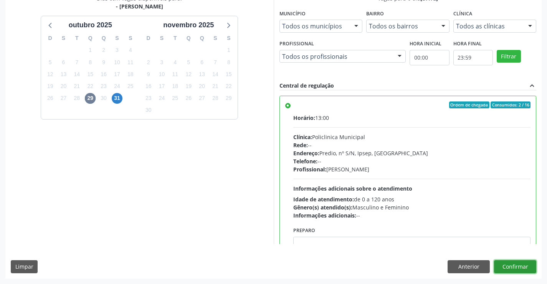
click at [517, 272] on button "Confirmar" at bounding box center [515, 266] width 42 height 13
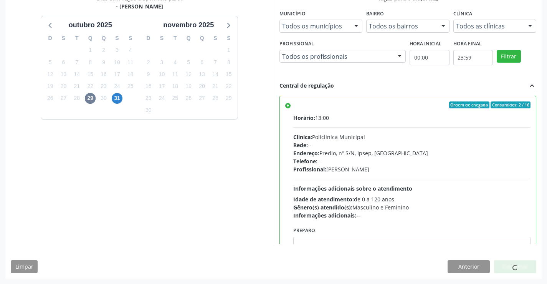
scroll to position [0, 0]
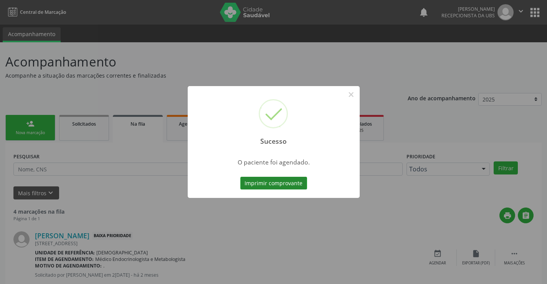
click at [273, 184] on button "Imprimir comprovante" at bounding box center [273, 183] width 67 height 13
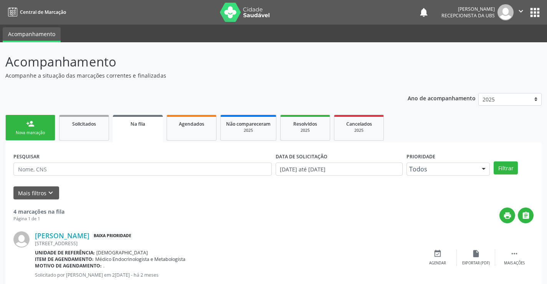
click at [40, 129] on link "person_add Nova marcação" at bounding box center [30, 128] width 50 height 26
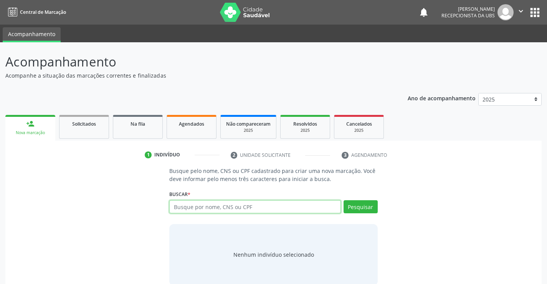
click at [238, 206] on input "text" at bounding box center [254, 206] width 171 height 13
type input "71003865437"
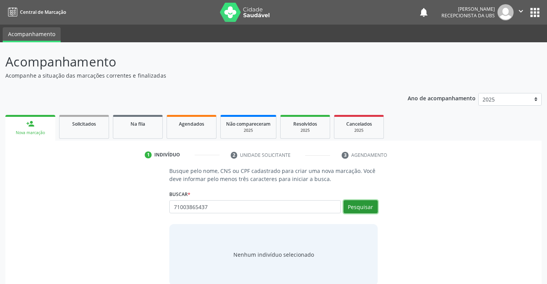
click at [363, 210] on button "Pesquisar" at bounding box center [361, 206] width 34 height 13
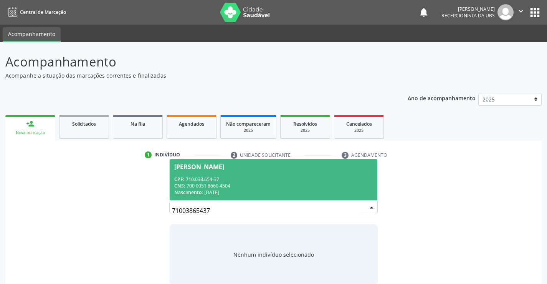
click at [204, 178] on div "CPF: 710.038.654-37" at bounding box center [273, 179] width 198 height 7
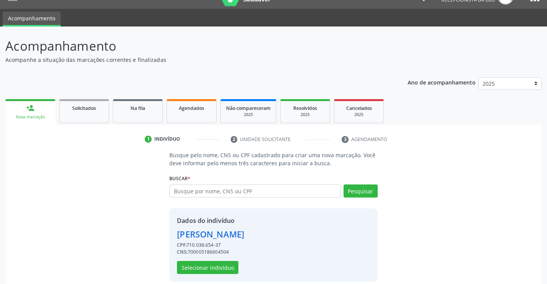
scroll to position [24, 0]
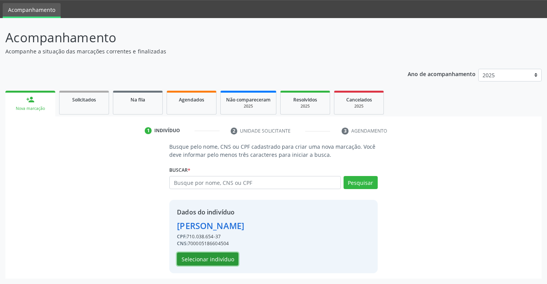
click at [213, 259] on button "Selecionar indivíduo" at bounding box center [207, 258] width 61 height 13
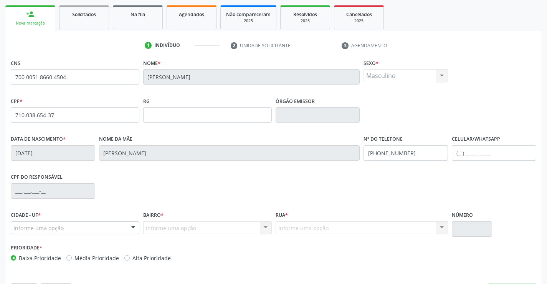
scroll to position [133, 0]
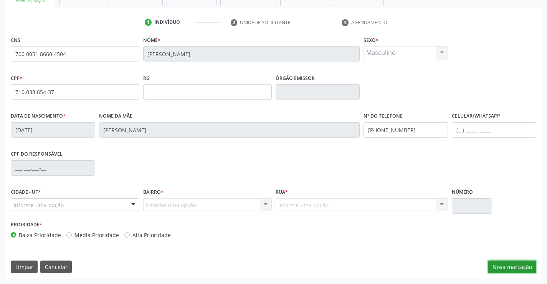
click at [514, 266] on button "Nova marcação" at bounding box center [512, 266] width 48 height 13
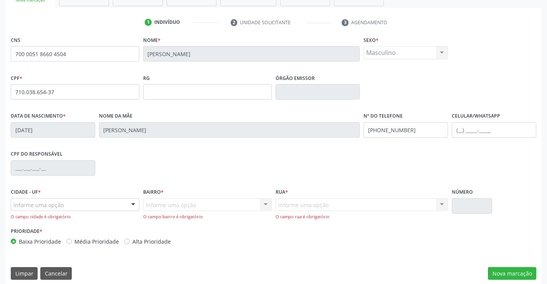
click at [132, 205] on div at bounding box center [134, 205] width 12 height 13
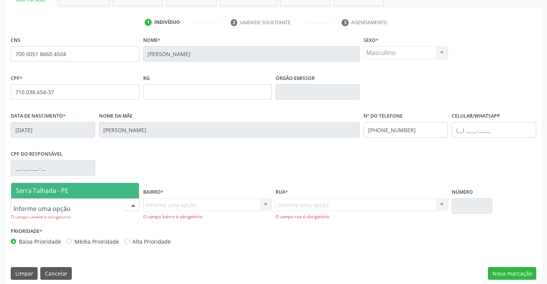
click at [92, 190] on span "Serra Talhada - PE" at bounding box center [75, 190] width 128 height 15
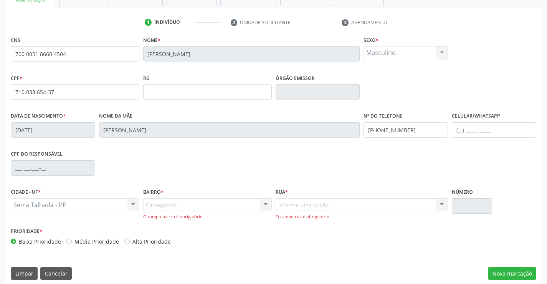
click at [167, 207] on div "Carregando... Nenhum resultado encontrado para: " " Nenhuma opção encontrada. D…" at bounding box center [207, 209] width 129 height 22
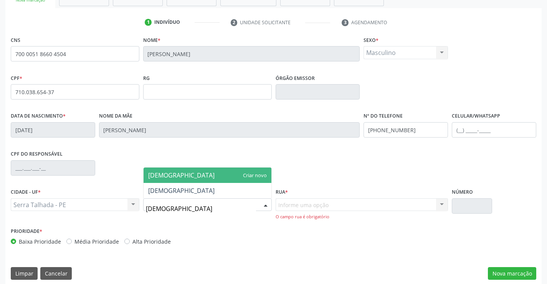
type input "BOM JESUS"
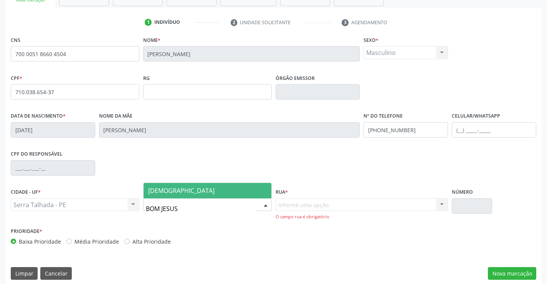
click at [177, 192] on span "[DEMOGRAPHIC_DATA]" at bounding box center [181, 190] width 66 height 8
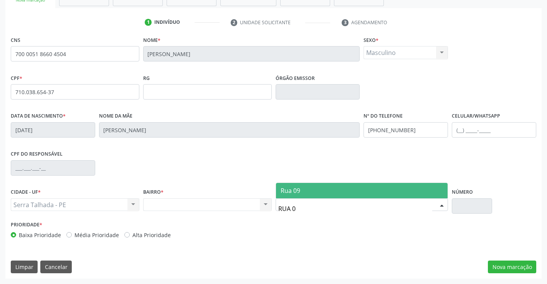
type input "RUA 09"
click at [332, 189] on span "Rua 09" at bounding box center [362, 190] width 172 height 15
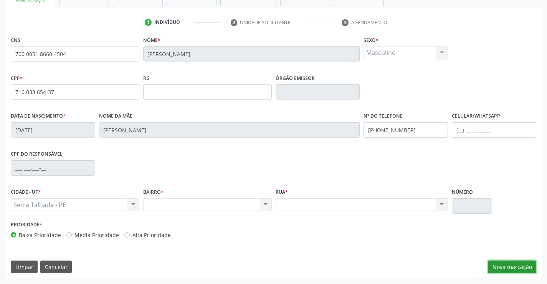
click at [505, 269] on button "Nova marcação" at bounding box center [512, 266] width 48 height 13
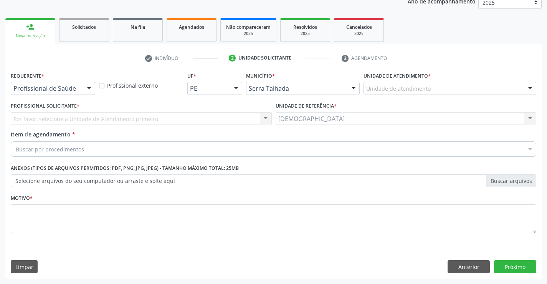
click at [86, 86] on div at bounding box center [89, 88] width 12 height 13
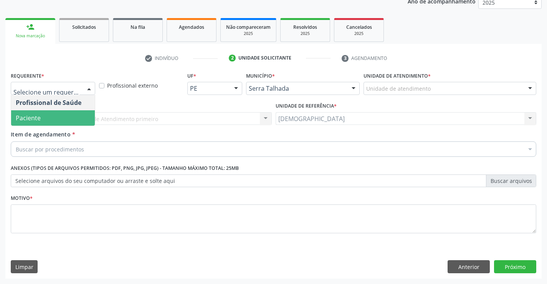
click at [26, 118] on span "Paciente" at bounding box center [28, 118] width 25 height 8
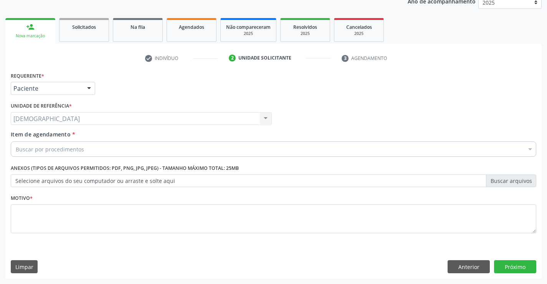
click at [10, 222] on div "Motivo *" at bounding box center [274, 217] width 530 height 51
click at [25, 224] on textarea at bounding box center [274, 218] width 526 height 29
type textarea "."
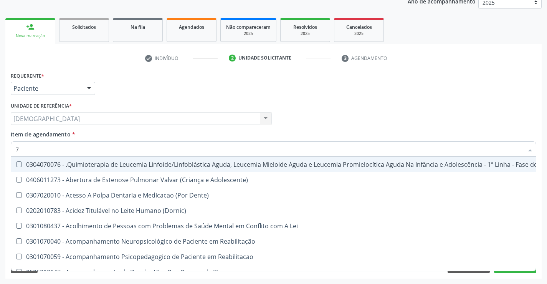
type input "70"
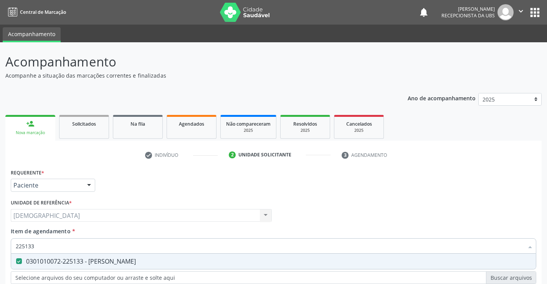
scroll to position [97, 0]
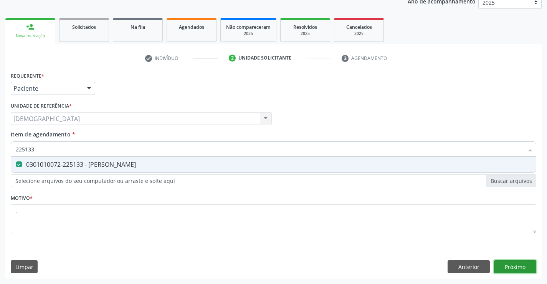
click at [525, 266] on div "Requerente * Paciente Profissional de Saúde Paciente Nenhum resultado encontrad…" at bounding box center [273, 174] width 537 height 209
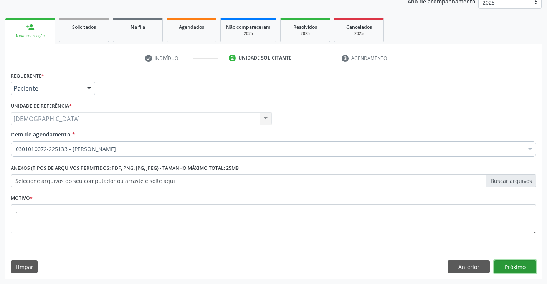
click at [508, 268] on button "Próximo" at bounding box center [515, 266] width 42 height 13
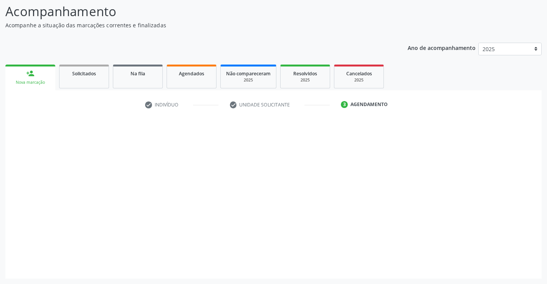
scroll to position [50, 0]
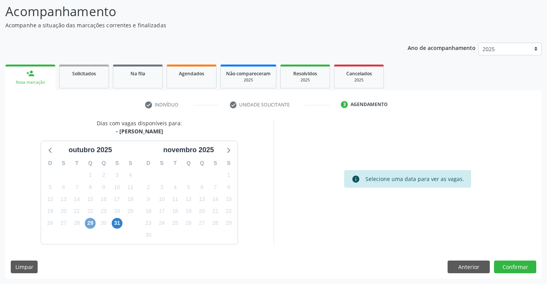
click at [92, 223] on span "29" at bounding box center [90, 223] width 11 height 11
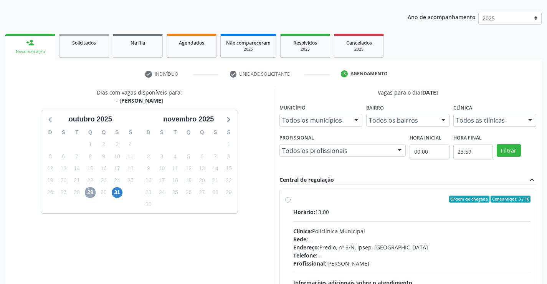
scroll to position [89, 0]
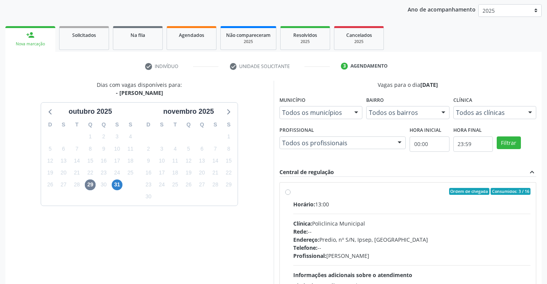
click at [297, 195] on label "Ordem de chegada Consumidos: 3 / 16 Horário: 13:00 Clínica: Policlinica Municip…" at bounding box center [412, 247] width 238 height 118
click at [291, 195] on input "Ordem de chegada Consumidos: 3 / 16 Horário: 13:00 Clínica: Policlinica Municip…" at bounding box center [287, 191] width 5 height 7
radio input "true"
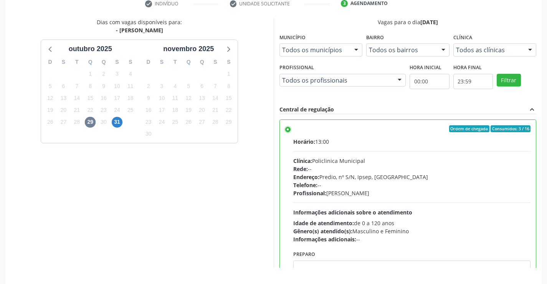
scroll to position [175, 0]
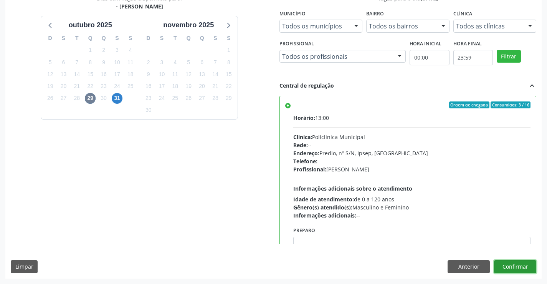
click at [520, 266] on button "Confirmar" at bounding box center [515, 266] width 42 height 13
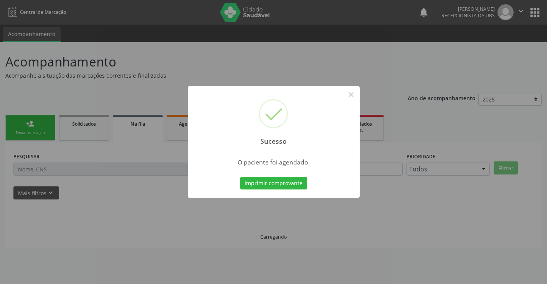
scroll to position [0, 0]
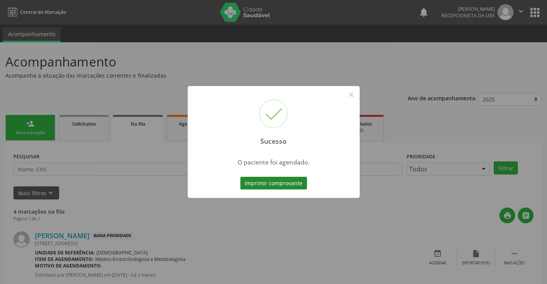
click at [260, 177] on button "Imprimir comprovante" at bounding box center [273, 183] width 67 height 13
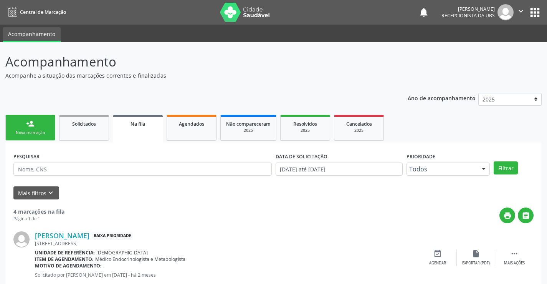
click at [37, 126] on link "person_add Nova marcação" at bounding box center [30, 128] width 50 height 26
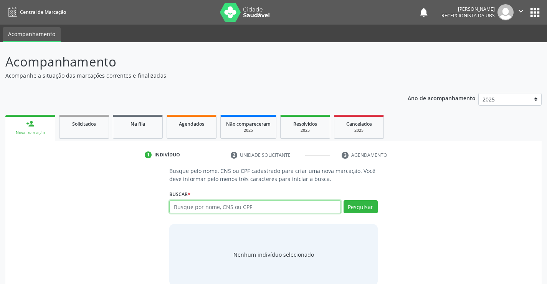
click at [278, 202] on input "text" at bounding box center [254, 206] width 171 height 13
type input "708609591806382"
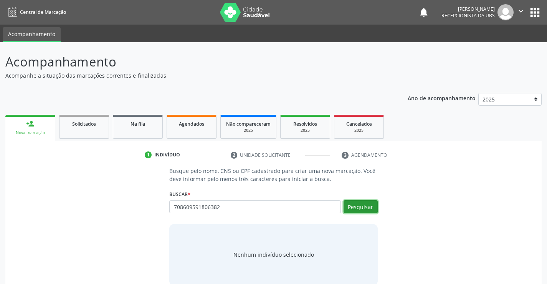
click at [361, 205] on button "Pesquisar" at bounding box center [361, 206] width 34 height 13
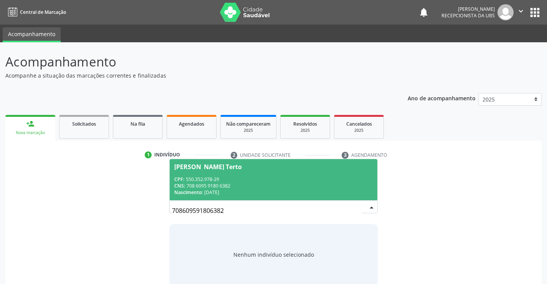
click at [358, 204] on input "708609591806382" at bounding box center [267, 210] width 190 height 15
click at [283, 184] on div "CNS: 708 6095 9180 6382" at bounding box center [273, 185] width 198 height 7
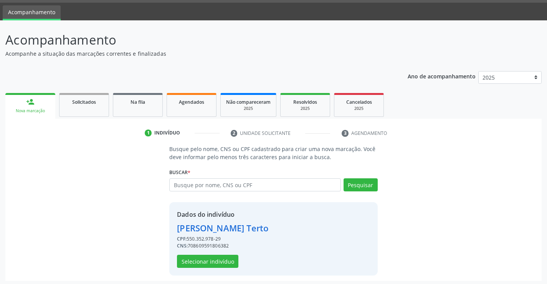
scroll to position [24, 0]
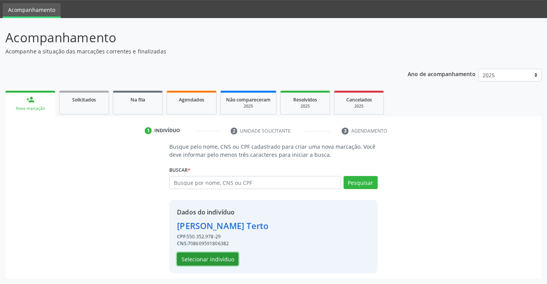
click at [204, 259] on button "Selecionar indivíduo" at bounding box center [207, 258] width 61 height 13
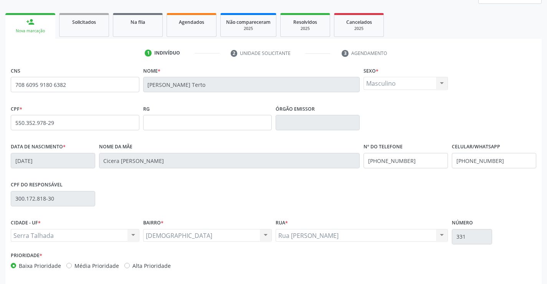
scroll to position [133, 0]
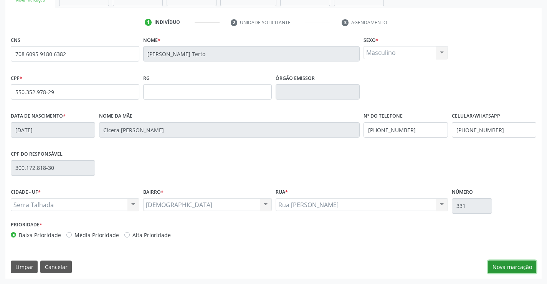
click at [498, 263] on button "Nova marcação" at bounding box center [512, 266] width 48 height 13
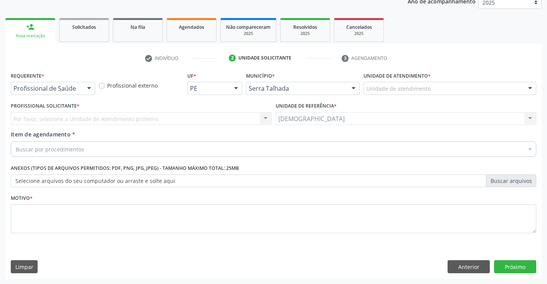
scroll to position [97, 0]
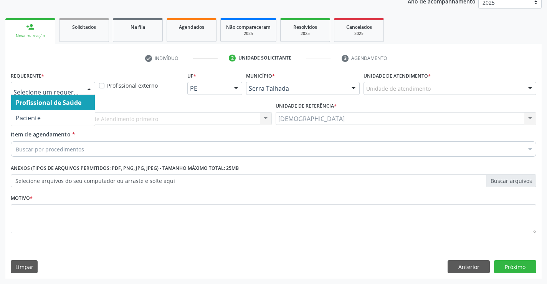
click at [85, 85] on div at bounding box center [89, 88] width 12 height 13
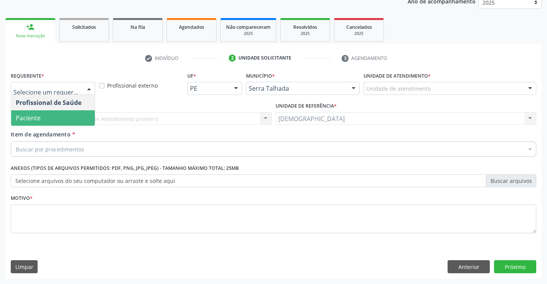
click at [60, 116] on span "Paciente" at bounding box center [53, 117] width 84 height 15
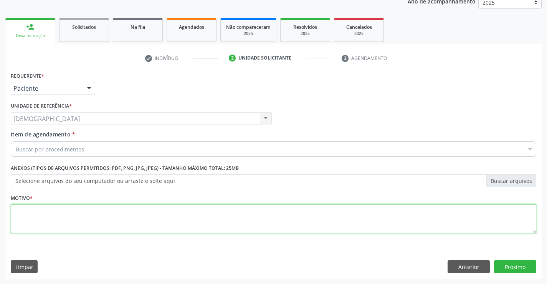
click at [59, 223] on textarea at bounding box center [274, 218] width 526 height 29
type textarea "."
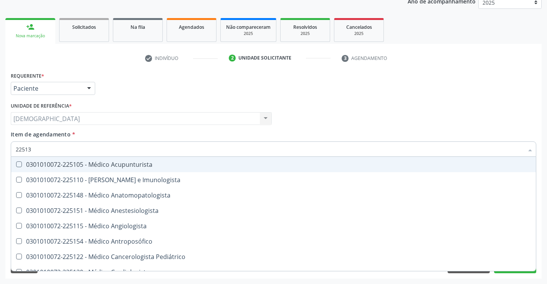
type input "225133"
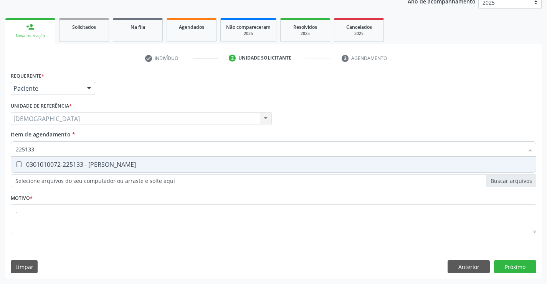
click at [88, 166] on div "0301010072-225133 - [PERSON_NAME]" at bounding box center [274, 164] width 516 height 6
checkbox Psiquiatra "true"
click at [507, 268] on div "Requerente * Paciente Profissional de Saúde Paciente Nenhum resultado encontrad…" at bounding box center [273, 174] width 537 height 209
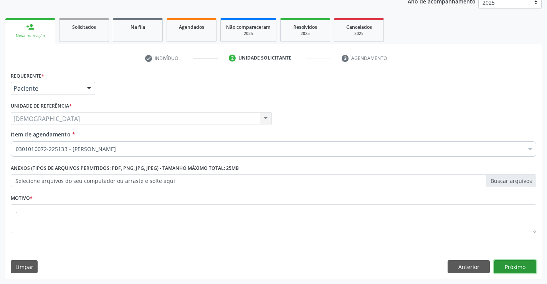
click at [517, 260] on button "Próximo" at bounding box center [515, 266] width 42 height 13
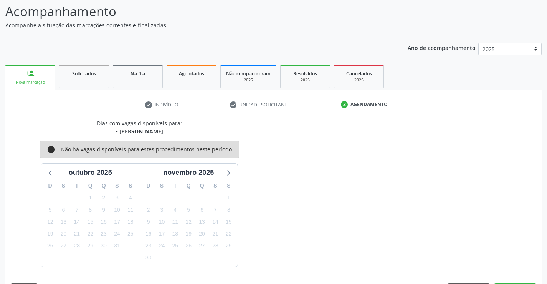
scroll to position [73, 0]
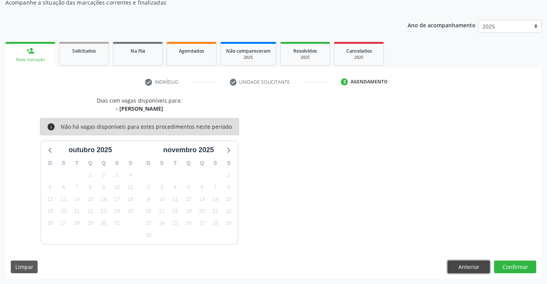
click at [474, 267] on button "Anterior" at bounding box center [469, 266] width 42 height 13
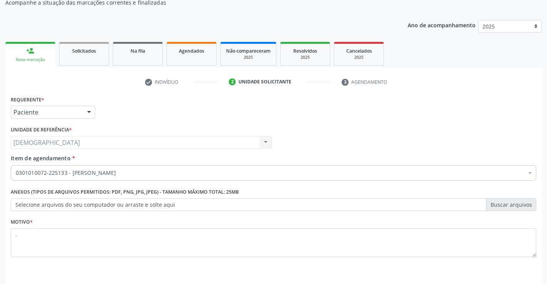
scroll to position [97, 0]
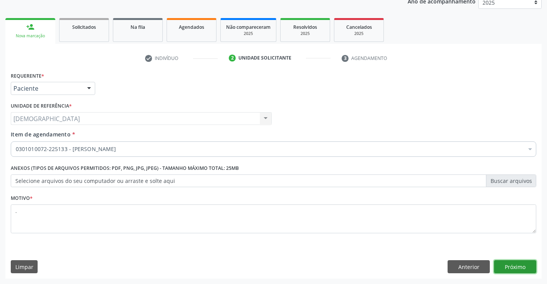
click at [517, 265] on button "Próximo" at bounding box center [515, 266] width 42 height 13
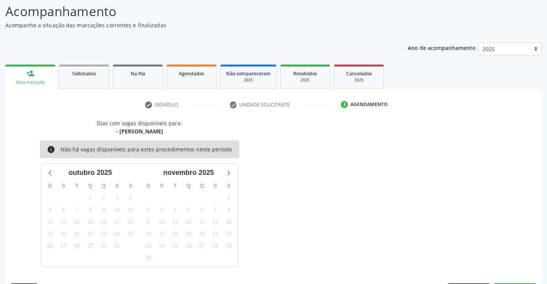
scroll to position [73, 0]
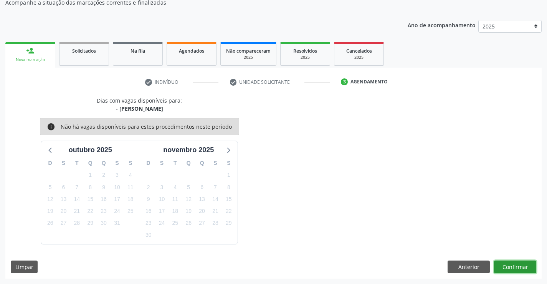
click at [517, 265] on button "Confirmar" at bounding box center [515, 266] width 42 height 13
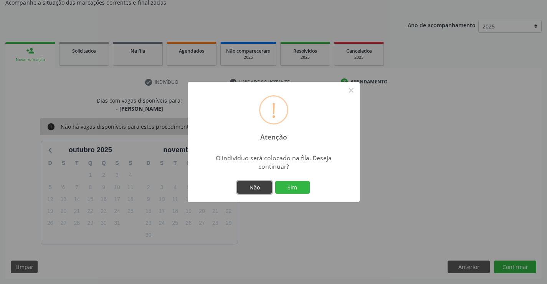
click at [265, 188] on button "Não" at bounding box center [254, 187] width 35 height 13
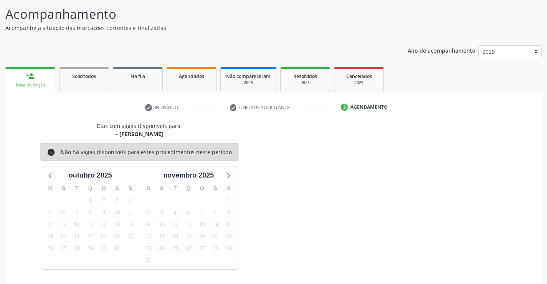
scroll to position [0, 0]
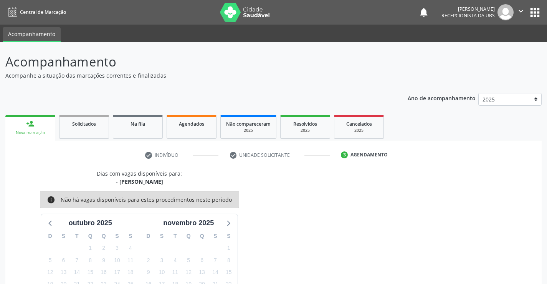
click at [521, 9] on icon "" at bounding box center [521, 11] width 8 height 8
click at [491, 48] on link "Sair" at bounding box center [501, 46] width 53 height 11
